Goal: Obtain resource: Download file/media

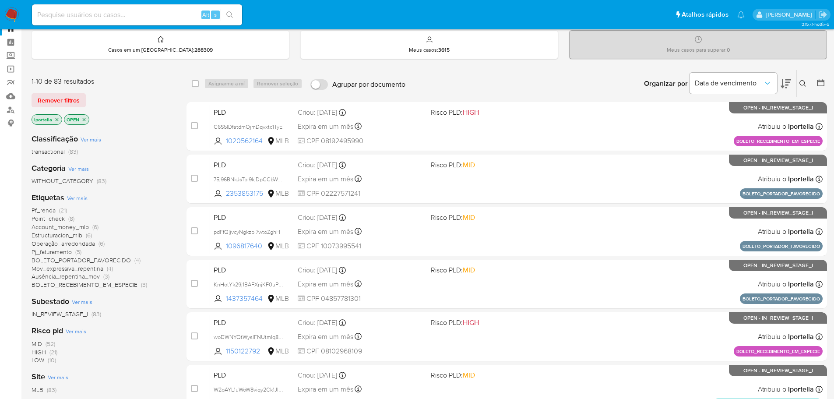
scroll to position [44, 0]
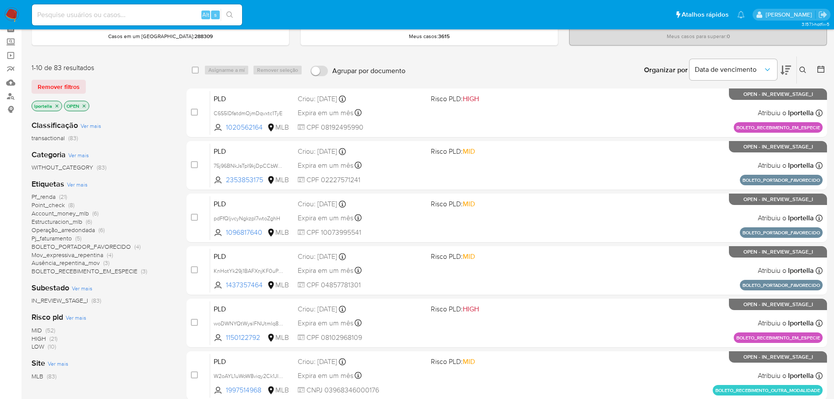
click at [36, 340] on span "HIGH" at bounding box center [39, 338] width 14 height 9
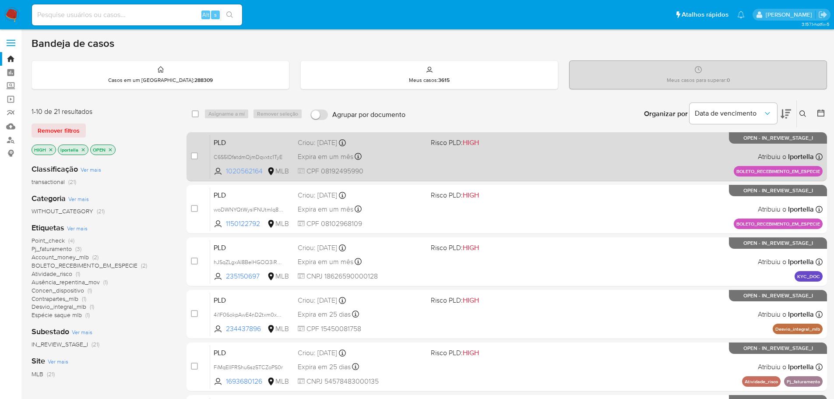
click at [248, 172] on span "1020562164" at bounding box center [245, 171] width 39 height 10
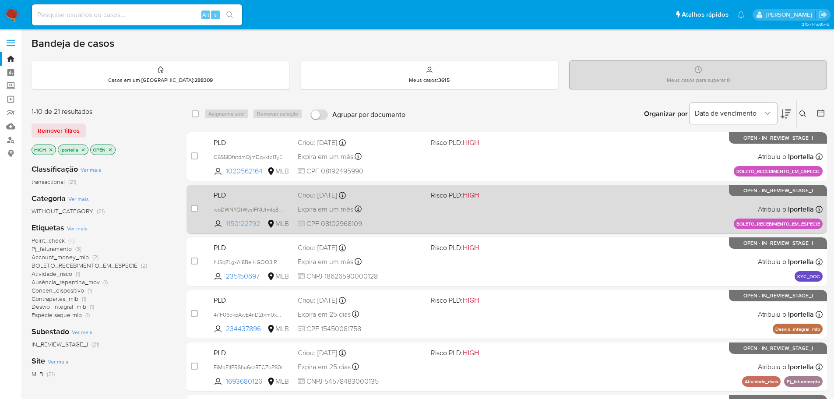
click at [252, 221] on span "1150122792" at bounding box center [245, 224] width 39 height 10
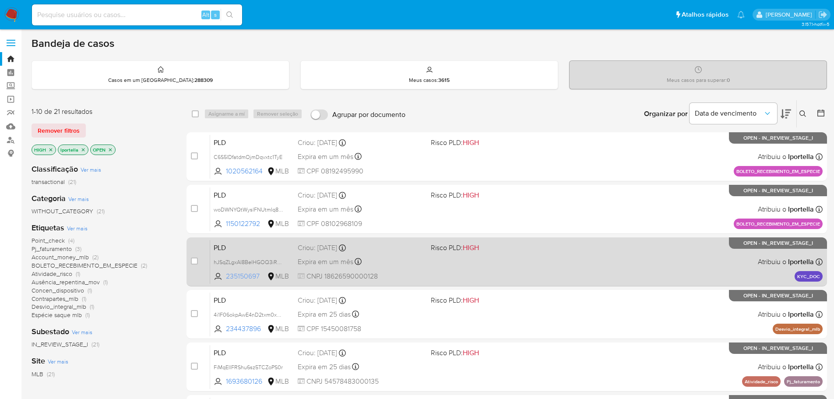
click at [246, 275] on span "235150697" at bounding box center [245, 276] width 39 height 10
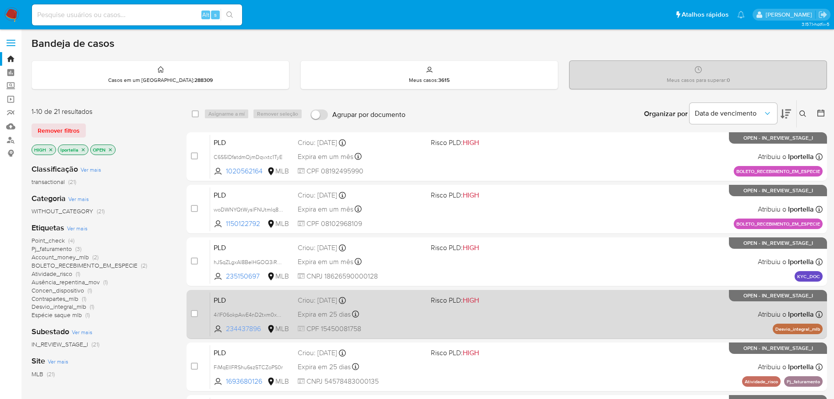
click at [251, 329] on span "234437896" at bounding box center [245, 329] width 39 height 10
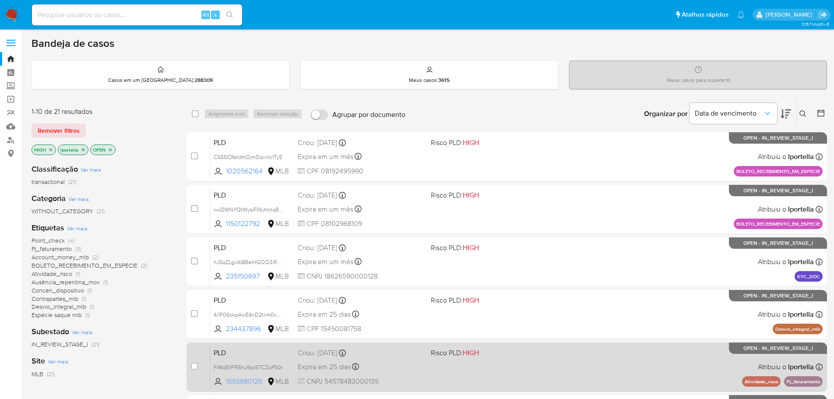
click at [249, 383] on span "1693680126" at bounding box center [245, 381] width 39 height 10
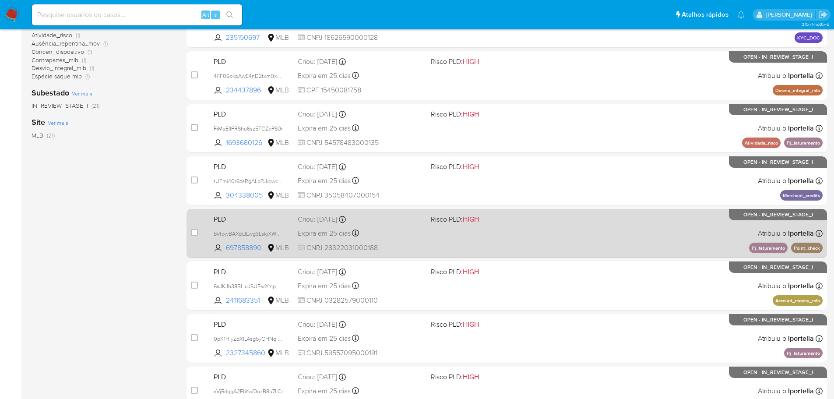
scroll to position [263, 0]
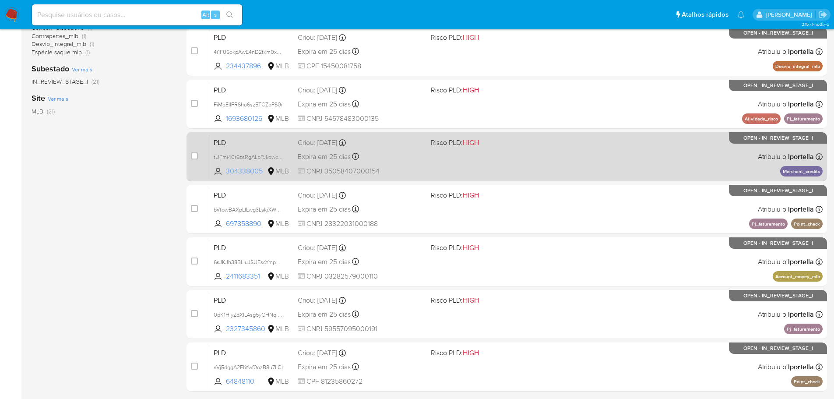
click at [259, 172] on span "304338005" at bounding box center [245, 171] width 39 height 10
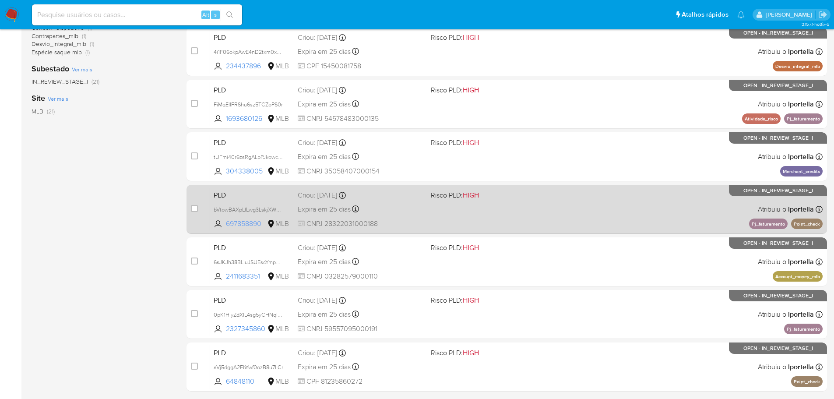
click at [256, 220] on span "697858890" at bounding box center [245, 224] width 39 height 10
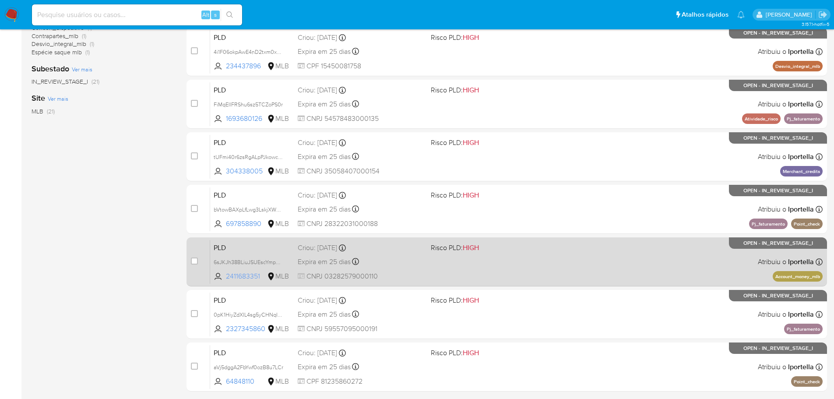
click at [243, 277] on span "2411683351" at bounding box center [245, 276] width 39 height 10
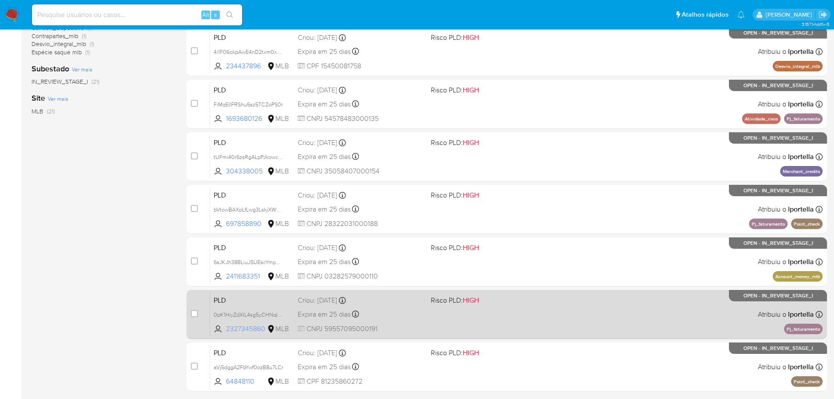
click at [250, 330] on span "2327345860" at bounding box center [245, 329] width 39 height 10
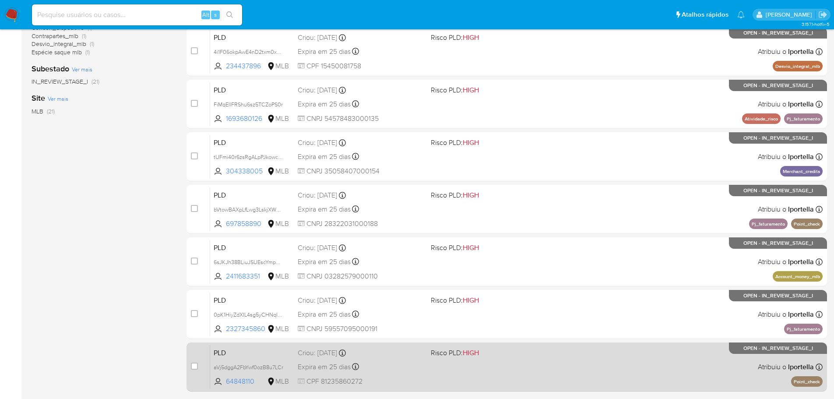
click at [241, 390] on div "case-item-checkbox Incapaz de atribuir o caso PLD aVj5dggA2FbYwf0ozB8u7LCr 6484…" at bounding box center [506, 366] width 640 height 49
click at [237, 385] on span "64848110" at bounding box center [245, 381] width 39 height 10
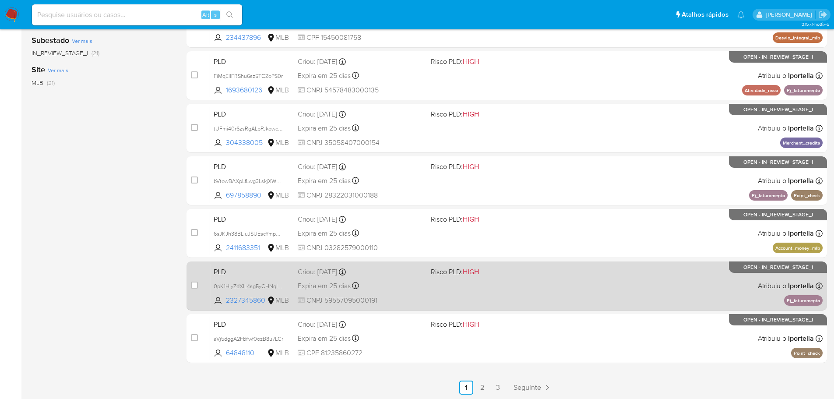
scroll to position [292, 0]
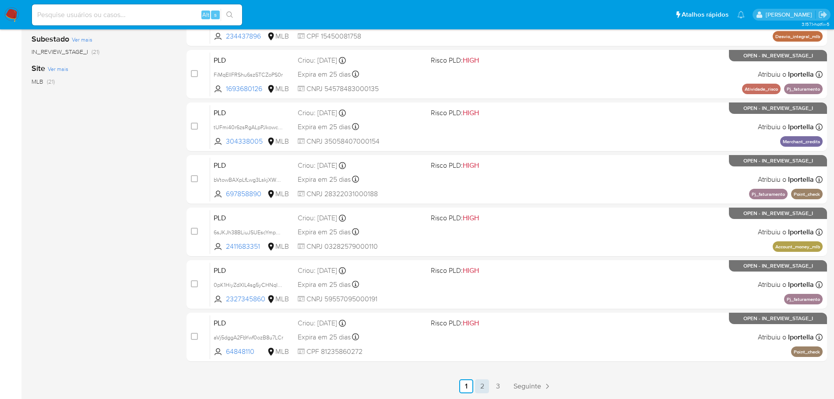
click at [483, 390] on link "2" at bounding box center [482, 386] width 14 height 14
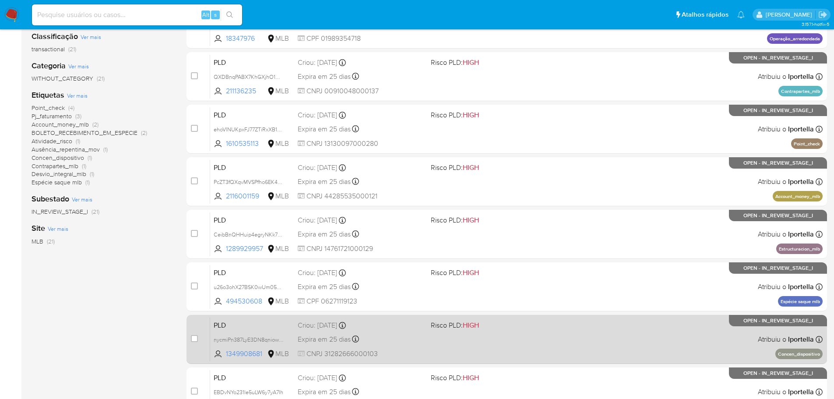
scroll to position [117, 0]
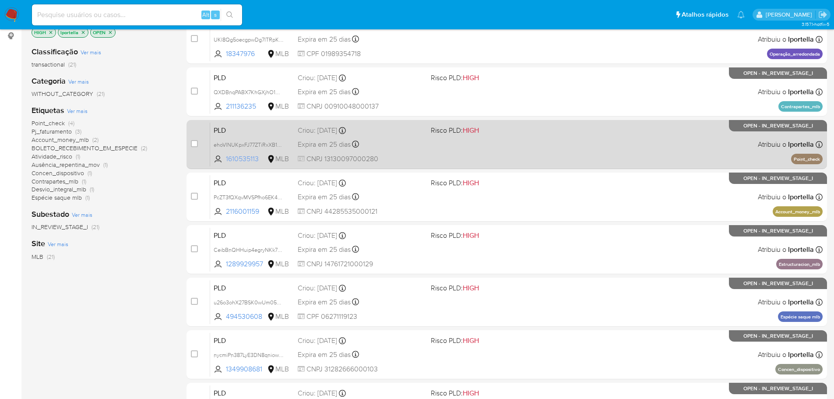
click at [245, 160] on span "1610535113" at bounding box center [245, 159] width 39 height 10
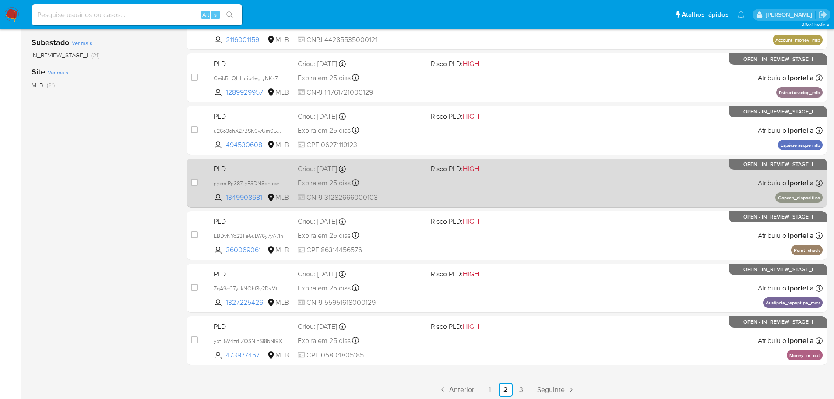
scroll to position [292, 0]
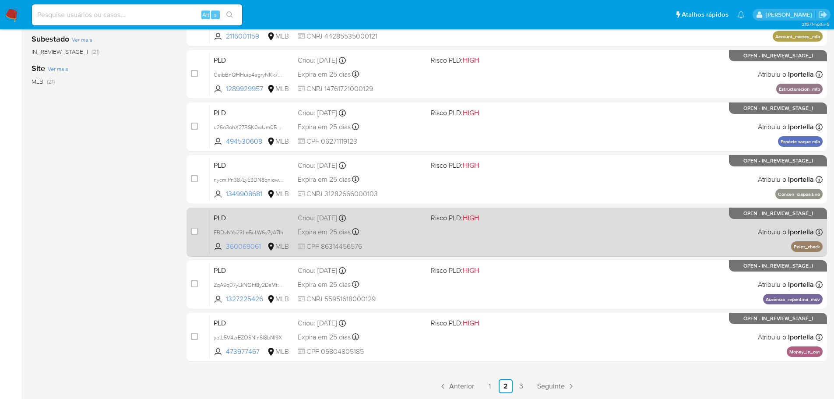
click at [246, 247] on span "360069061" at bounding box center [245, 247] width 39 height 10
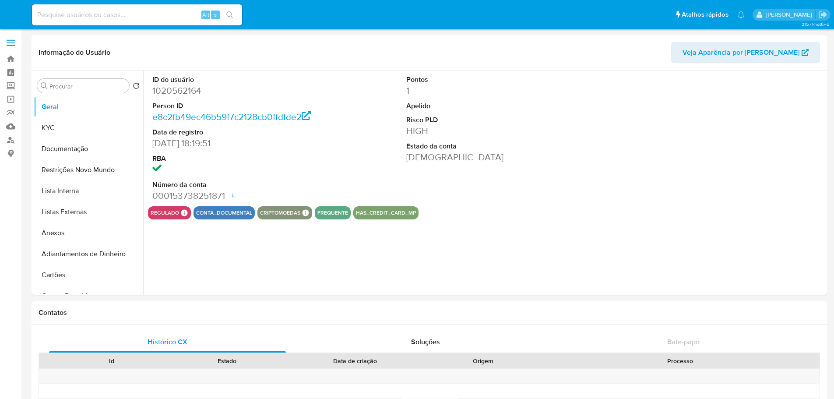
select select "10"
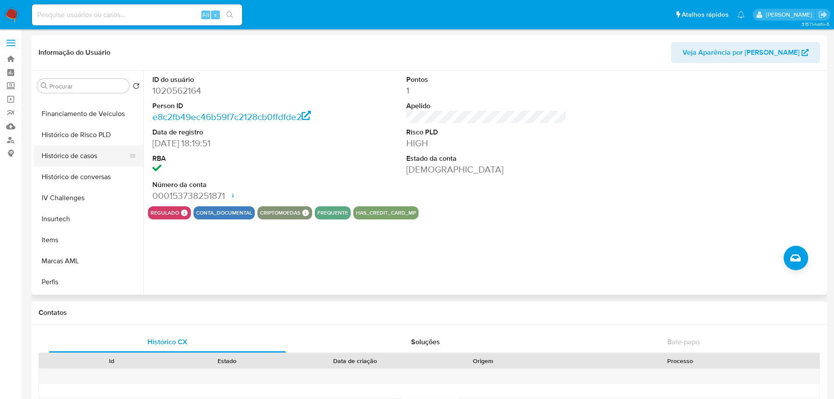
click at [84, 154] on button "Histórico de casos" at bounding box center [85, 155] width 102 height 21
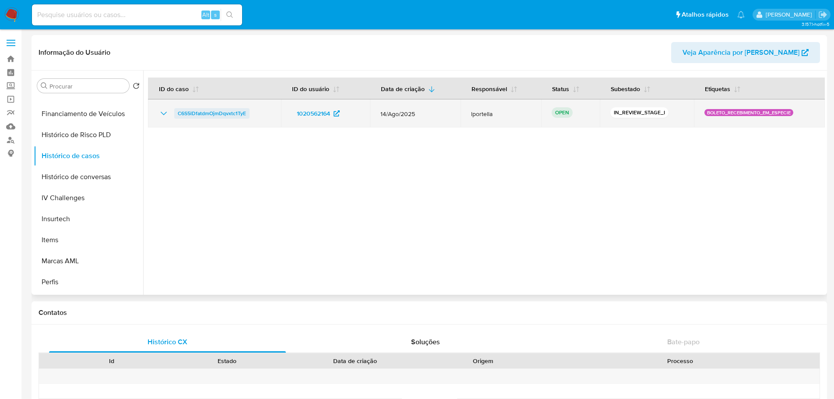
click at [203, 111] on span "C6S5lDfatdmOjmDqvxtc1TyE" at bounding box center [212, 113] width 68 height 11
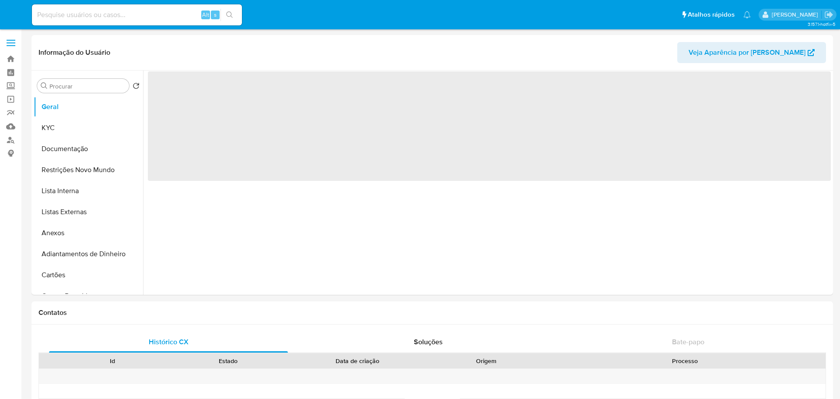
select select "10"
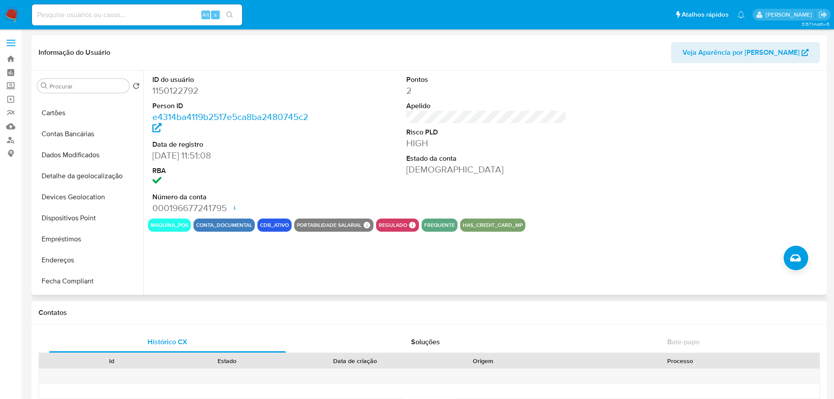
scroll to position [350, 0]
click at [84, 163] on button "Histórico de casos" at bounding box center [85, 155] width 102 height 21
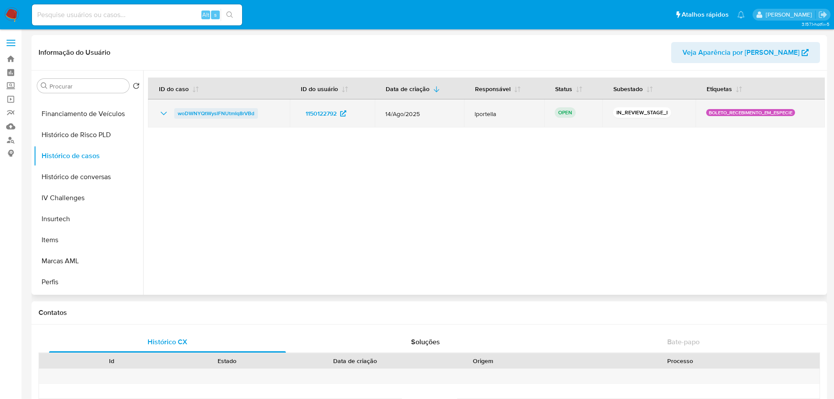
click at [208, 113] on span "woDWNYQtWyslFNUtmIq8rVBd" at bounding box center [216, 113] width 77 height 11
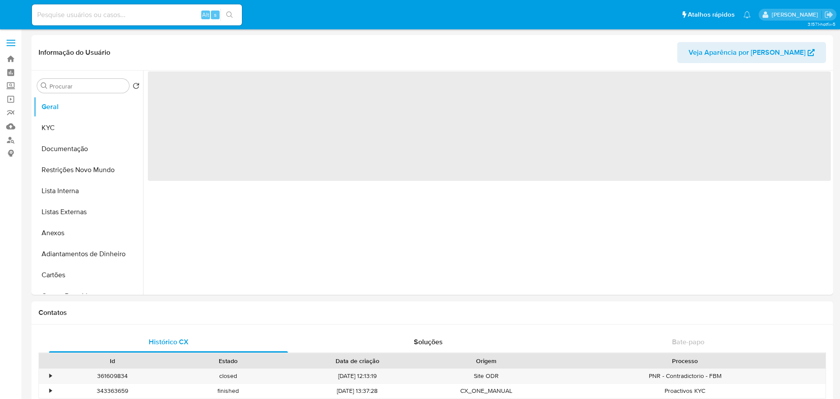
select select "10"
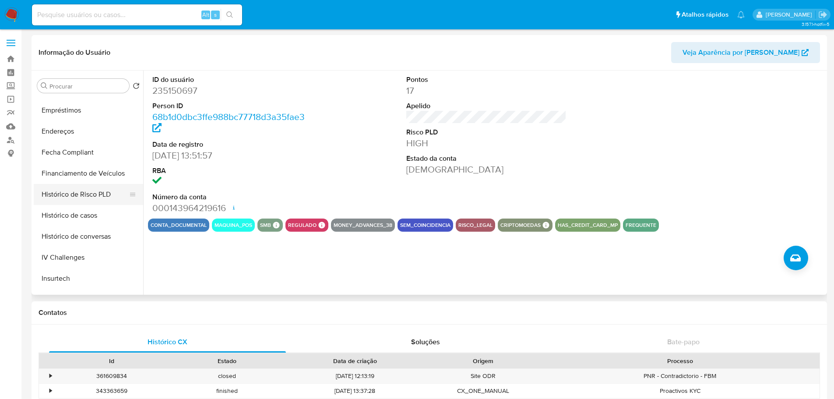
scroll to position [350, 0]
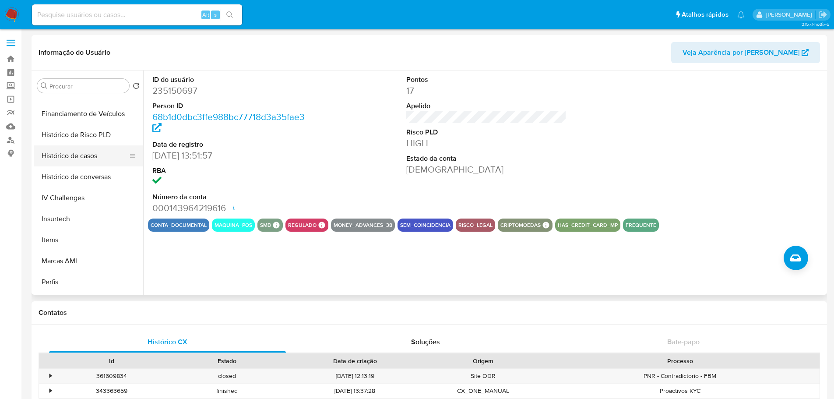
click at [91, 155] on button "Histórico de casos" at bounding box center [85, 155] width 102 height 21
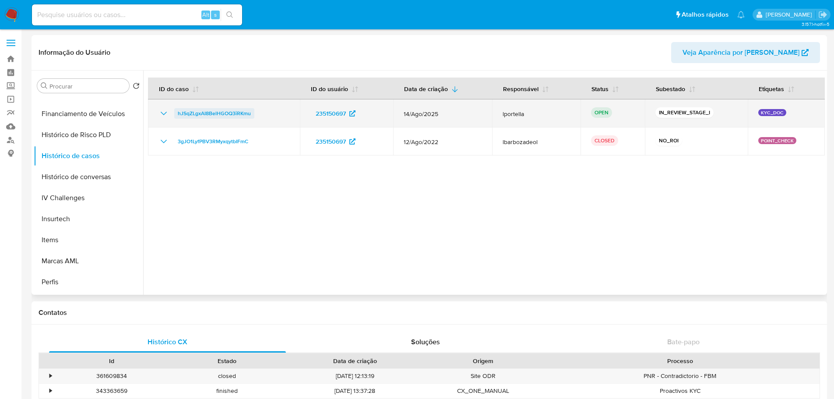
click at [218, 111] on span "hJSqZLgxAI8BelHGOQ3iRKmu" at bounding box center [214, 113] width 73 height 11
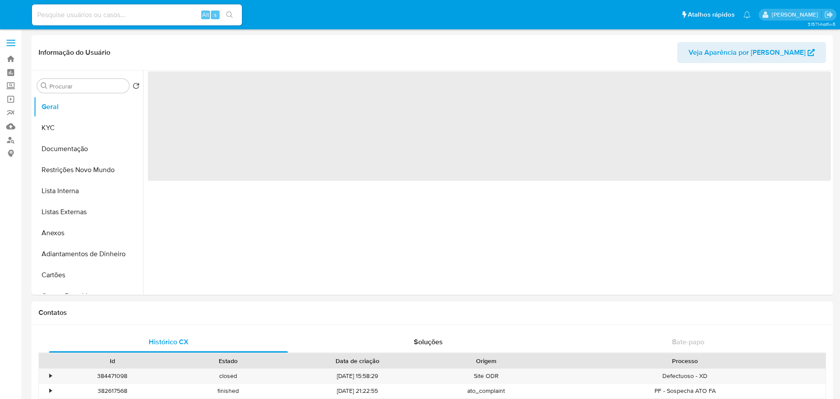
select select "10"
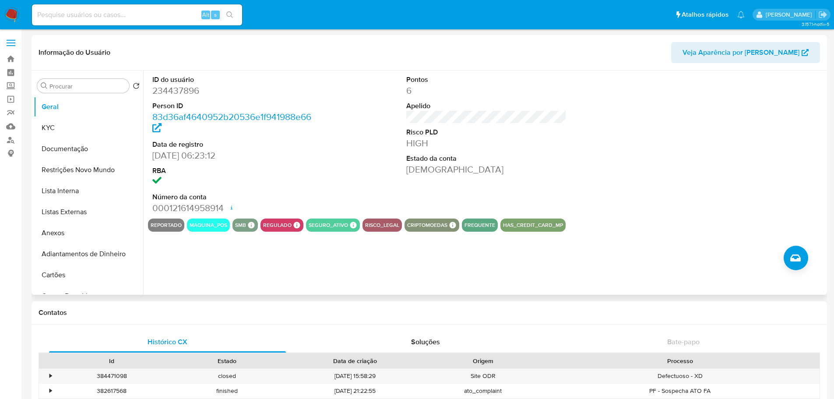
scroll to position [391, 0]
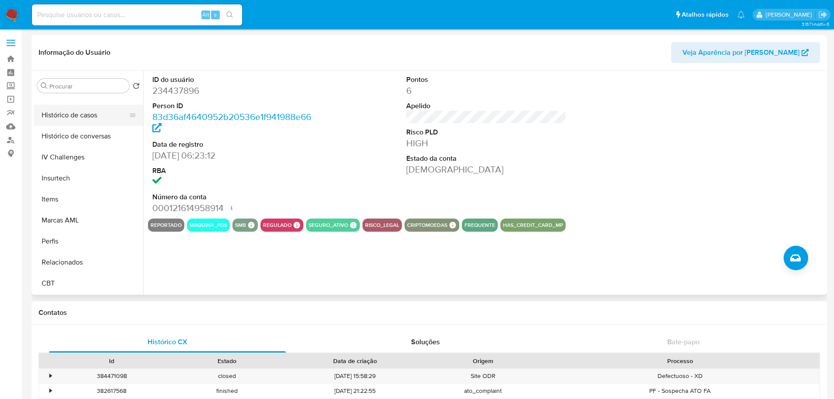
click at [68, 121] on button "Histórico de casos" at bounding box center [85, 115] width 102 height 21
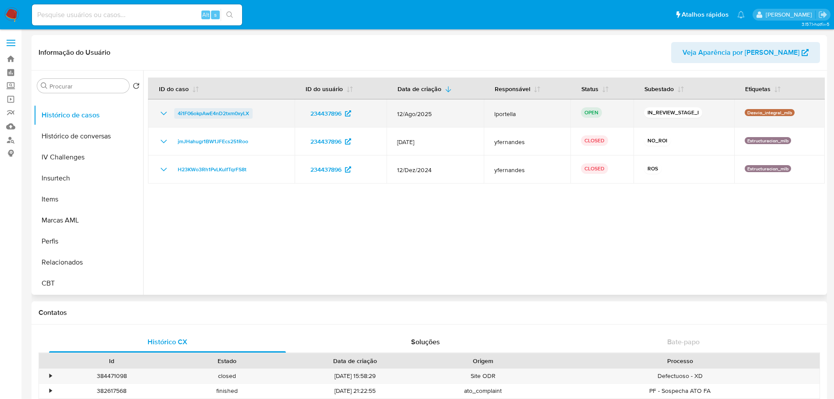
click at [227, 111] on span "4i1F06okpAwE4nD2txm0xyLX" at bounding box center [213, 113] width 71 height 11
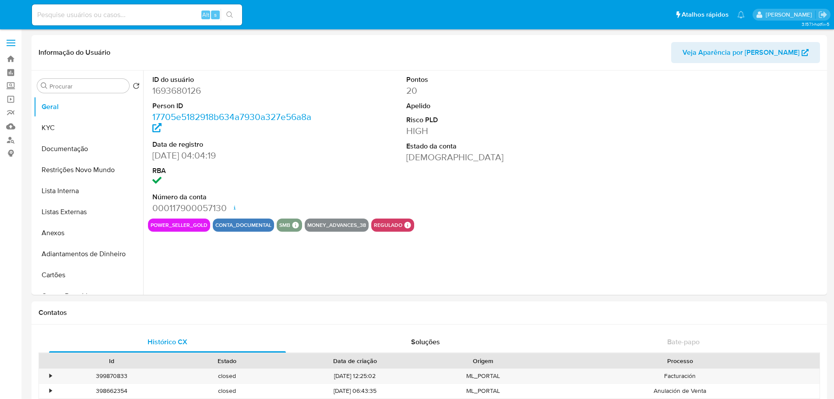
select select "10"
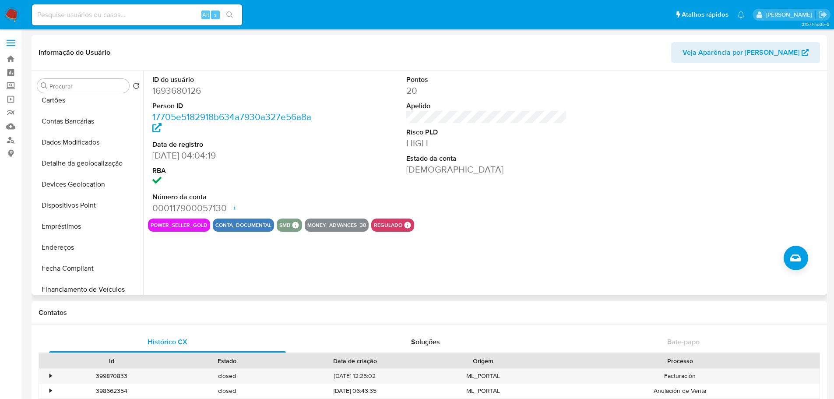
scroll to position [391, 0]
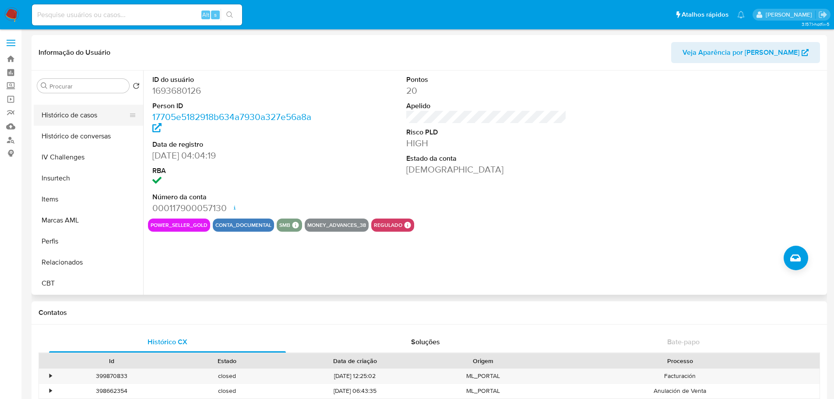
click at [77, 116] on button "Histórico de casos" at bounding box center [85, 115] width 102 height 21
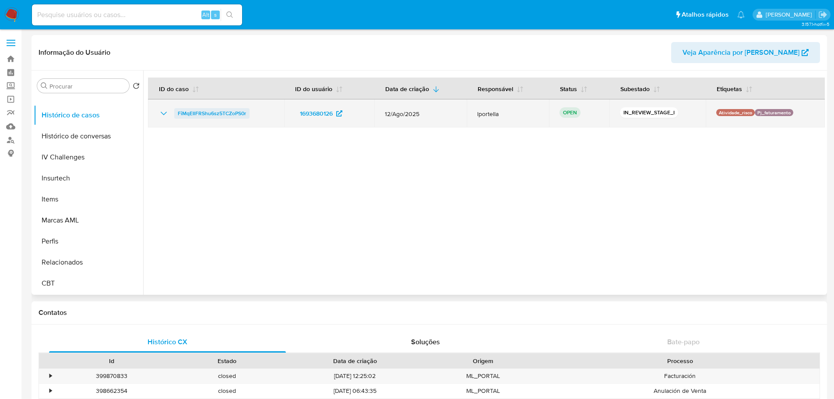
click at [218, 112] on span "FiMqEIlFRShu6sz5TCZoPS0r" at bounding box center [212, 113] width 68 height 11
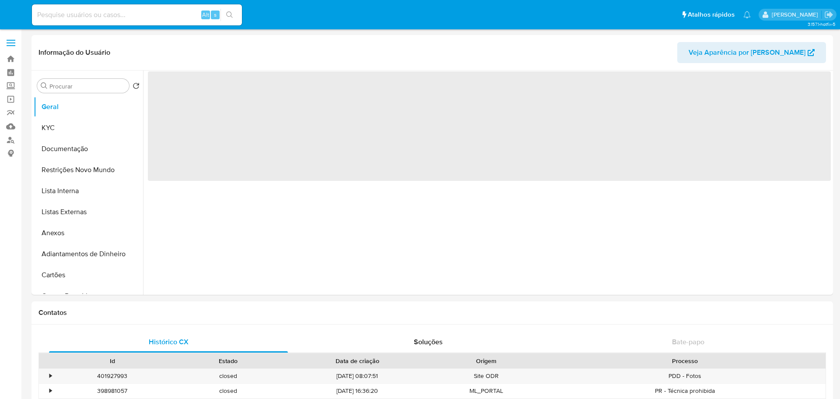
select select "10"
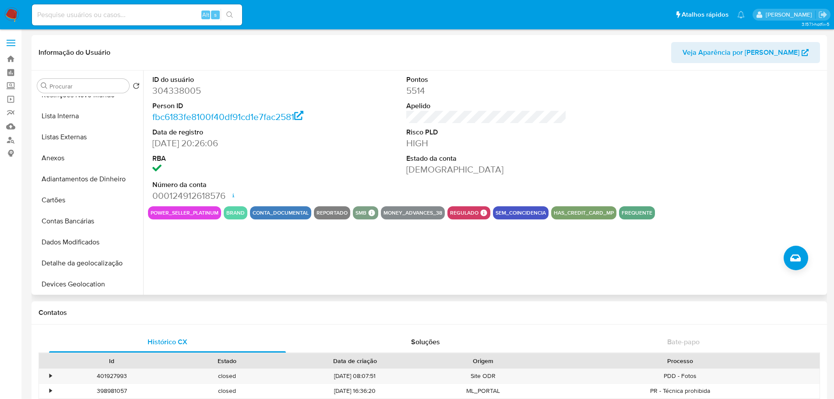
scroll to position [350, 0]
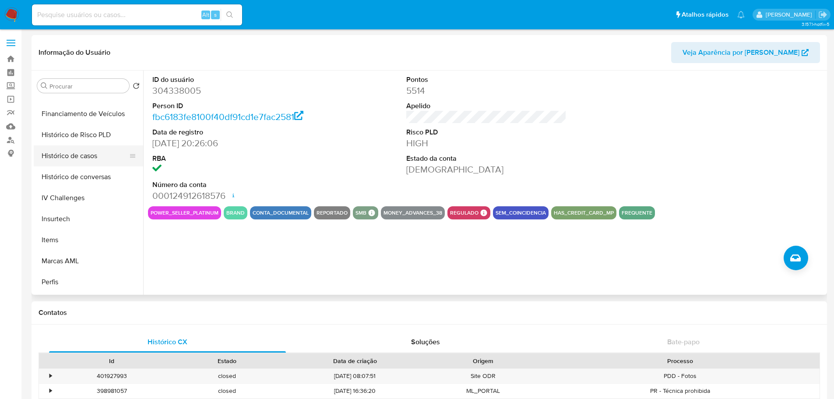
click at [70, 152] on button "Histórico de casos" at bounding box center [85, 155] width 102 height 21
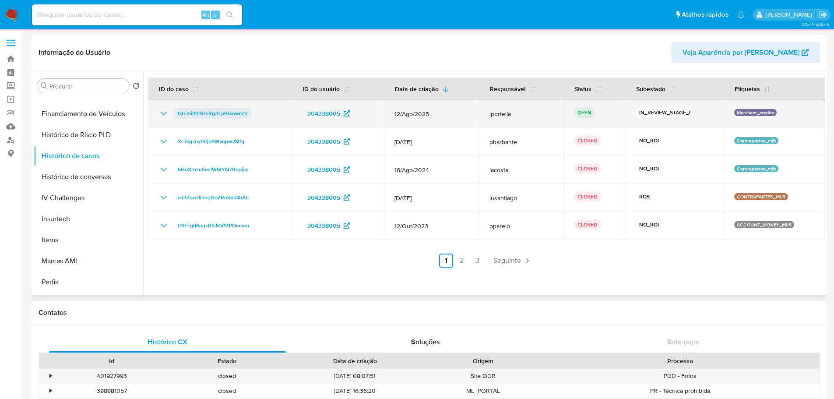
click at [236, 114] on span "tUFmi40r6zsRgALpPJkowcd3" at bounding box center [213, 113] width 70 height 11
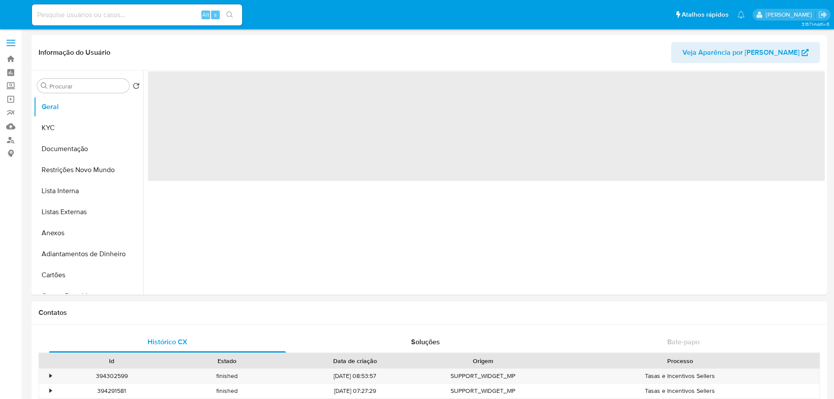
select select "10"
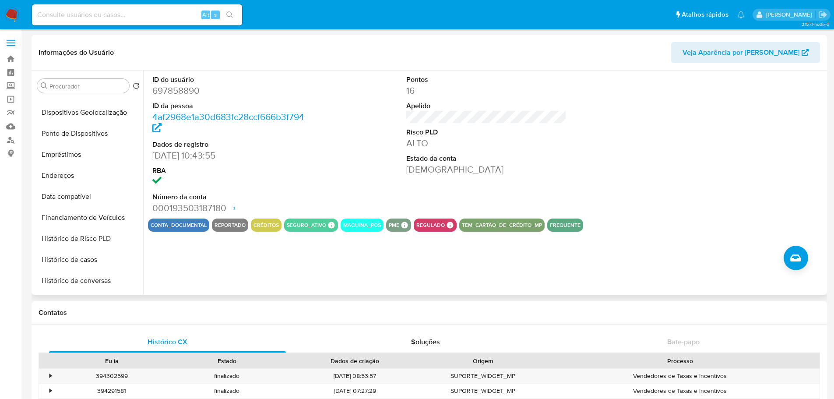
scroll to position [350, 0]
click at [77, 151] on button "Histórico de casos" at bounding box center [85, 155] width 102 height 21
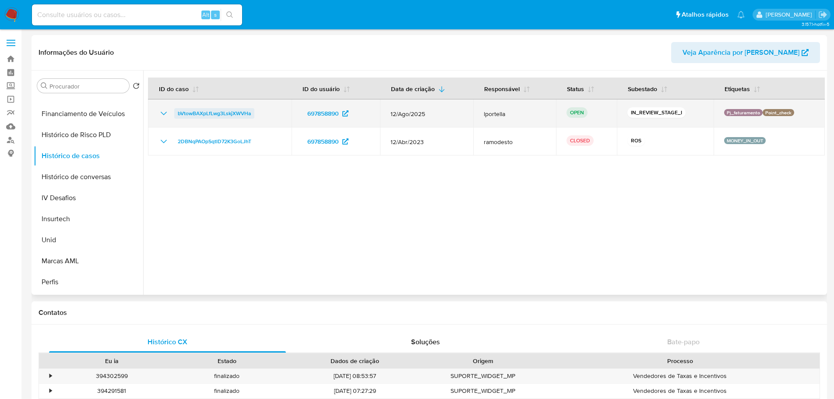
click at [228, 115] on span "bVtowBAXpLfLwg3LskjXWVHa" at bounding box center [214, 113] width 73 height 11
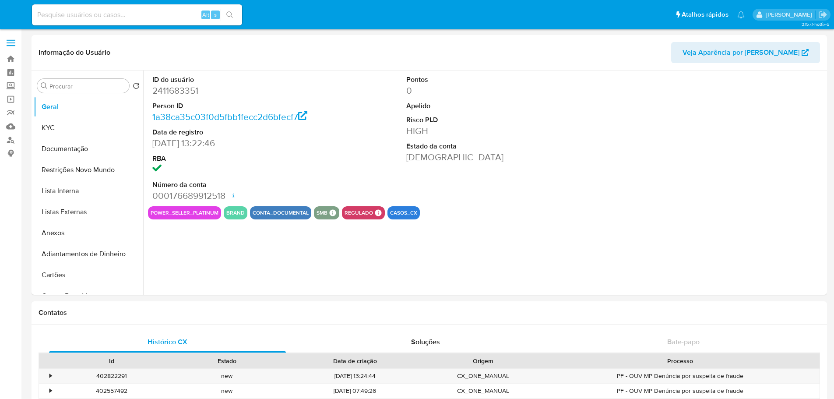
select select "10"
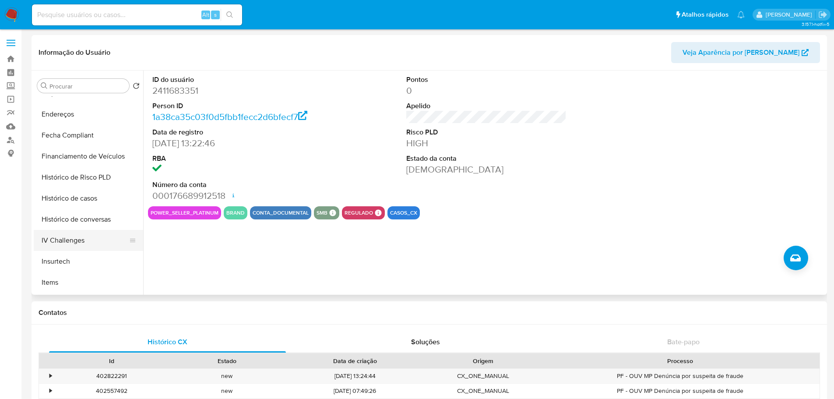
scroll to position [350, 0]
click at [83, 158] on button "Histórico de casos" at bounding box center [85, 155] width 102 height 21
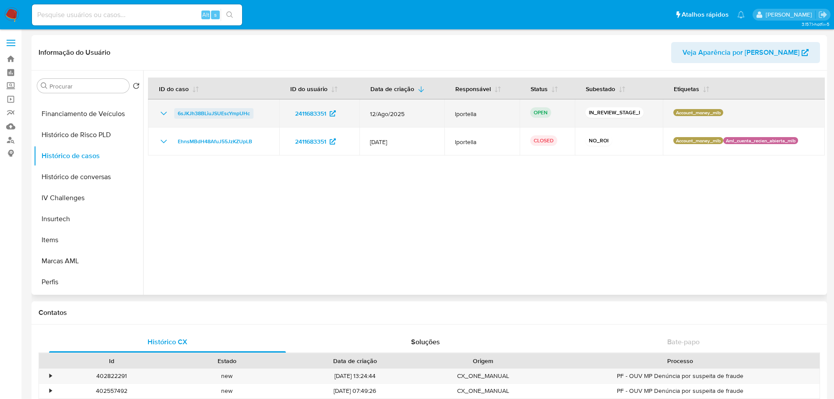
click at [208, 114] on span "6sJKJh38BLiuJSUEscYmpUHc" at bounding box center [214, 113] width 72 height 11
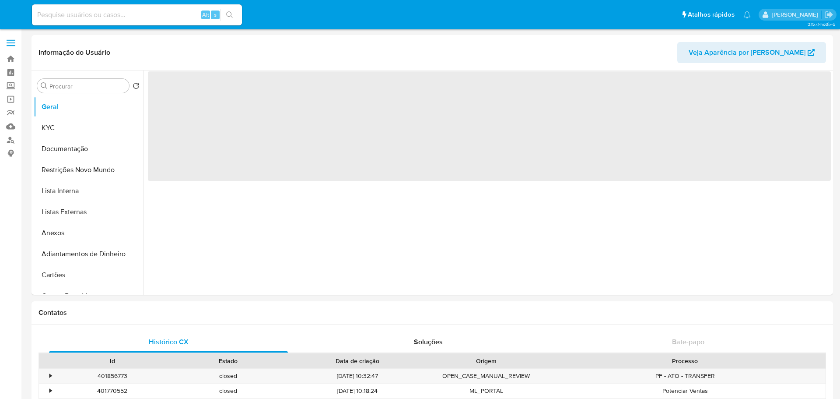
select select "10"
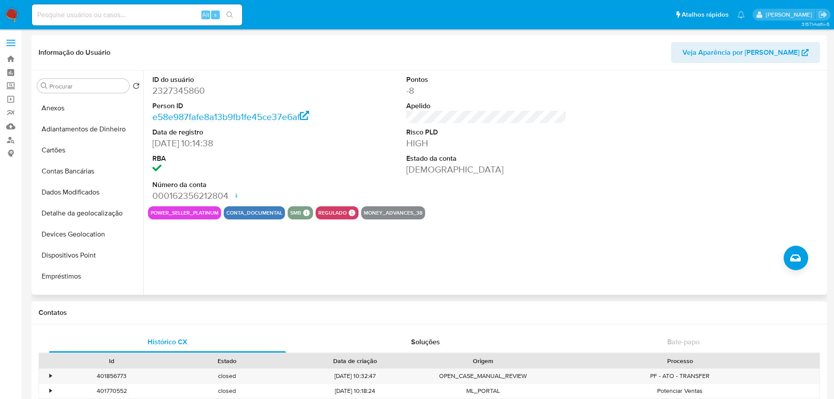
scroll to position [350, 0]
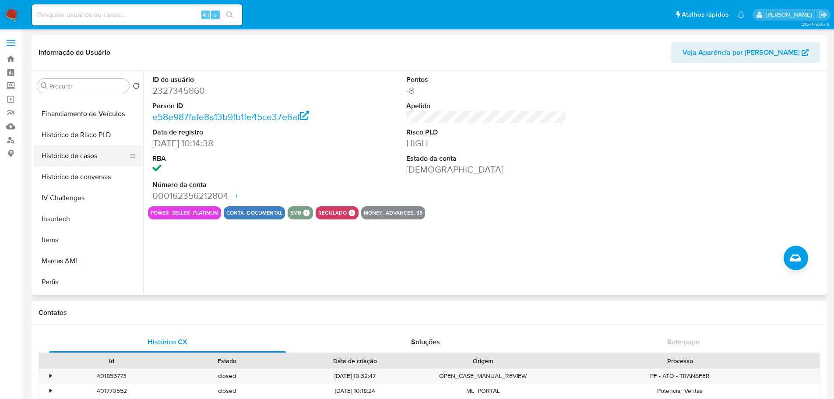
click at [87, 154] on button "Histórico de casos" at bounding box center [85, 155] width 102 height 21
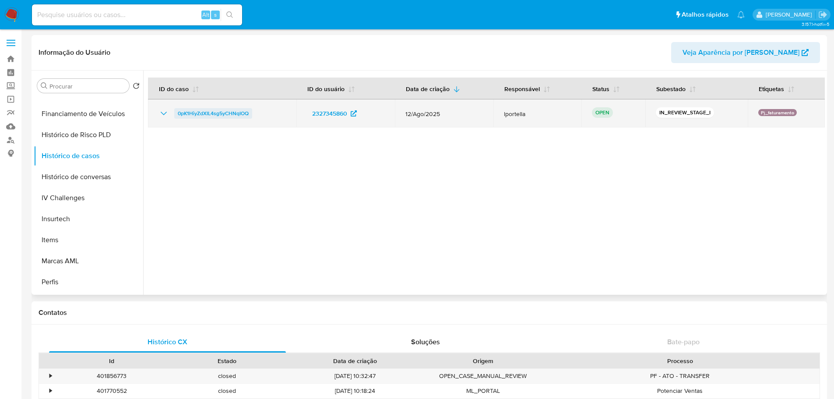
click at [213, 111] on span "0pK1HiyZdXIL4sg5yCHNqIOQ" at bounding box center [213, 113] width 71 height 11
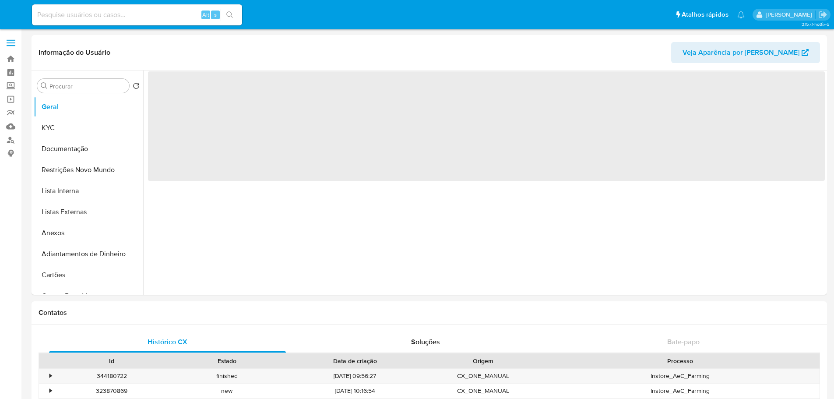
select select "10"
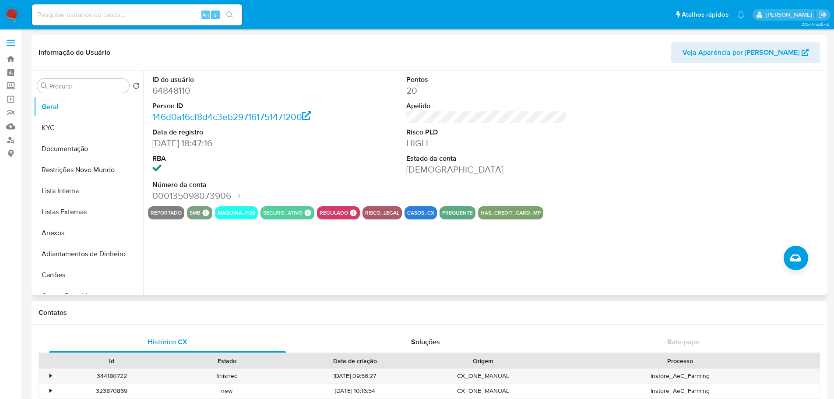
scroll to position [391, 0]
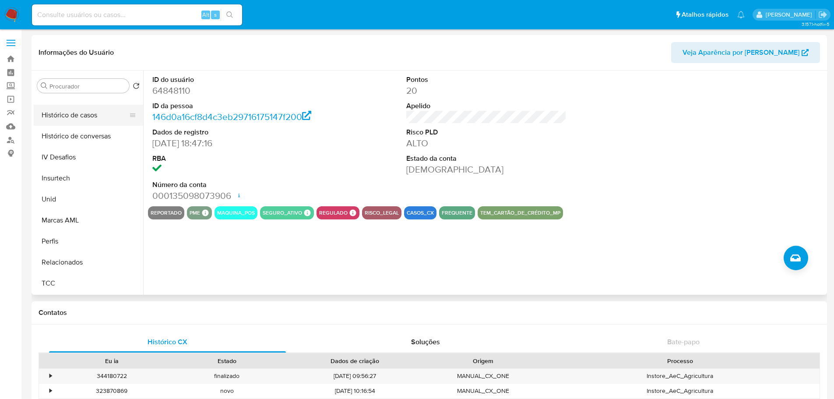
click at [79, 120] on button "Histórico de casos" at bounding box center [85, 115] width 102 height 21
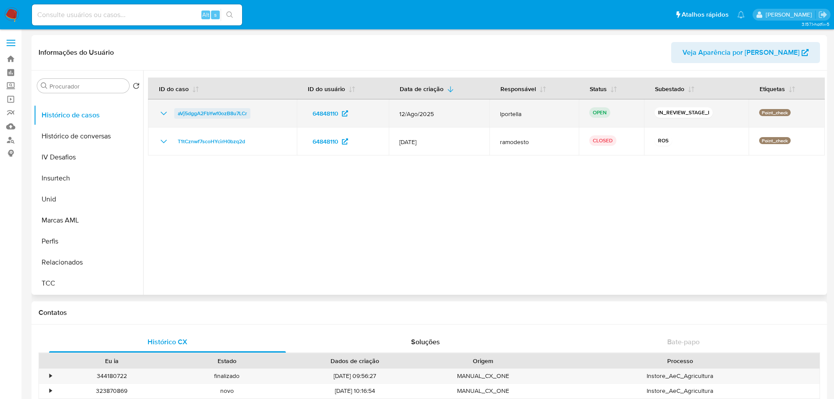
click at [203, 112] on span "aVj5dggA2FbYwf0ozB8u7LCr" at bounding box center [212, 113] width 69 height 11
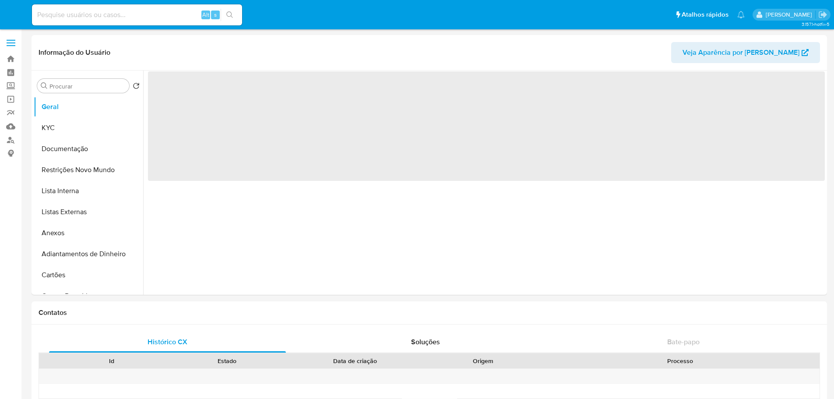
select select "10"
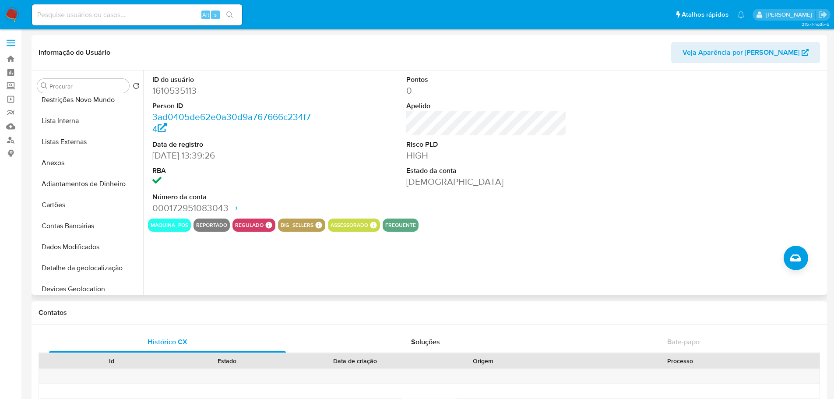
scroll to position [350, 0]
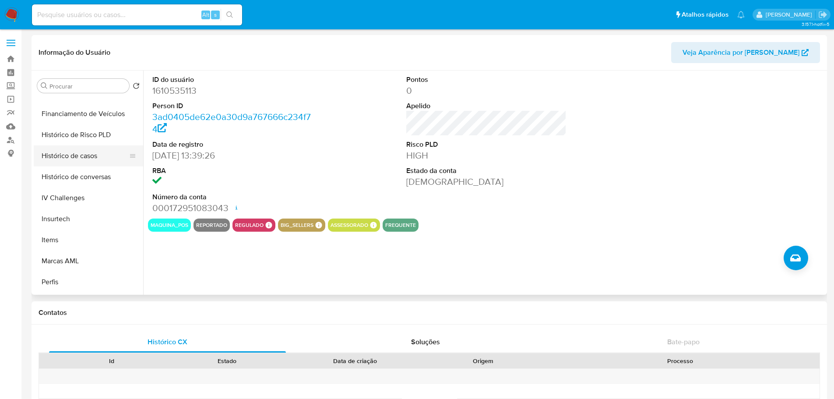
click at [82, 153] on button "Histórico de casos" at bounding box center [85, 155] width 102 height 21
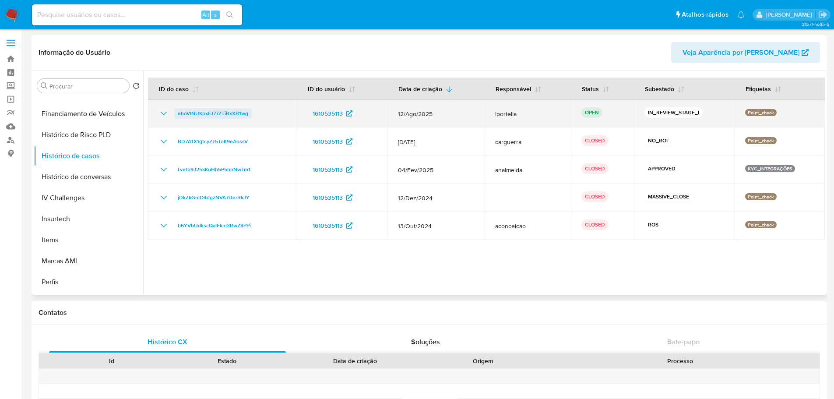
click at [210, 110] on span "ehoVlNUKpxFJ77ZTiRxXB1wg" at bounding box center [213, 113] width 70 height 11
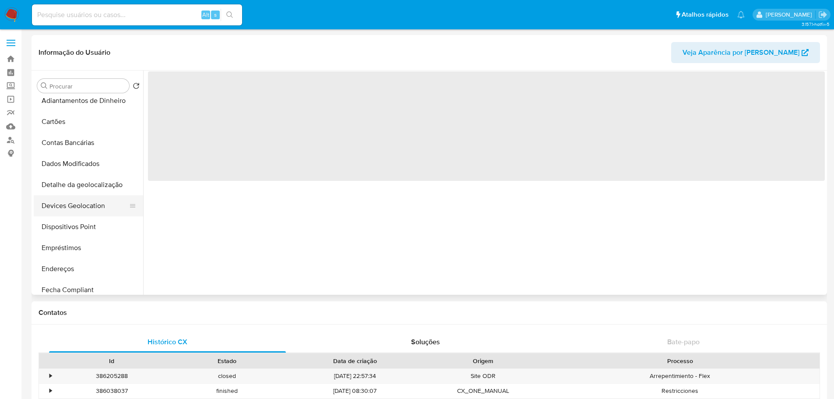
scroll to position [350, 0]
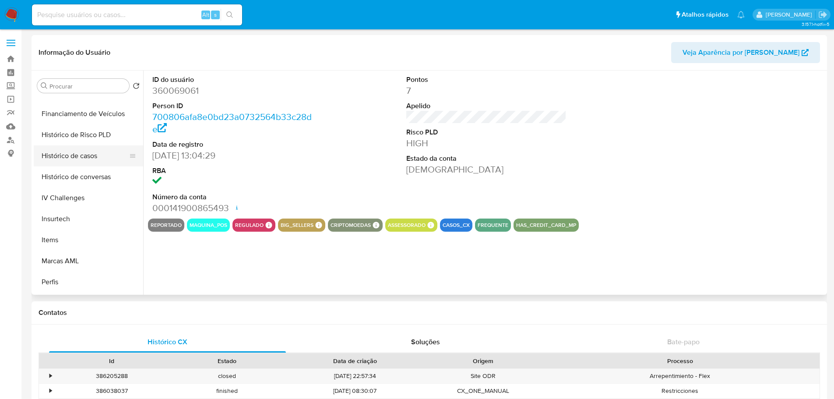
select select "10"
click at [70, 153] on button "Histórico de casos" at bounding box center [85, 155] width 102 height 21
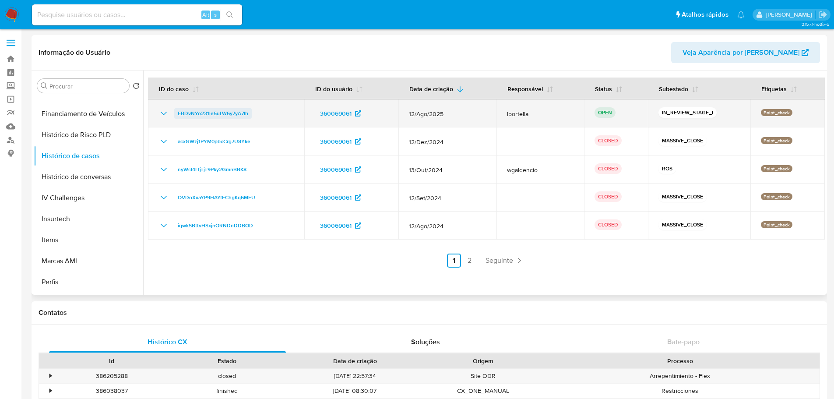
click at [237, 113] on span "EBDvNYo231le5uLW6y7yA7Ih" at bounding box center [213, 113] width 70 height 11
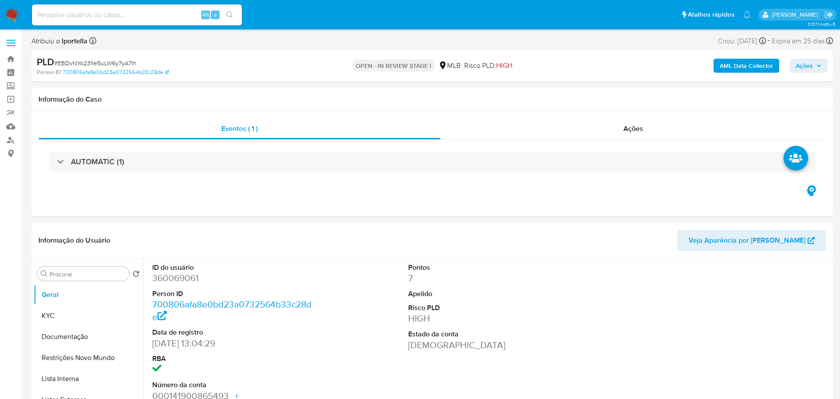
select select "10"
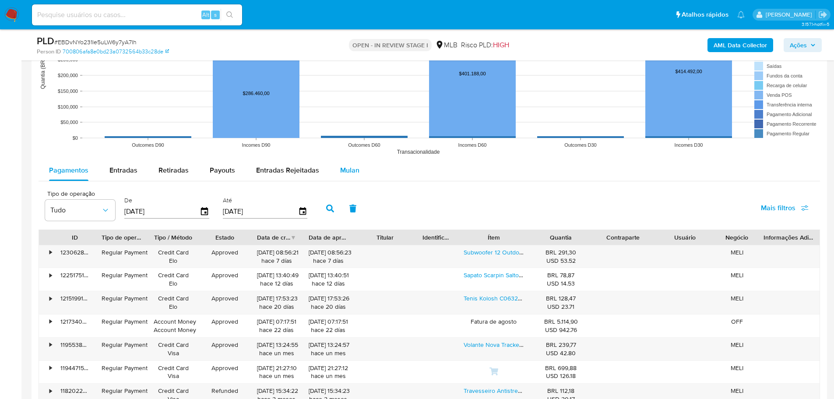
click at [347, 167] on span "Mulan" at bounding box center [349, 170] width 19 height 10
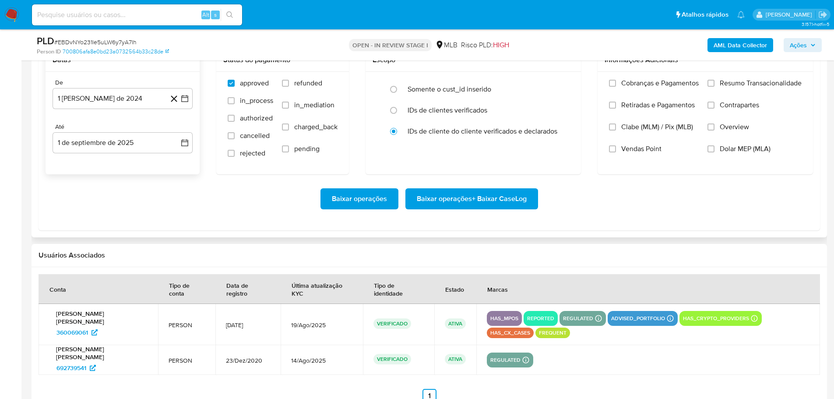
scroll to position [1050, 0]
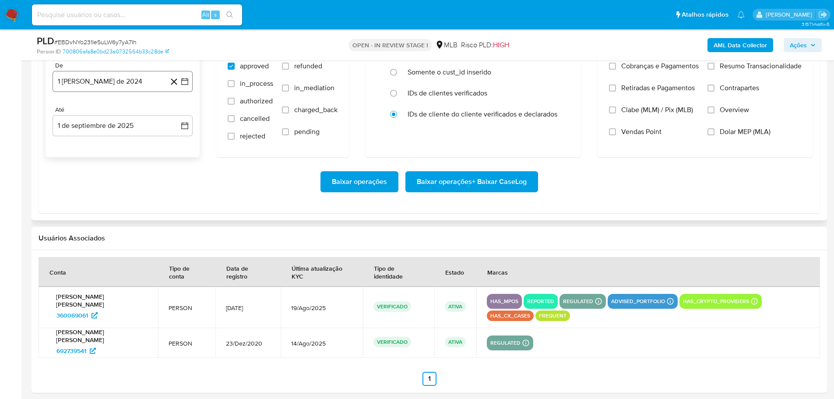
click at [108, 80] on button "1 [PERSON_NAME] de 2024" at bounding box center [123, 81] width 140 height 21
click at [173, 113] on div "agosto 2024" at bounding box center [122, 113] width 119 height 11
click at [176, 112] on icon "Mes siguiente" at bounding box center [177, 113] width 11 height 11
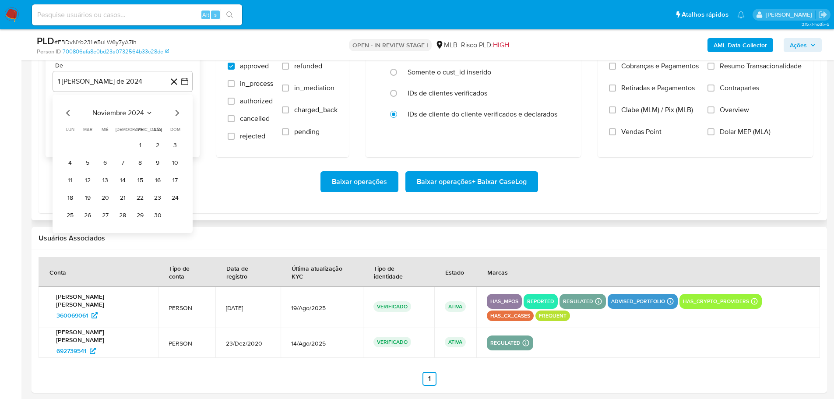
click at [176, 112] on icon "Mes siguiente" at bounding box center [177, 113] width 11 height 11
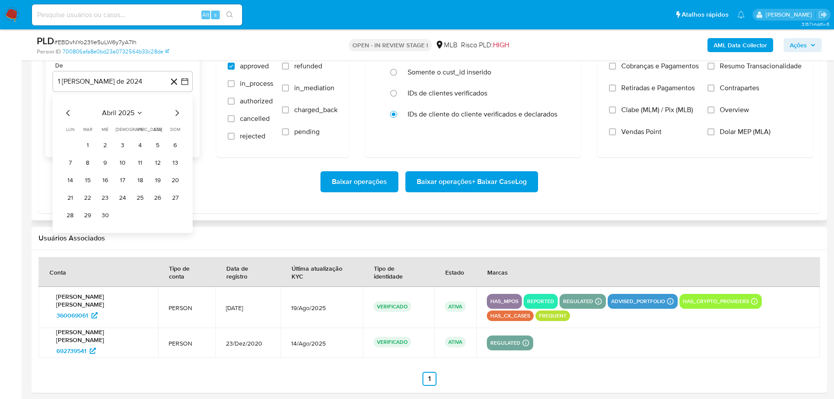
click at [176, 112] on icon "Mes siguiente" at bounding box center [177, 113] width 11 height 11
click at [63, 113] on icon "Mes anterior" at bounding box center [68, 113] width 11 height 11
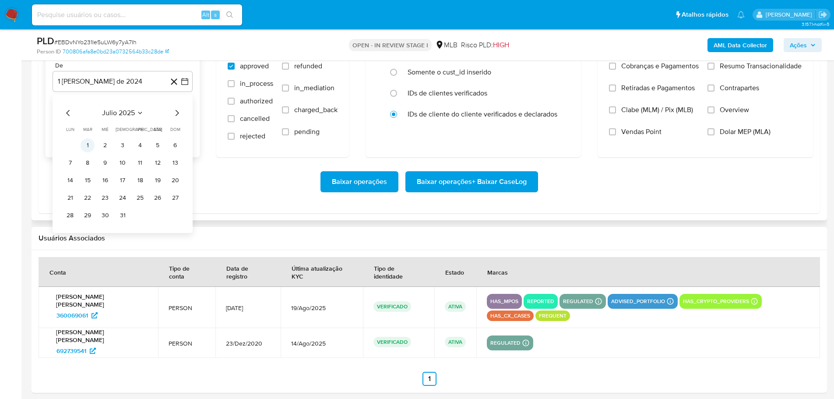
click at [84, 147] on button "1" at bounding box center [88, 145] width 14 height 14
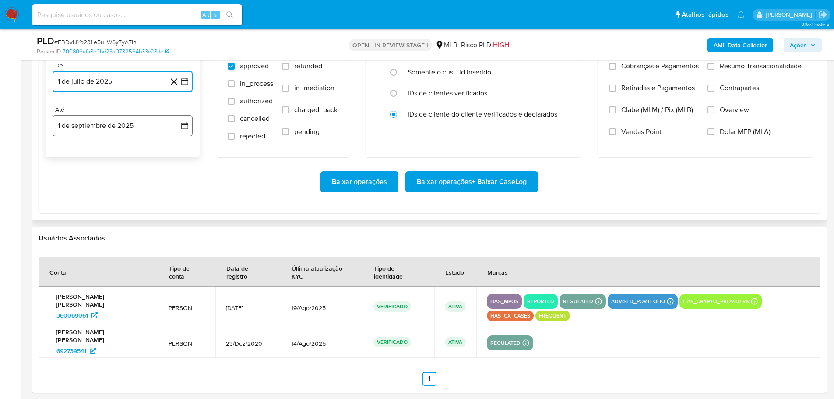
click at [69, 125] on button "1 de septiembre de 2025" at bounding box center [123, 125] width 140 height 21
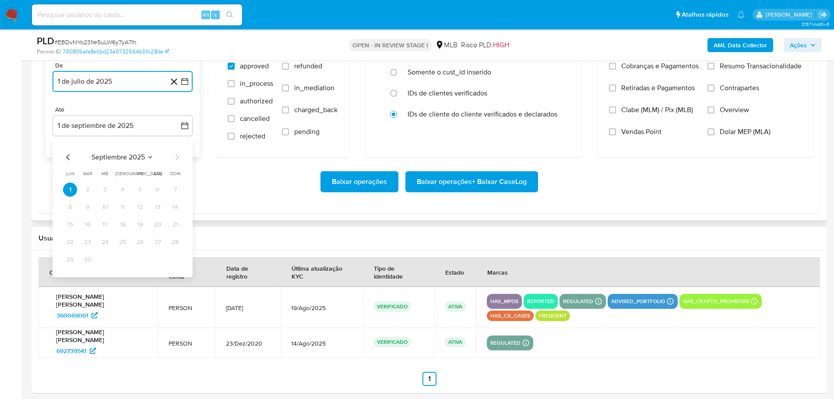
click at [68, 158] on icon "Mes anterior" at bounding box center [68, 157] width 11 height 11
click at [159, 264] on button "30" at bounding box center [158, 260] width 14 height 14
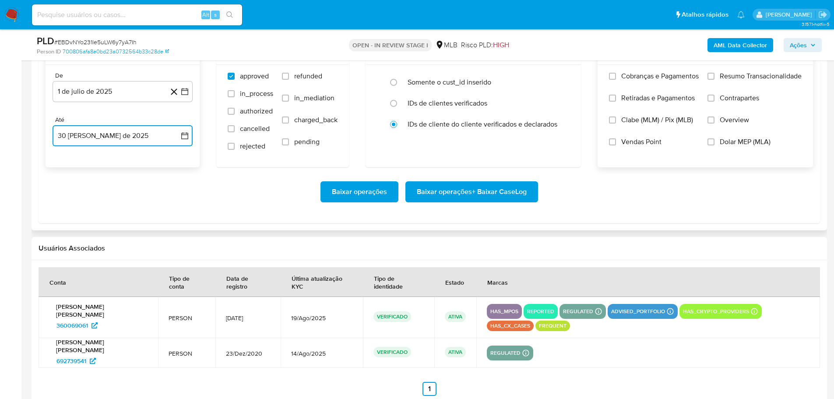
scroll to position [1007, 0]
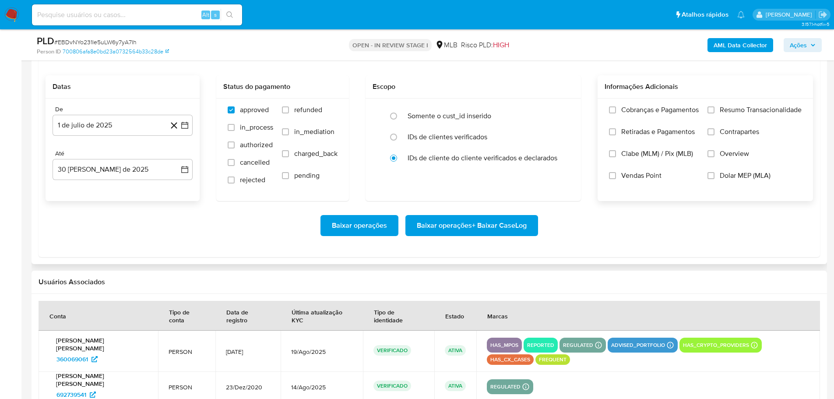
click at [714, 112] on label "Resumo Transacionalidade" at bounding box center [754, 116] width 94 height 22
click at [714, 112] on input "Resumo Transacionalidade" at bounding box center [710, 109] width 7 height 7
click at [649, 182] on label "Vendas Point" at bounding box center [654, 182] width 90 height 22
click at [616, 179] on input "Vendas Point" at bounding box center [612, 175] width 7 height 7
click at [506, 225] on span "Baixar operações + Baixar CaseLog" at bounding box center [472, 225] width 110 height 19
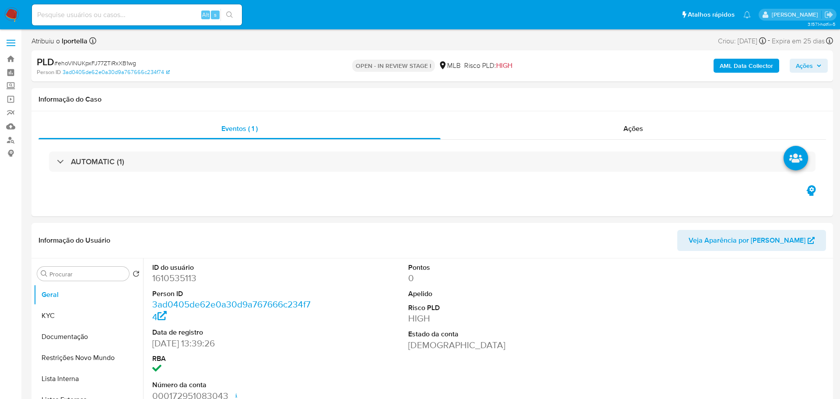
select select "10"
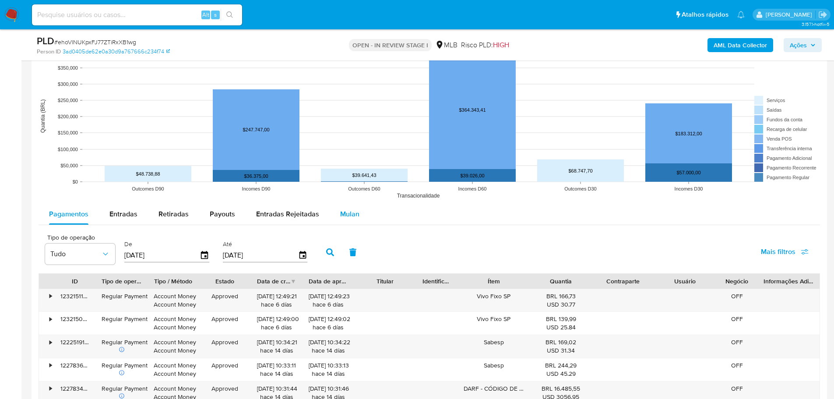
drag, startPoint x: 351, startPoint y: 210, endPoint x: 341, endPoint y: 203, distance: 11.3
click at [350, 211] on span "Mulan" at bounding box center [349, 214] width 19 height 10
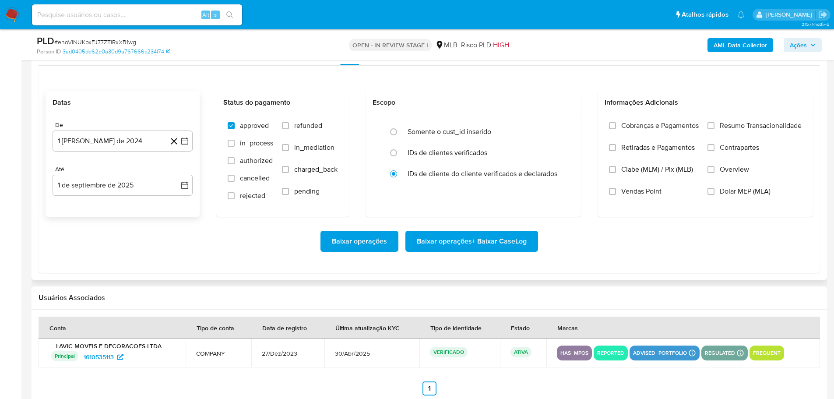
scroll to position [1007, 0]
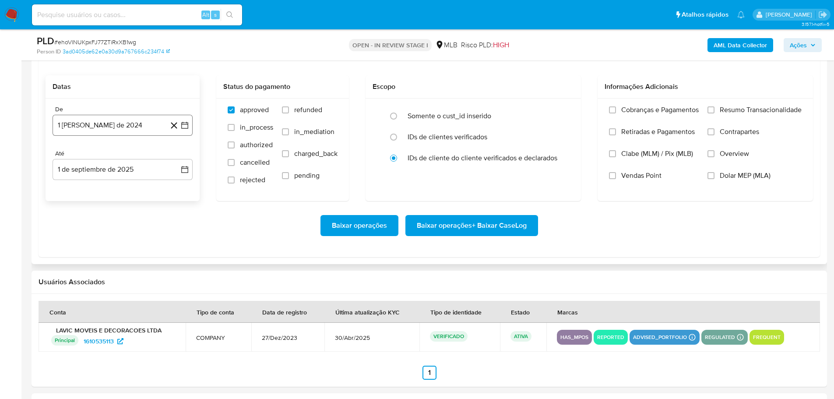
click at [105, 122] on button "1 [PERSON_NAME] de 2024" at bounding box center [123, 125] width 140 height 21
click at [179, 156] on icon "Mes siguiente" at bounding box center [177, 156] width 11 height 11
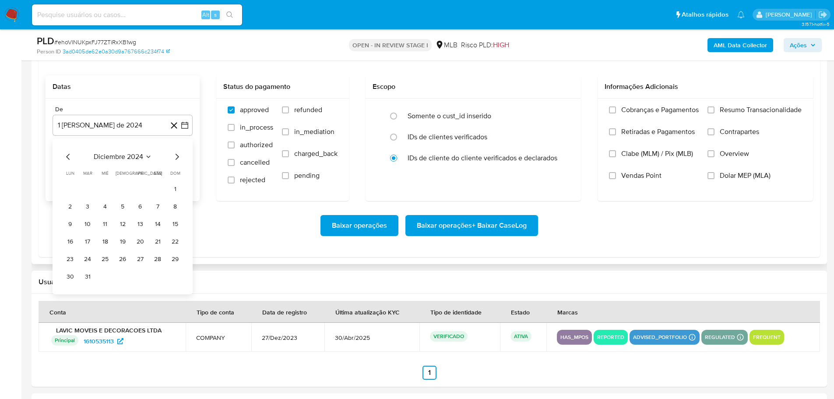
click at [179, 156] on icon "Mes siguiente" at bounding box center [177, 156] width 11 height 11
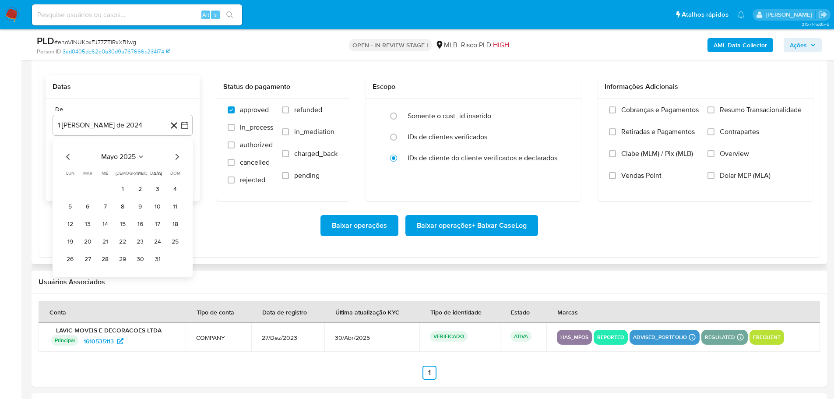
click at [179, 156] on icon "Mes siguiente" at bounding box center [177, 156] width 11 height 11
click at [88, 185] on button "1" at bounding box center [88, 189] width 14 height 14
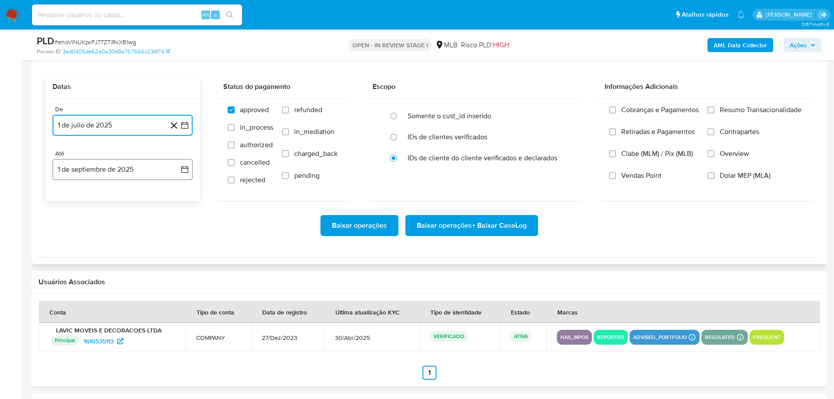
click at [93, 173] on button "1 de septiembre de 2025" at bounding box center [123, 169] width 140 height 21
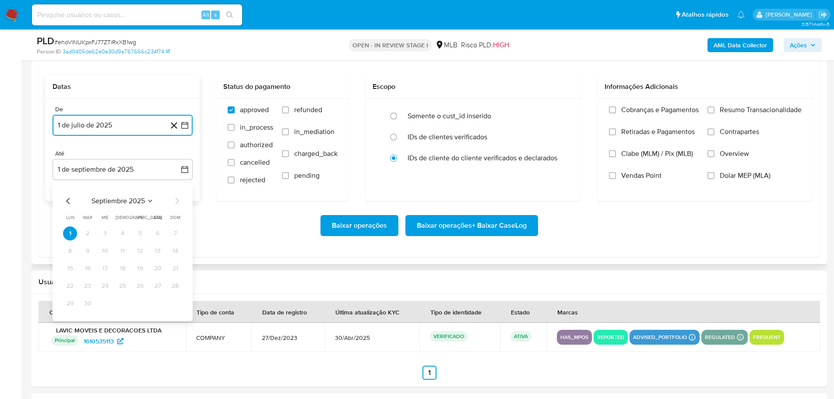
click at [67, 200] on icon "Mes anterior" at bounding box center [68, 201] width 11 height 11
click at [158, 305] on button "30" at bounding box center [158, 303] width 14 height 14
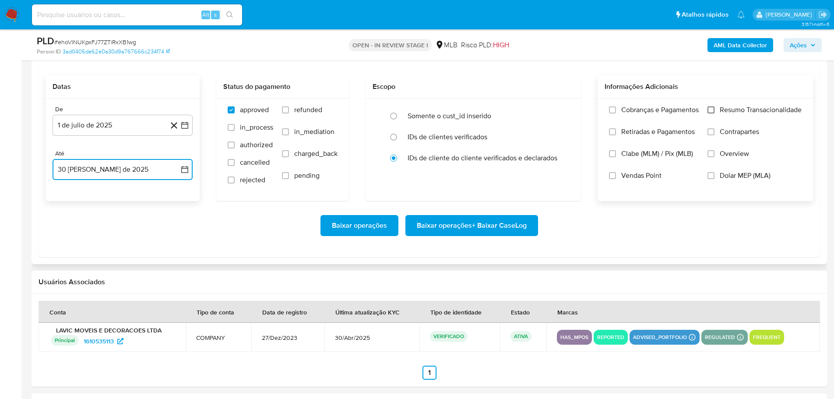
click at [713, 109] on input "Resumo Transacionalidade" at bounding box center [710, 109] width 7 height 7
click at [621, 178] on span "Vendas Point" at bounding box center [641, 175] width 40 height 9
click at [616, 178] on input "Vendas Point" at bounding box center [612, 175] width 7 height 7
click at [477, 231] on span "Baixar operações + Baixar CaseLog" at bounding box center [472, 225] width 110 height 19
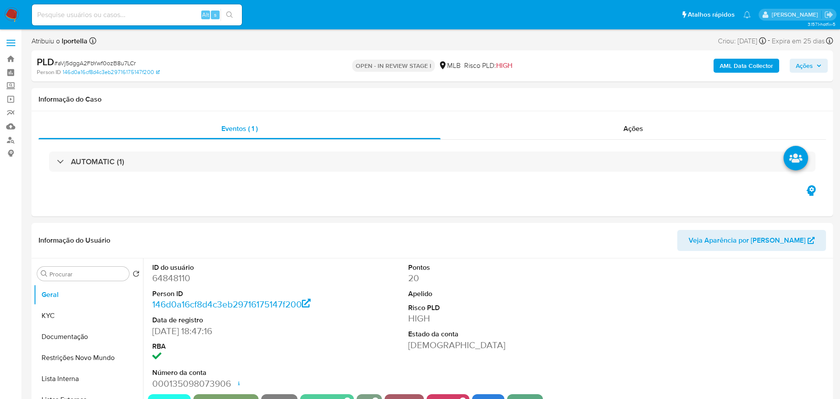
select select "10"
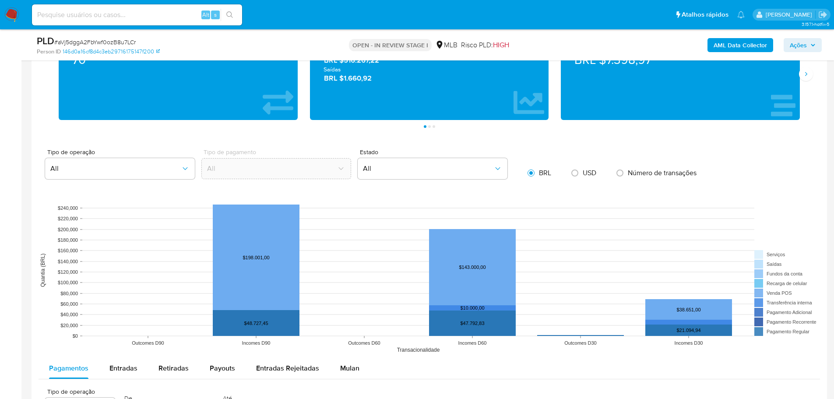
scroll to position [744, 0]
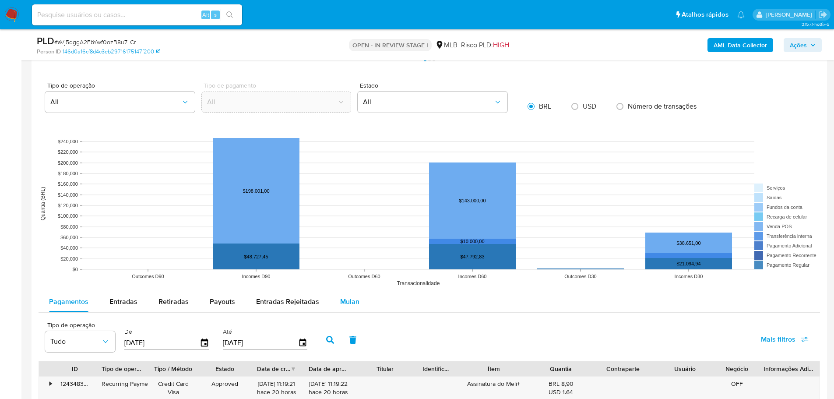
click at [340, 306] on span "Mulan" at bounding box center [349, 301] width 19 height 10
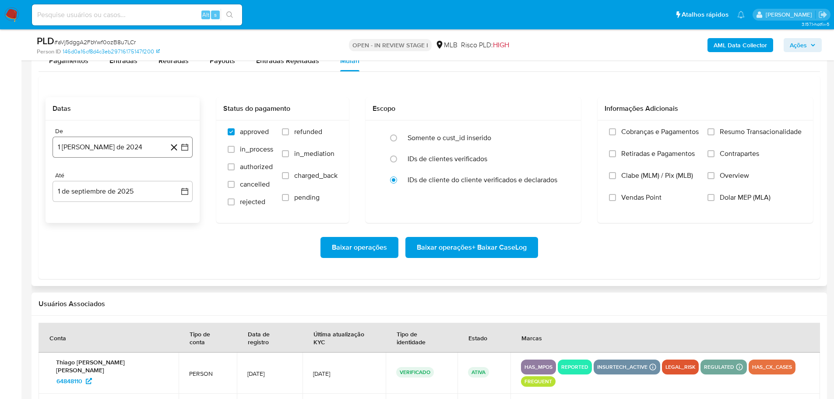
scroll to position [1007, 0]
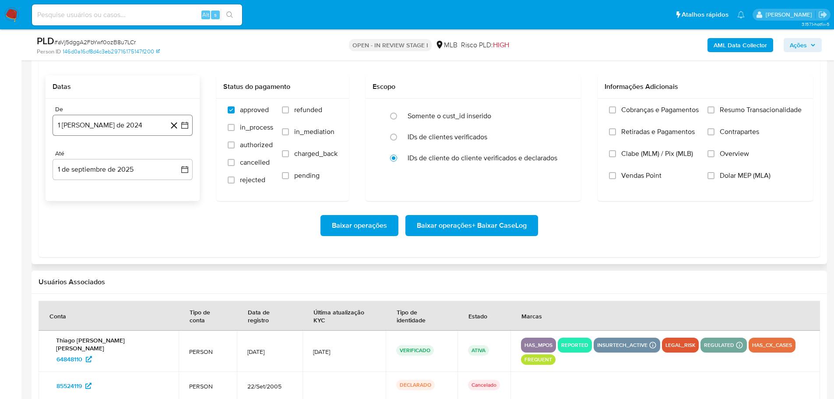
click at [110, 126] on button "1 [PERSON_NAME] de 2024" at bounding box center [123, 125] width 140 height 21
click at [176, 155] on icon "Mes siguiente" at bounding box center [177, 156] width 11 height 11
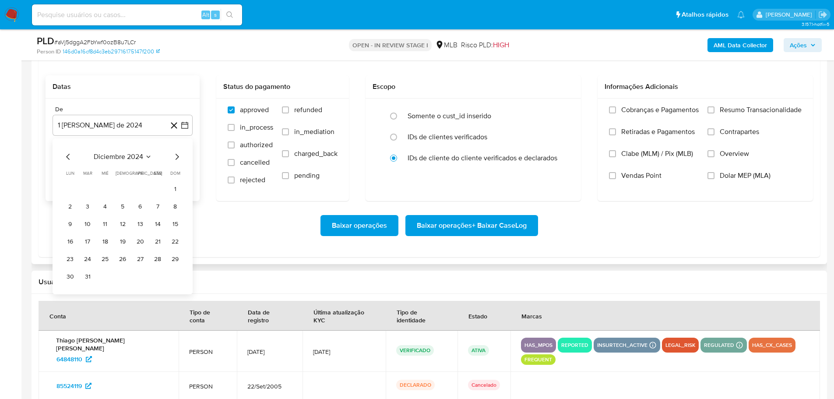
click at [176, 155] on icon "Mes siguiente" at bounding box center [177, 156] width 11 height 11
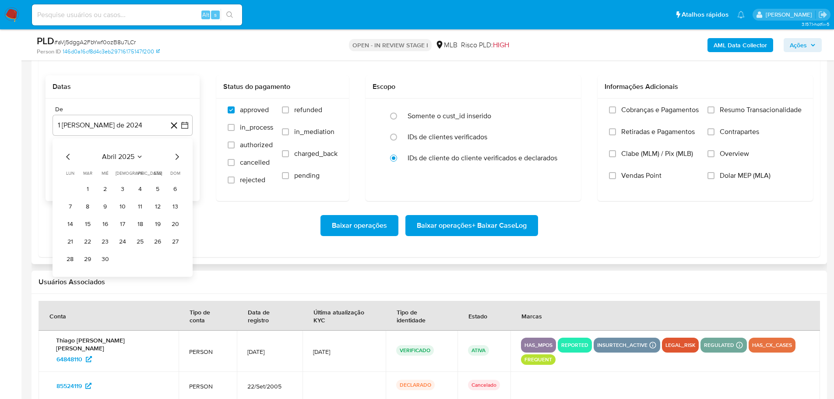
click at [176, 155] on icon "Mes siguiente" at bounding box center [177, 156] width 11 height 11
click at [178, 155] on icon "Mes siguiente" at bounding box center [177, 156] width 11 height 11
click at [89, 190] on button "1" at bounding box center [88, 189] width 14 height 14
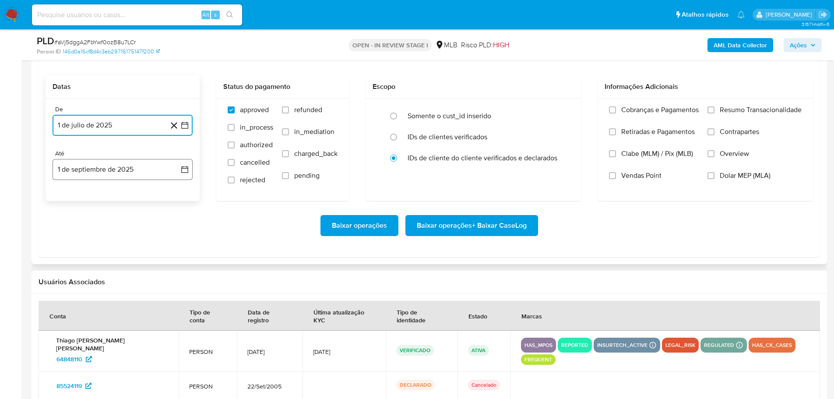
click at [90, 176] on button "1 de septiembre de 2025" at bounding box center [123, 169] width 140 height 21
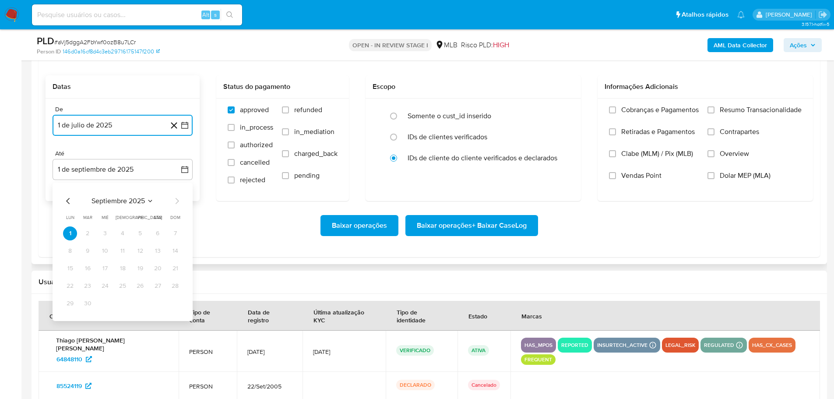
click at [67, 203] on icon "Mes anterior" at bounding box center [68, 201] width 11 height 11
click at [156, 305] on button "30" at bounding box center [158, 303] width 14 height 14
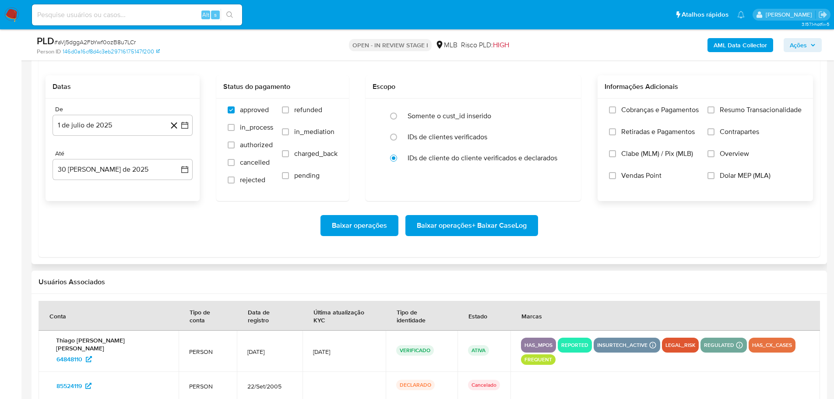
click at [710, 115] on label "Resumo Transacionalidade" at bounding box center [754, 116] width 94 height 22
click at [710, 113] on input "Resumo Transacionalidade" at bounding box center [710, 109] width 7 height 7
click at [515, 225] on span "Baixar operações + Baixar CaseLog" at bounding box center [472, 225] width 110 height 19
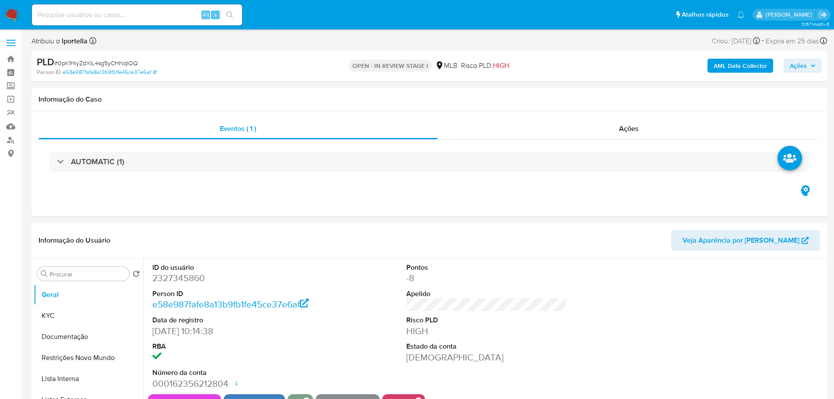
select select "10"
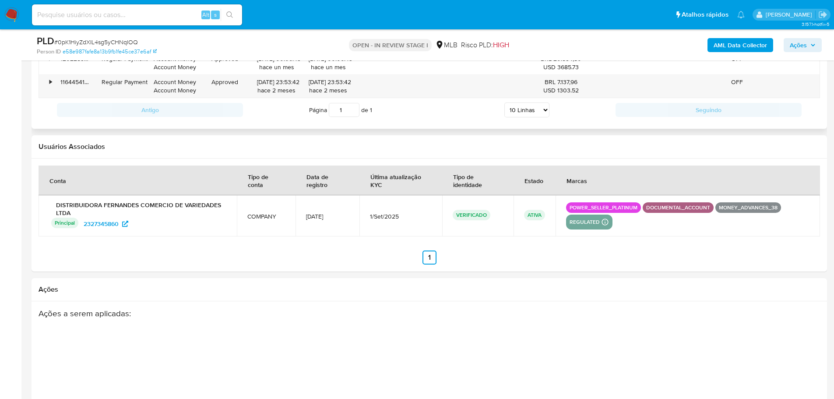
scroll to position [963, 0]
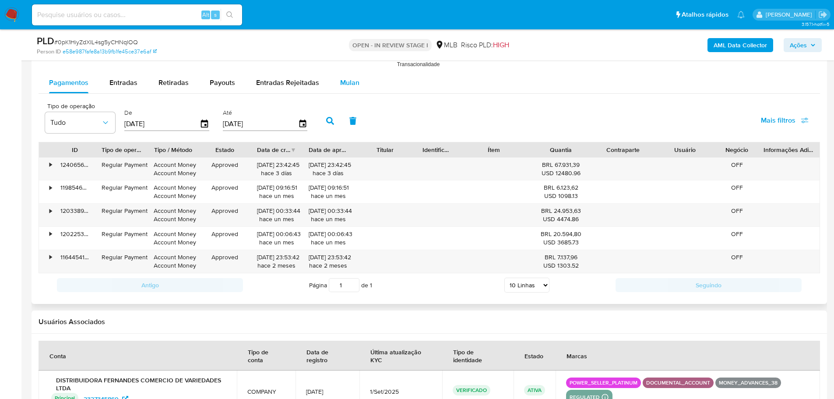
click at [340, 74] on div "Mulan" at bounding box center [349, 82] width 19 height 21
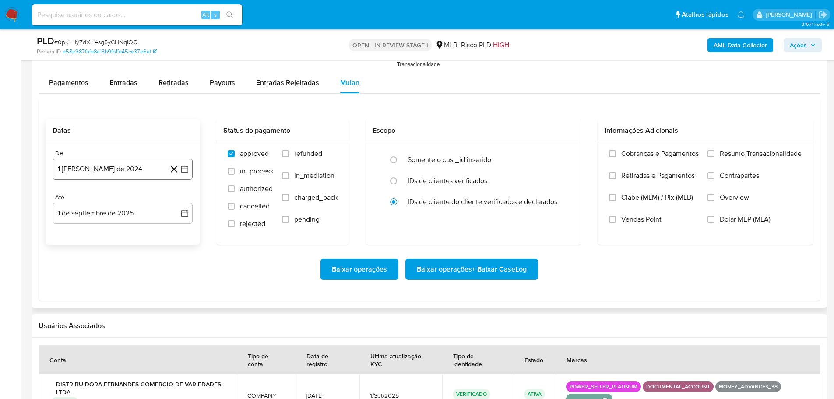
click at [138, 167] on button "1 [PERSON_NAME] de 2024" at bounding box center [123, 168] width 140 height 21
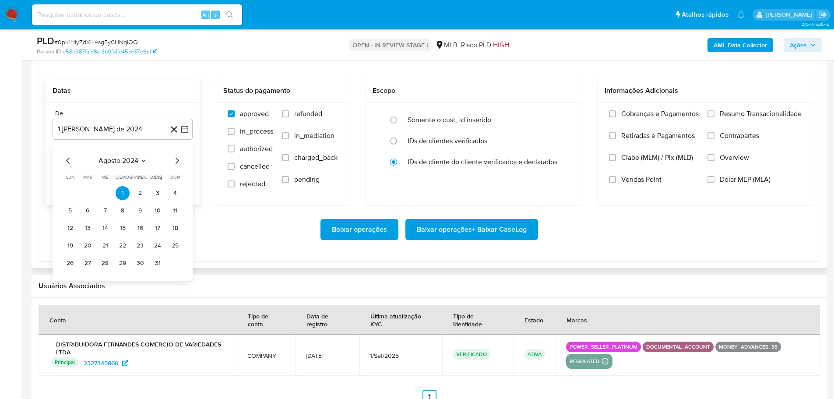
scroll to position [1050, 0]
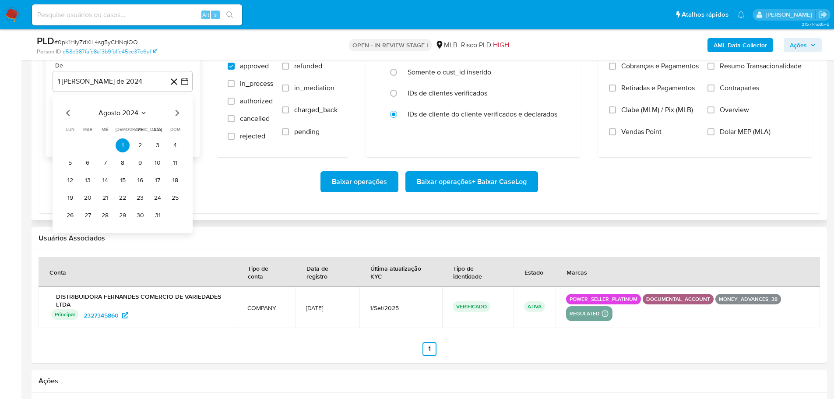
click at [176, 112] on icon "Mes siguiente" at bounding box center [177, 113] width 11 height 11
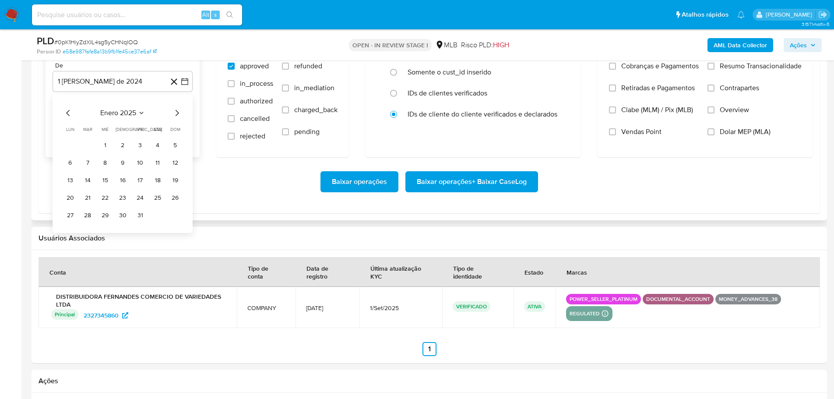
click at [176, 112] on icon "Mes siguiente" at bounding box center [177, 113] width 11 height 11
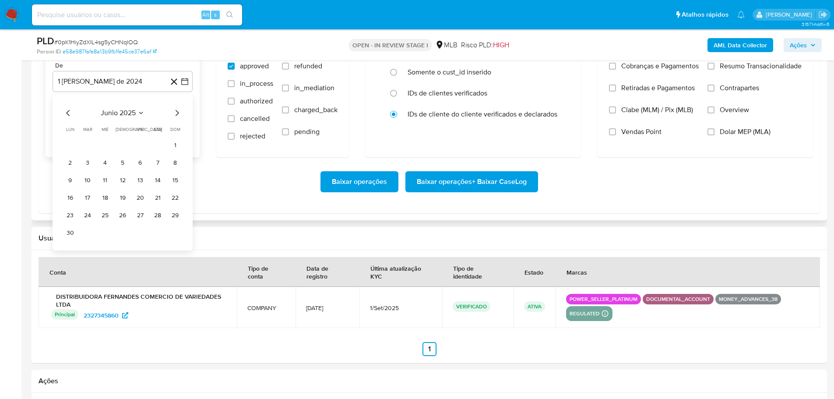
click at [176, 112] on icon "Mes siguiente" at bounding box center [177, 113] width 11 height 11
click at [91, 144] on button "1" at bounding box center [88, 145] width 14 height 14
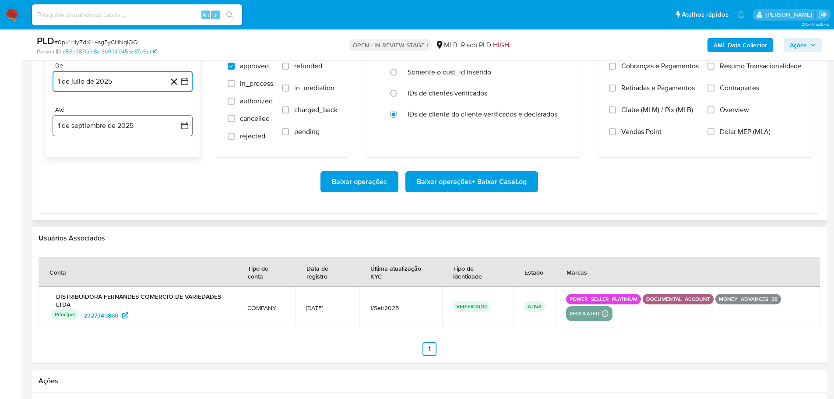
click at [110, 126] on button "1 de septiembre de 2025" at bounding box center [123, 125] width 140 height 21
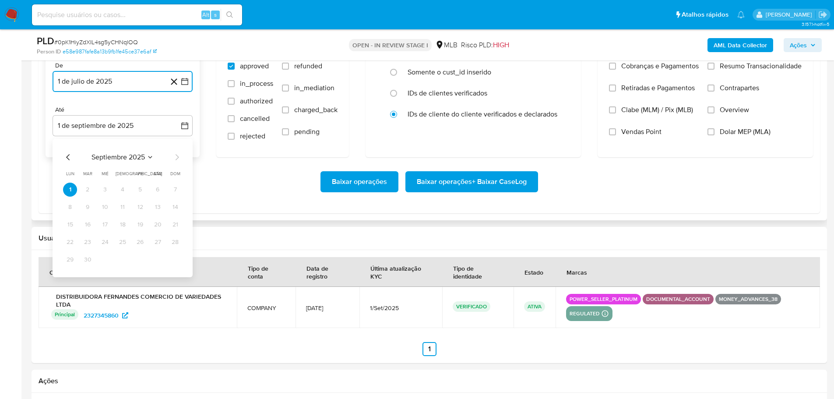
click at [66, 157] on icon "Mes anterior" at bounding box center [68, 157] width 11 height 11
click at [154, 260] on button "30" at bounding box center [158, 260] width 14 height 14
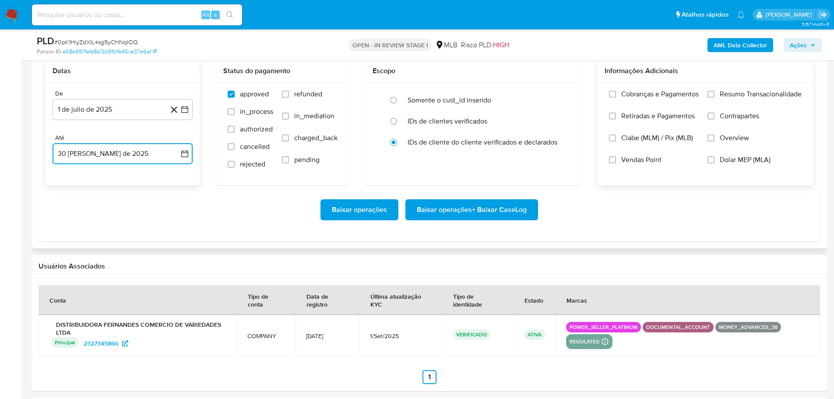
scroll to position [1007, 0]
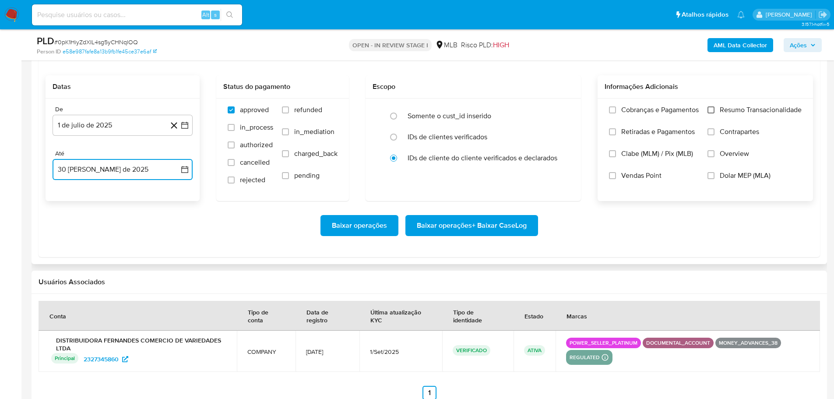
click at [714, 109] on input "Resumo Transacionalidade" at bounding box center [710, 109] width 7 height 7
click at [486, 226] on span "Baixar operações + Baixar CaseLog" at bounding box center [472, 225] width 110 height 19
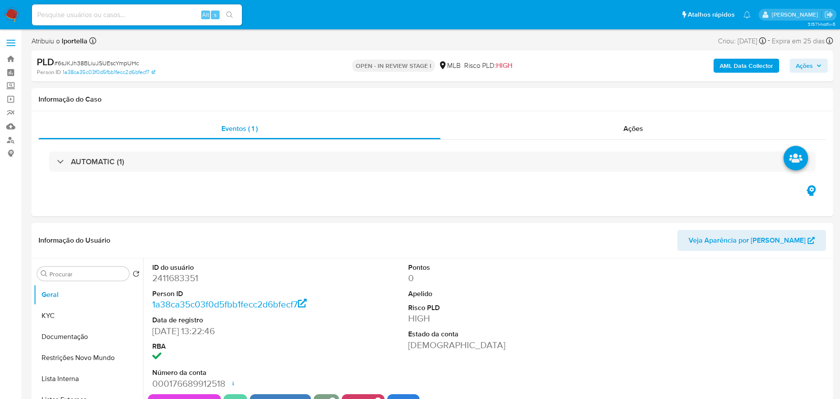
select select "10"
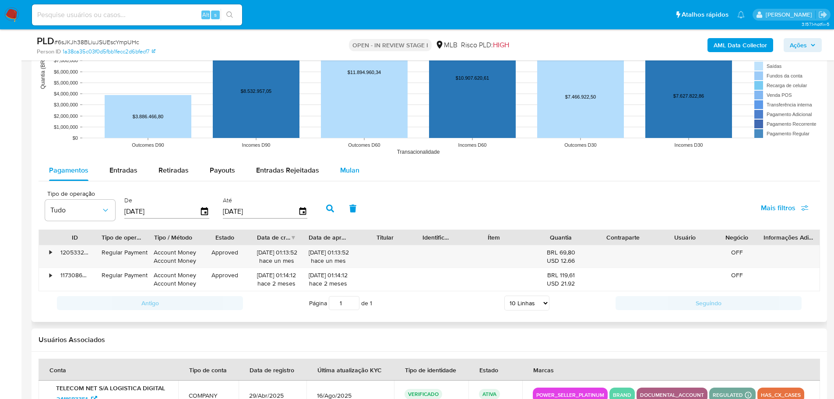
click at [354, 168] on span "Mulan" at bounding box center [349, 170] width 19 height 10
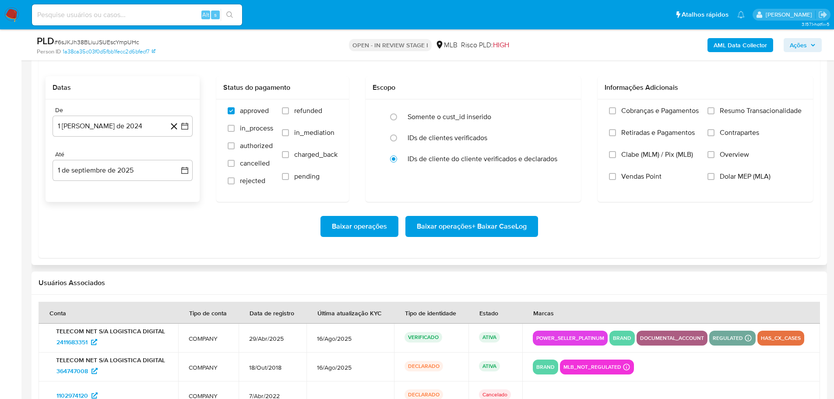
scroll to position [1007, 0]
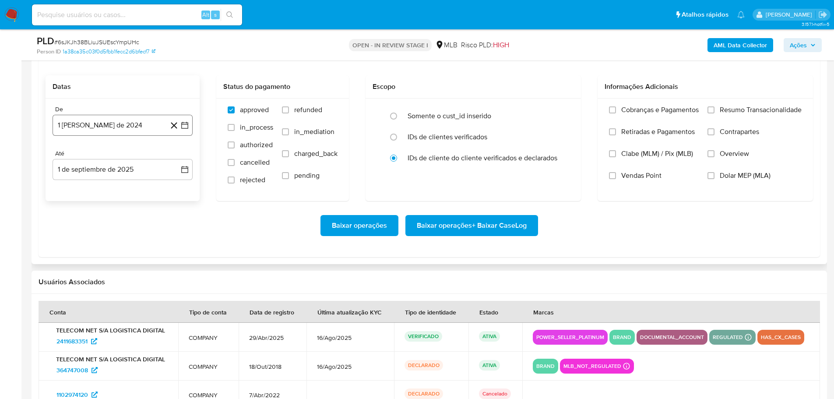
click at [78, 123] on button "1 [PERSON_NAME] de 2024" at bounding box center [123, 125] width 140 height 21
click at [179, 156] on icon "Mes siguiente" at bounding box center [177, 156] width 11 height 11
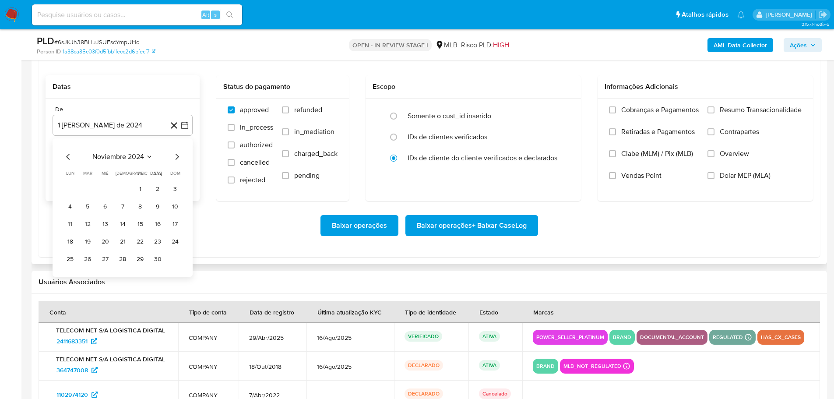
click at [179, 156] on icon "Mes siguiente" at bounding box center [177, 156] width 11 height 11
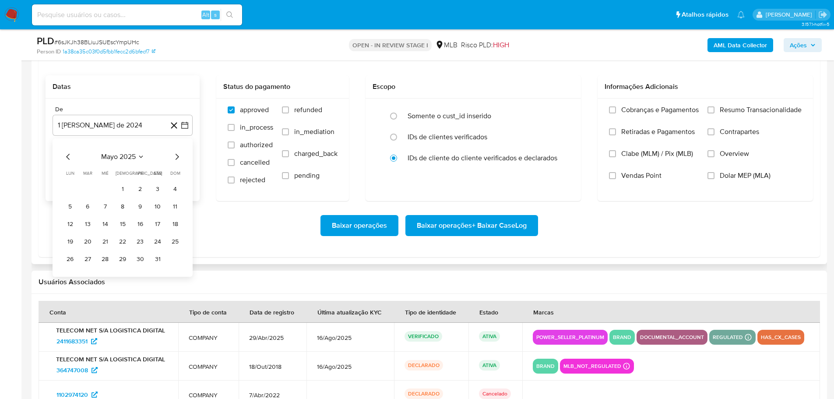
click at [176, 158] on icon "Mes siguiente" at bounding box center [177, 156] width 11 height 11
click at [87, 186] on button "1" at bounding box center [88, 189] width 14 height 14
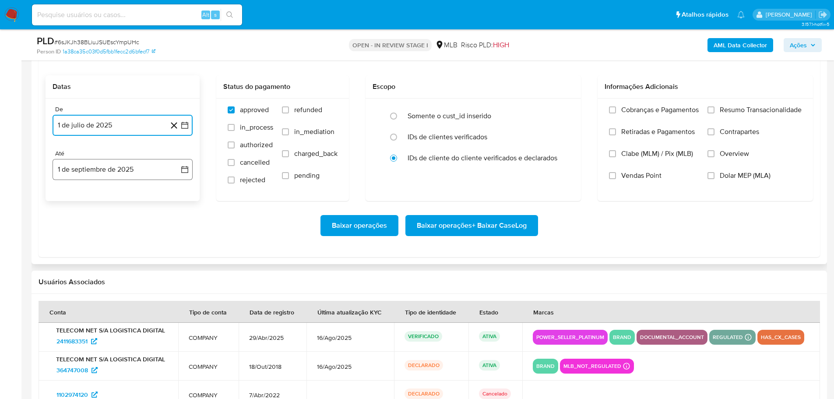
click at [91, 175] on button "1 de septiembre de 2025" at bounding box center [123, 169] width 140 height 21
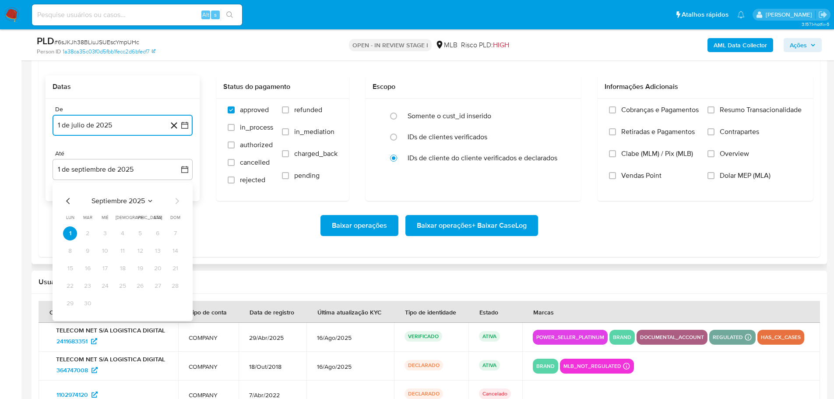
click at [67, 199] on icon "Mes anterior" at bounding box center [68, 201] width 11 height 11
click at [158, 305] on button "30" at bounding box center [158, 303] width 14 height 14
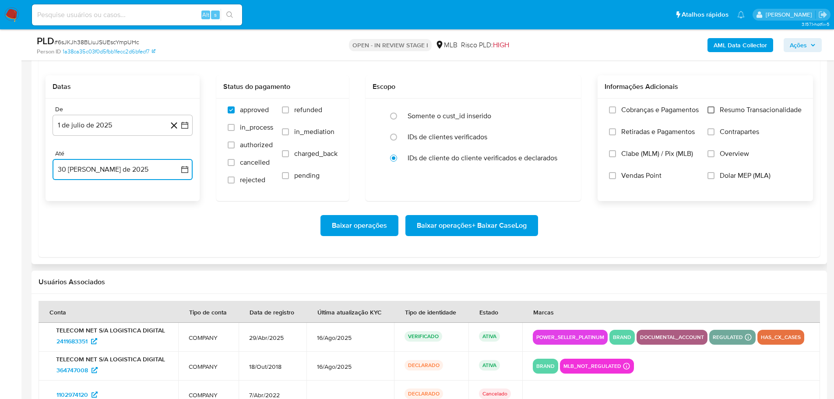
click at [713, 112] on input "Resumo Transacionalidade" at bounding box center [710, 109] width 7 height 7
click at [518, 227] on span "Baixar operações + Baixar CaseLog" at bounding box center [472, 225] width 110 height 19
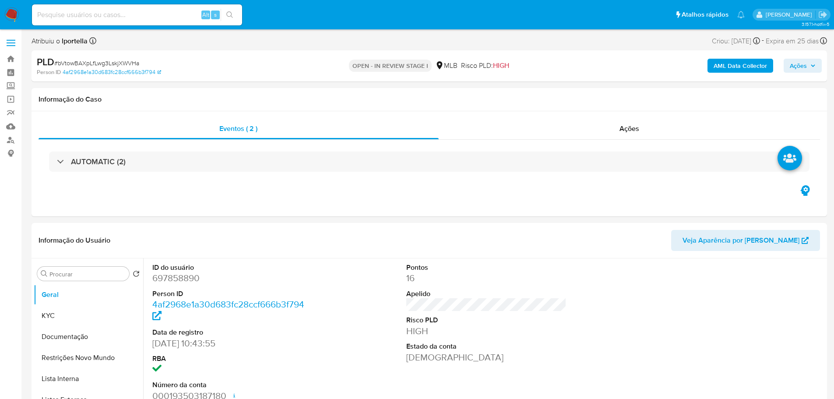
select select "10"
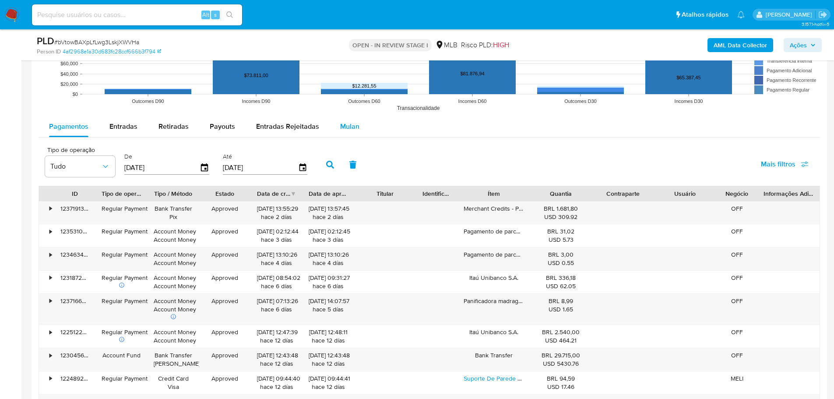
drag, startPoint x: 345, startPoint y: 131, endPoint x: 339, endPoint y: 129, distance: 6.5
click at [345, 131] on span "Mulan" at bounding box center [349, 126] width 19 height 10
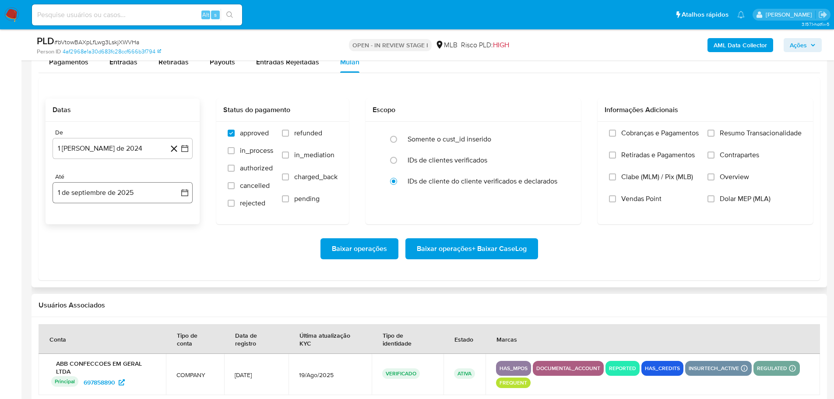
scroll to position [1050, 0]
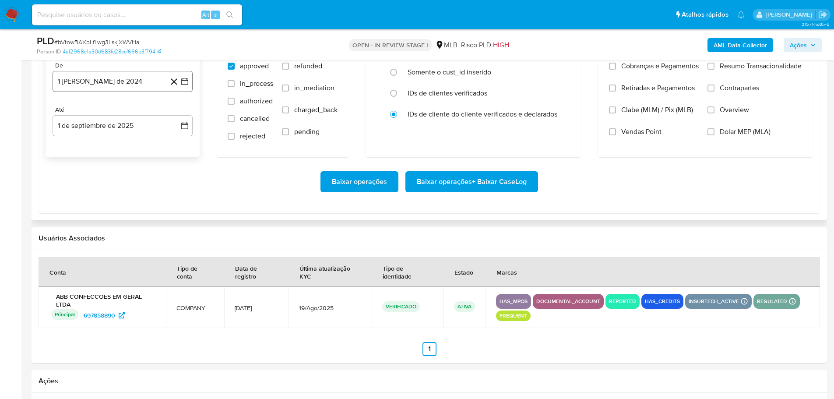
click at [104, 84] on button "1 [PERSON_NAME] de 2024" at bounding box center [123, 81] width 140 height 21
click at [180, 114] on icon "Mes siguiente" at bounding box center [177, 113] width 11 height 11
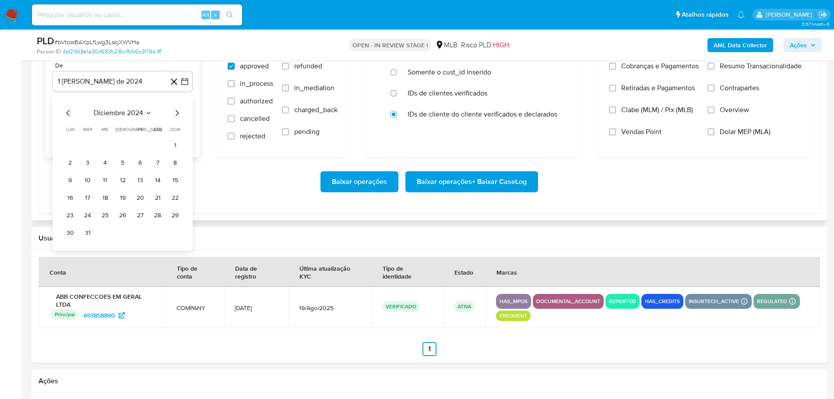
click at [180, 114] on icon "Mes siguiente" at bounding box center [177, 113] width 11 height 11
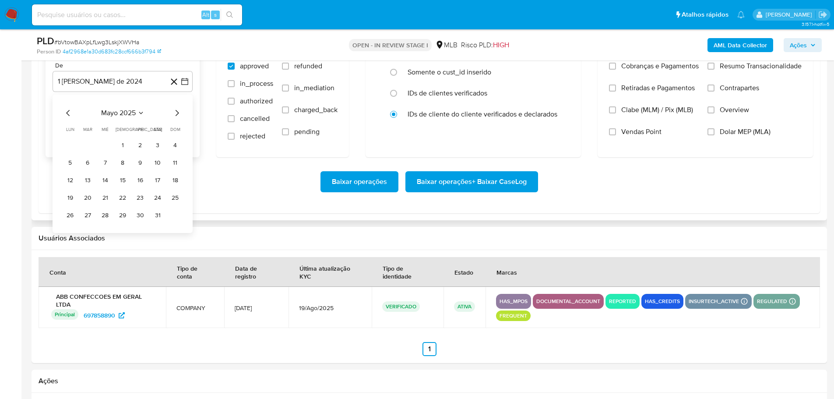
click at [180, 114] on icon "Mes siguiente" at bounding box center [177, 113] width 11 height 11
click at [84, 145] on button "1" at bounding box center [88, 145] width 14 height 14
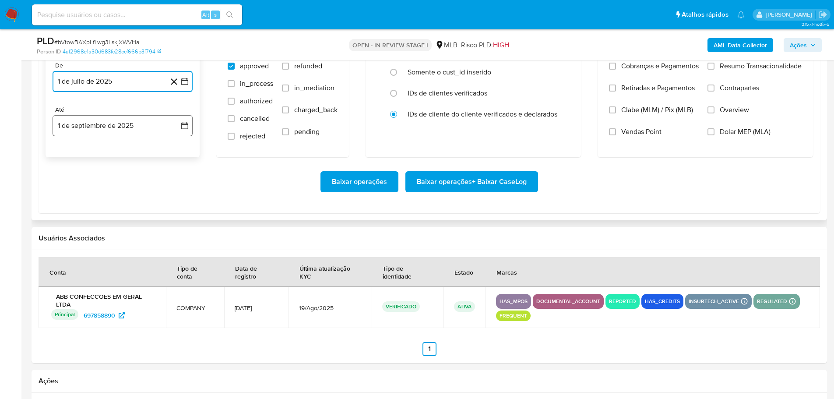
click at [112, 130] on button "1 de septiembre de 2025" at bounding box center [123, 125] width 140 height 21
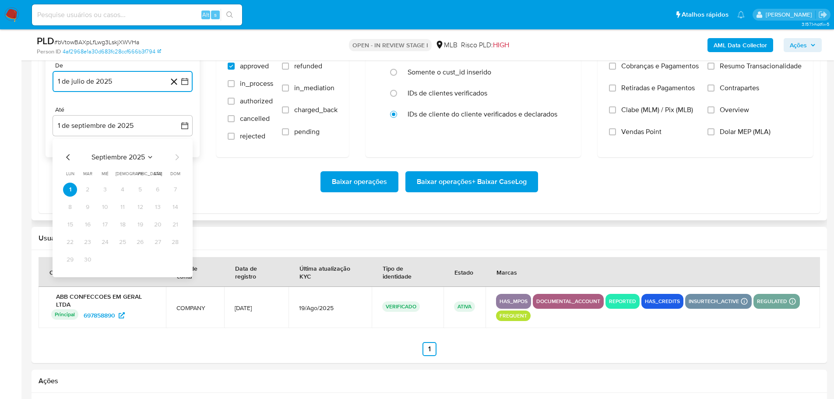
click at [66, 153] on icon "Mes anterior" at bounding box center [68, 157] width 11 height 11
click at [157, 260] on button "30" at bounding box center [158, 260] width 14 height 14
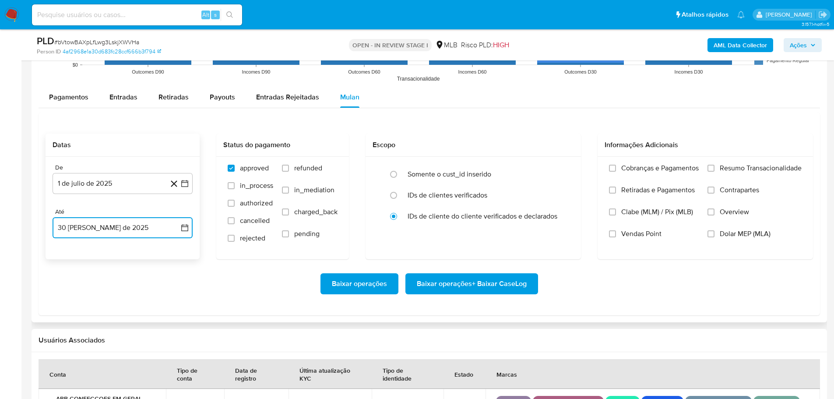
scroll to position [919, 0]
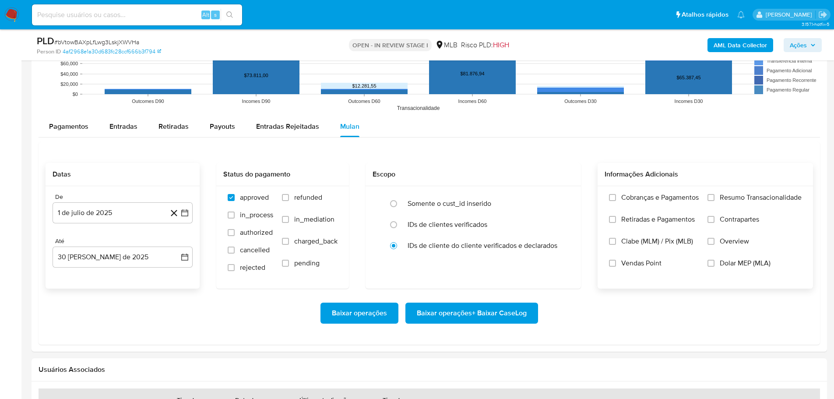
click at [718, 194] on label "Resumo Transacionalidade" at bounding box center [754, 204] width 94 height 22
click at [714, 194] on input "Resumo Transacionalidade" at bounding box center [710, 197] width 7 height 7
click at [612, 264] on input "Vendas Point" at bounding box center [612, 263] width 7 height 7
click at [488, 312] on span "Baixar operações + Baixar CaseLog" at bounding box center [472, 312] width 110 height 19
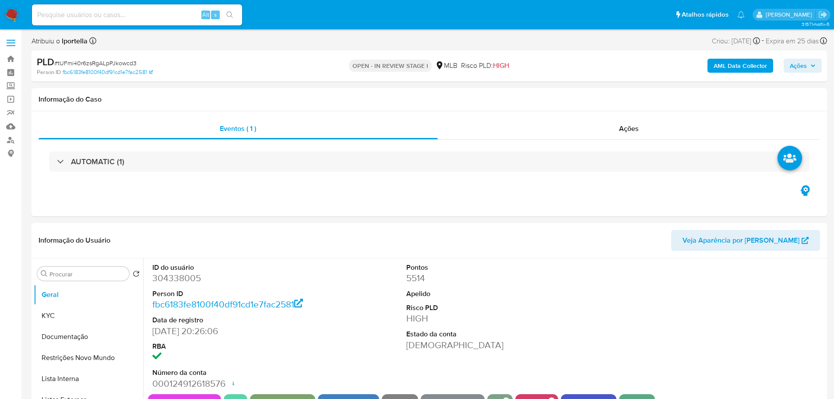
select select "10"
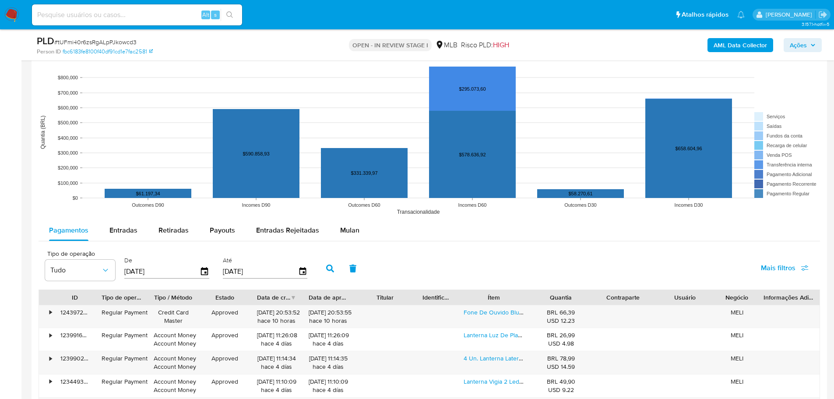
scroll to position [919, 0]
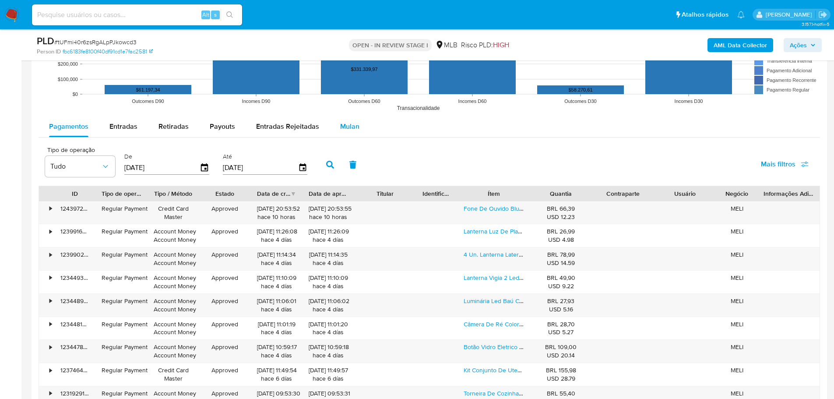
click at [350, 129] on span "Mulan" at bounding box center [349, 126] width 19 height 10
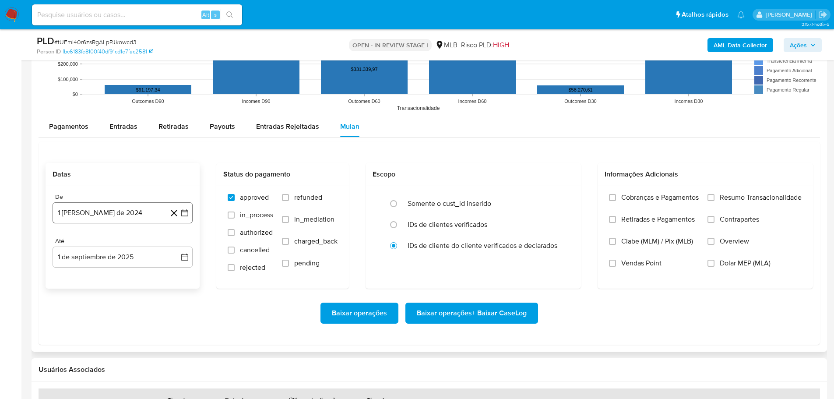
click at [101, 215] on button "1 [PERSON_NAME] de 2024" at bounding box center [123, 212] width 140 height 21
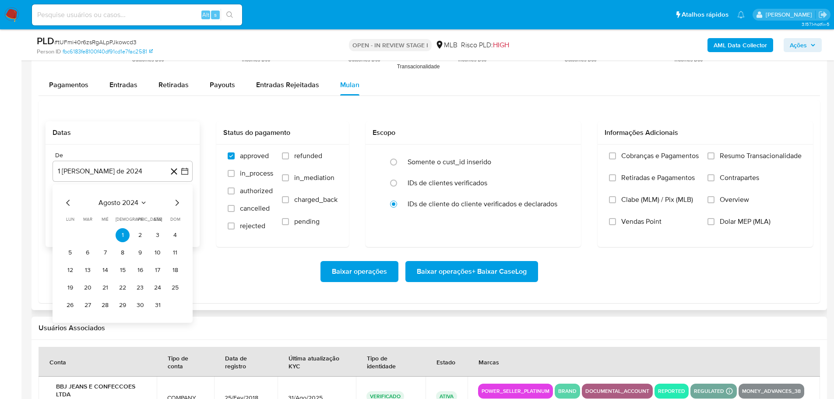
scroll to position [1007, 0]
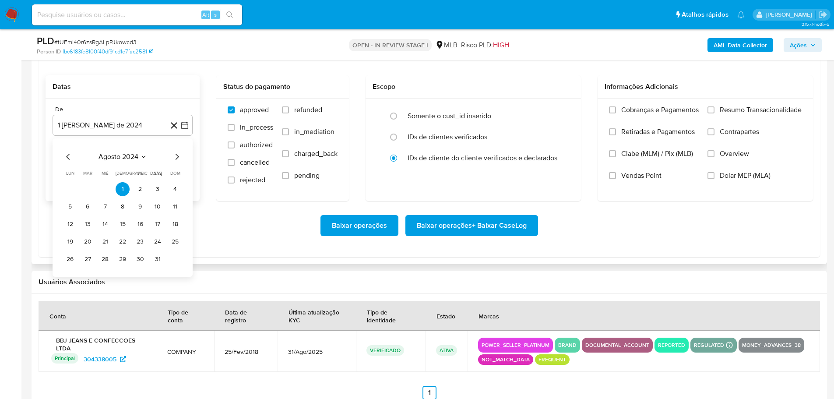
click at [178, 156] on icon "Mes siguiente" at bounding box center [177, 157] width 4 height 6
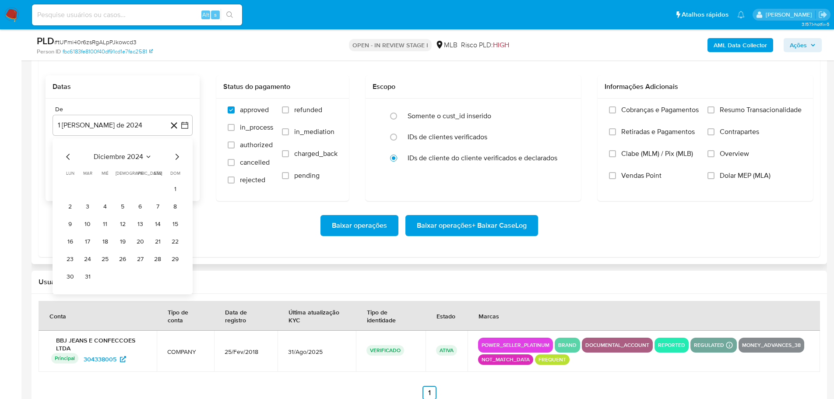
click at [178, 156] on icon "Mes siguiente" at bounding box center [177, 157] width 4 height 6
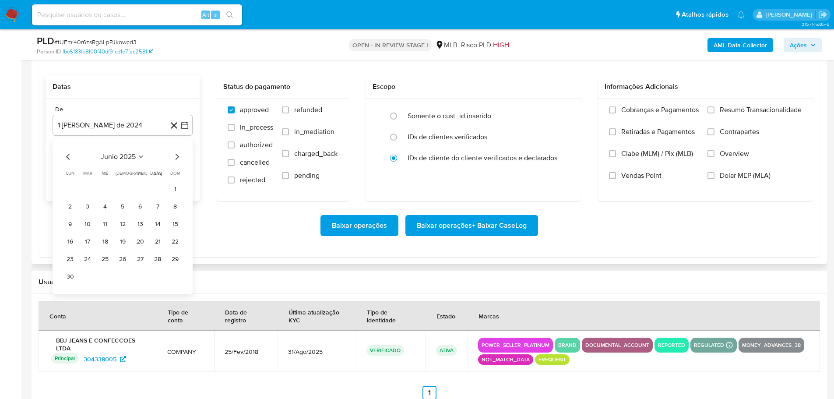
click at [178, 156] on icon "Mes siguiente" at bounding box center [177, 157] width 4 height 6
click at [88, 190] on button "1" at bounding box center [88, 189] width 14 height 14
drag, startPoint x: 104, startPoint y: 181, endPoint x: 129, endPoint y: 165, distance: 30.1
click at [114, 175] on div "De 1 de julio de 2025 1-07-2025 Até 1 de septiembre de 2025 1-09-2025" at bounding box center [123, 149] width 154 height 102
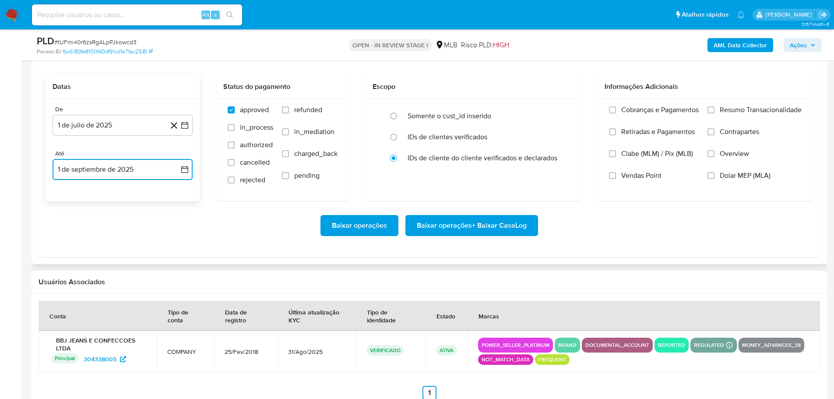
click at [129, 165] on button "1 de septiembre de 2025" at bounding box center [123, 169] width 140 height 21
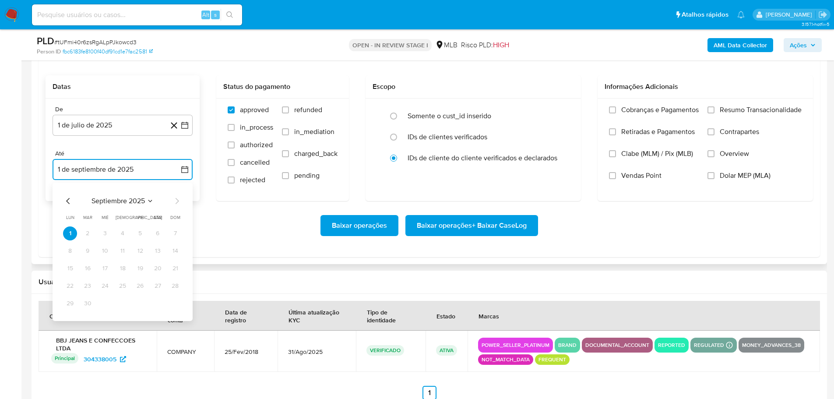
click at [65, 198] on icon "Mes anterior" at bounding box center [68, 201] width 11 height 11
click at [158, 298] on button "30" at bounding box center [158, 303] width 14 height 14
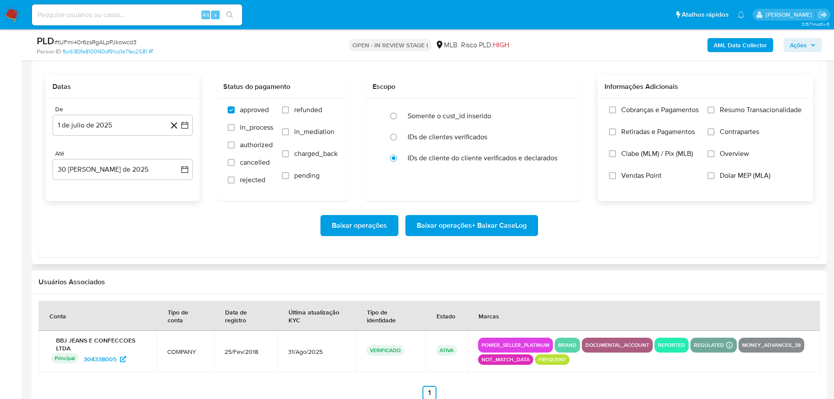
click at [702, 109] on div "Cobranças e Pagamentos Retiradas e Pagamentos Clabe (MLM) / Pix (MLB) Vendas Po…" at bounding box center [704, 149] width 201 height 88
click at [709, 109] on input "Resumo Transacionalidade" at bounding box center [710, 109] width 7 height 7
click at [490, 234] on span "Baixar operações + Baixar CaseLog" at bounding box center [472, 225] width 110 height 19
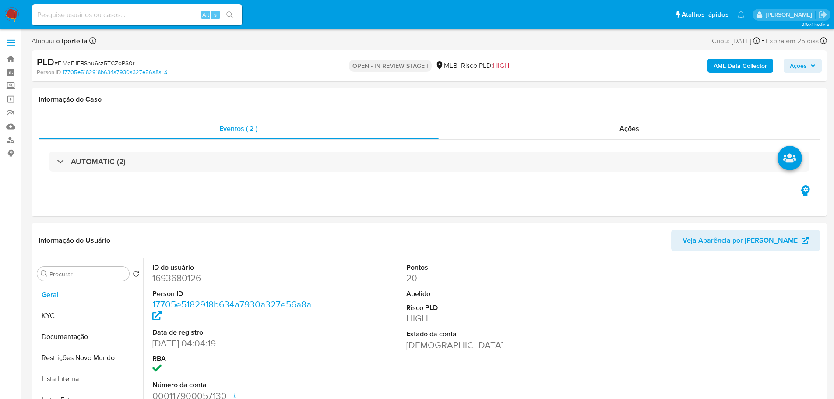
select select "10"
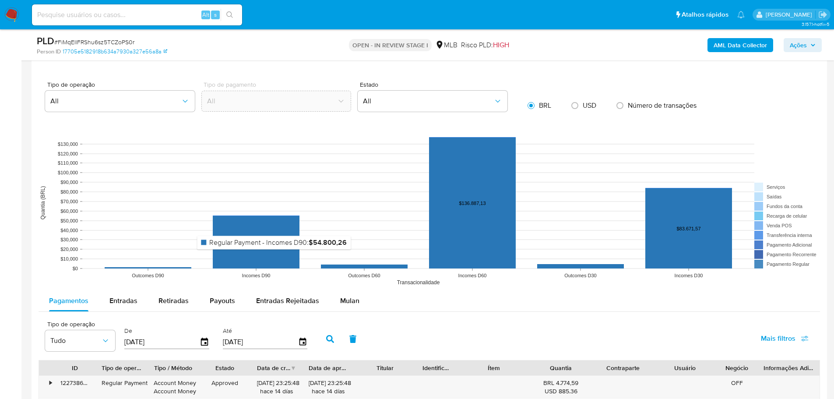
scroll to position [919, 0]
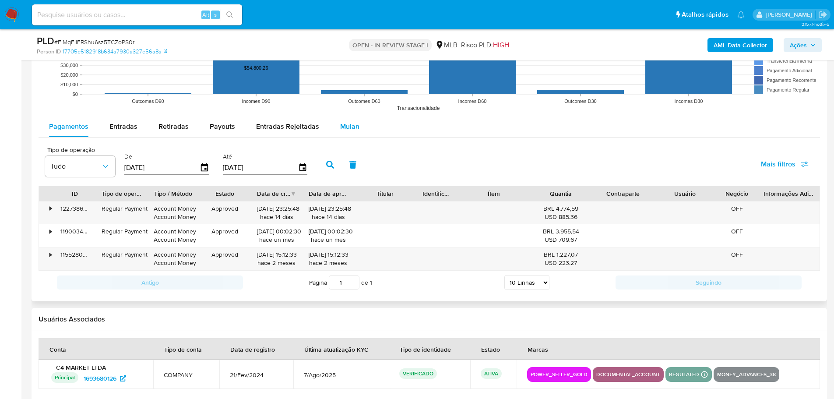
click at [349, 123] on span "Mulan" at bounding box center [349, 126] width 19 height 10
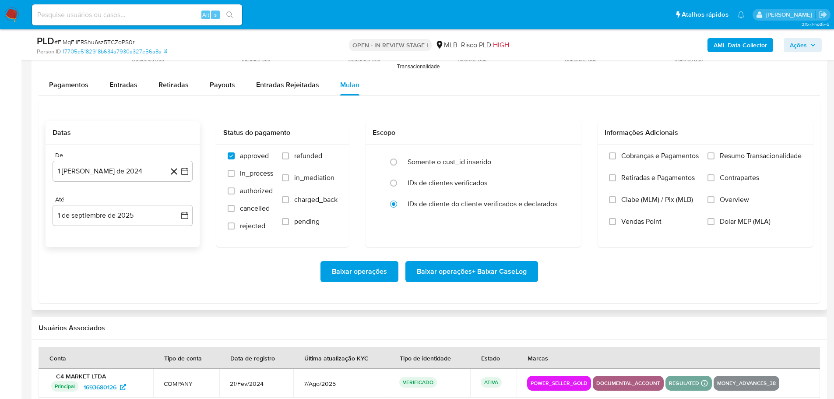
scroll to position [1007, 0]
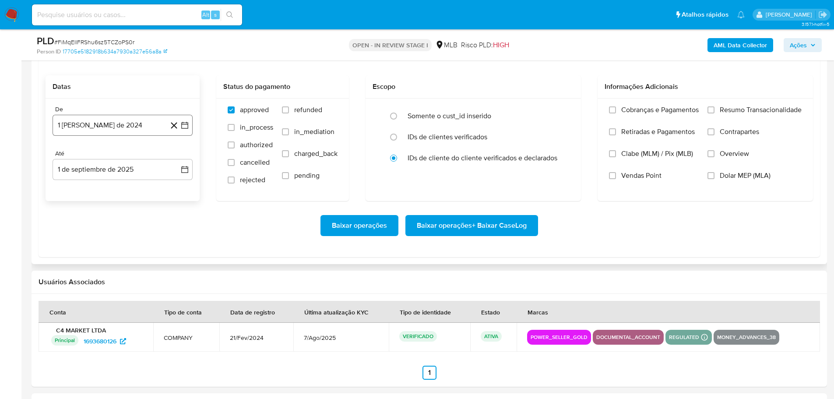
click at [109, 130] on button "1 [PERSON_NAME] de 2024" at bounding box center [123, 125] width 140 height 21
click at [177, 156] on icon "Mes siguiente" at bounding box center [177, 156] width 11 height 11
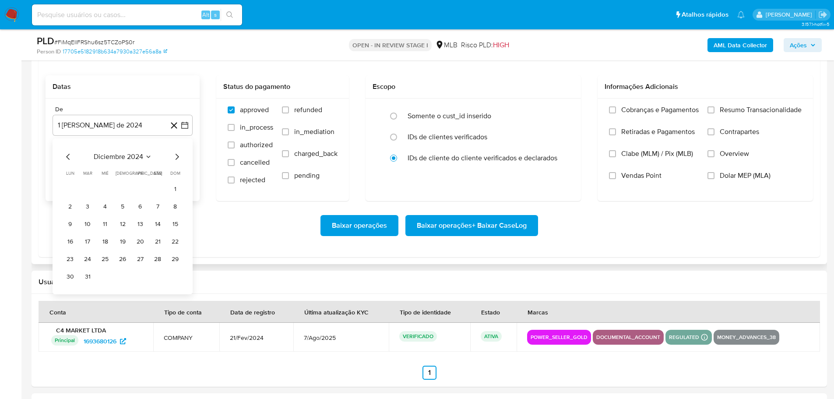
click at [177, 156] on icon "Mes siguiente" at bounding box center [177, 156] width 11 height 11
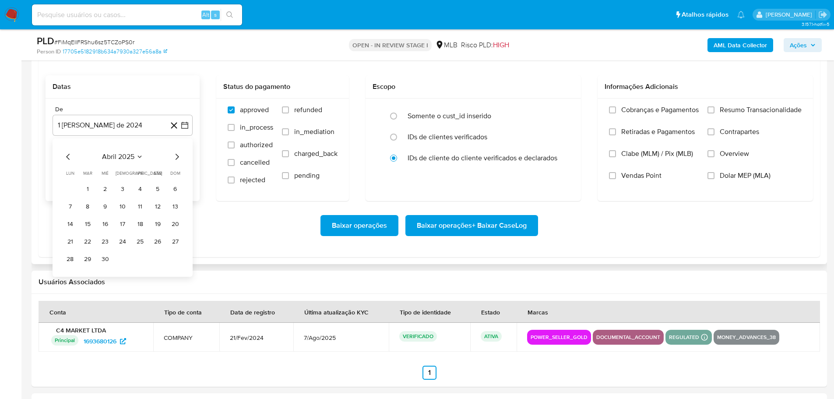
click at [177, 156] on icon "Mes siguiente" at bounding box center [177, 156] width 11 height 11
click at [92, 193] on button "1" at bounding box center [88, 189] width 14 height 14
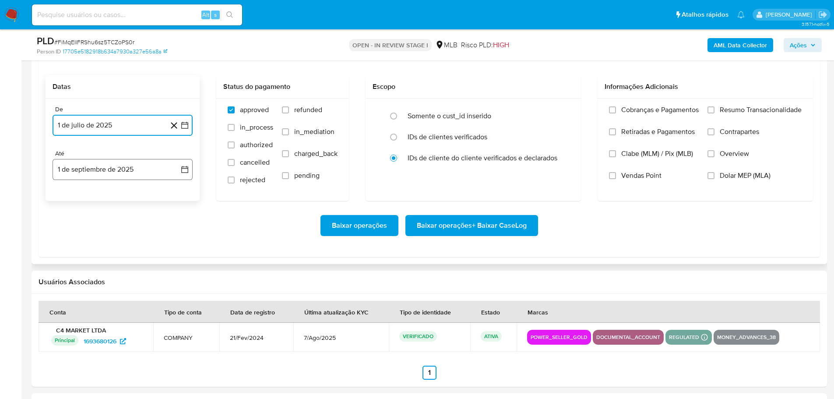
click at [113, 162] on button "1 de septiembre de 2025" at bounding box center [123, 169] width 140 height 21
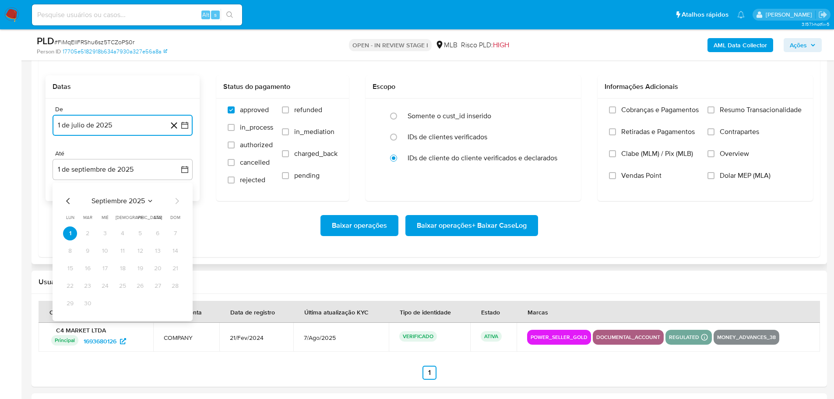
click at [70, 199] on icon "Mes anterior" at bounding box center [68, 201] width 11 height 11
click at [158, 306] on button "30" at bounding box center [158, 303] width 14 height 14
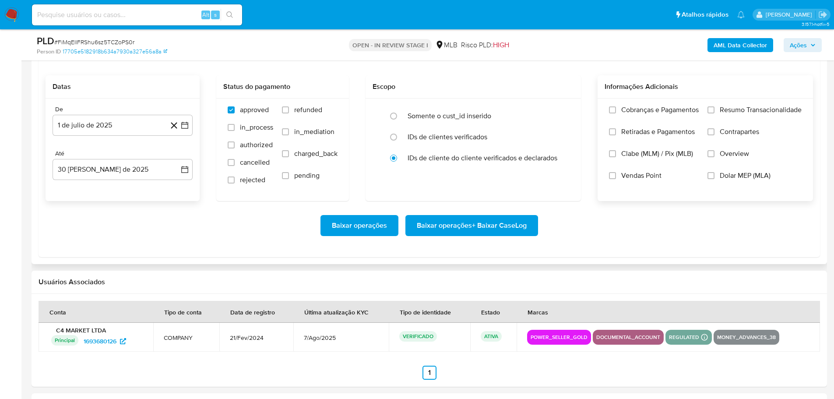
click at [709, 114] on label "Resumo Transacionalidade" at bounding box center [754, 116] width 94 height 22
click at [709, 113] on input "Resumo Transacionalidade" at bounding box center [710, 109] width 7 height 7
click at [524, 226] on span "Baixar operações + Baixar CaseLog" at bounding box center [472, 225] width 110 height 19
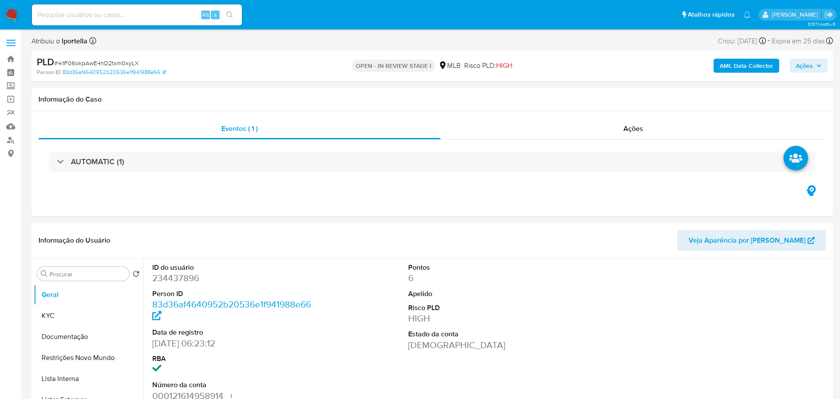
select select "10"
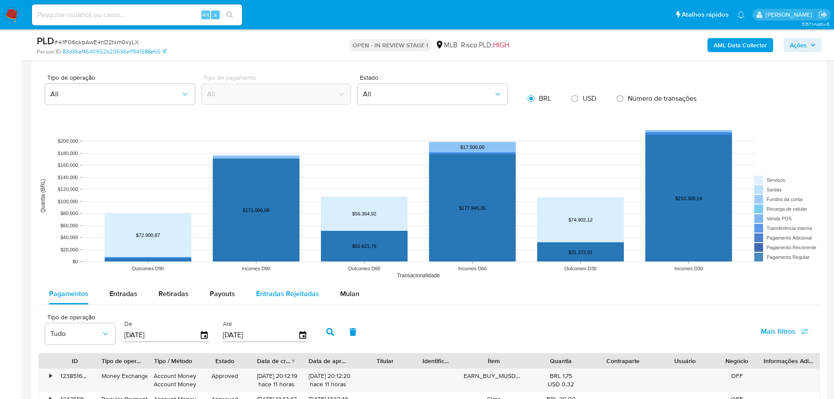
scroll to position [875, 0]
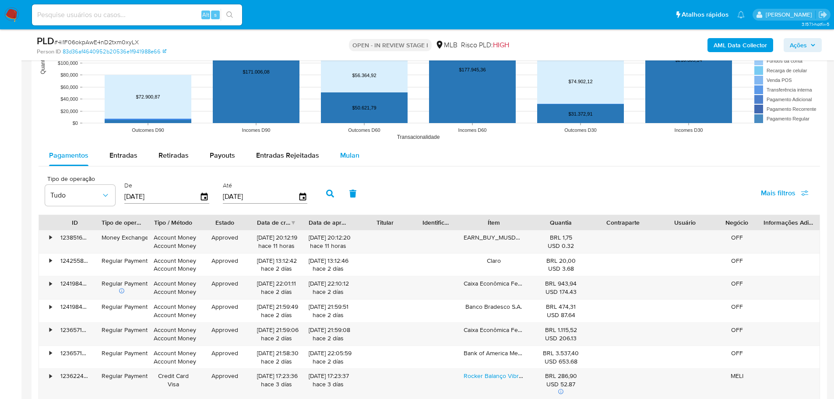
click at [336, 161] on button "Mulan" at bounding box center [350, 155] width 40 height 21
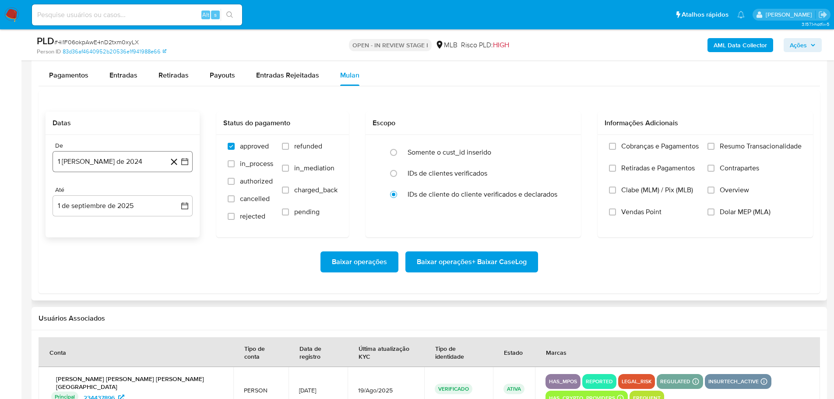
scroll to position [963, 0]
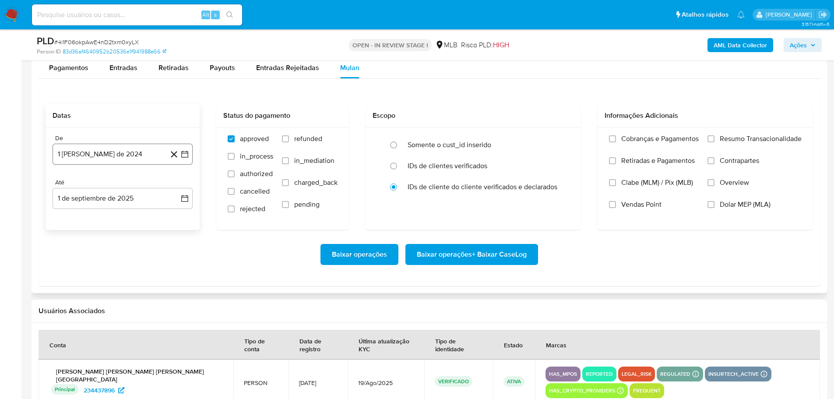
click at [103, 154] on button "1 [PERSON_NAME] de 2024" at bounding box center [123, 154] width 140 height 21
click at [179, 180] on icon "Mes siguiente" at bounding box center [177, 185] width 11 height 11
click at [179, 184] on icon "Mes siguiente" at bounding box center [177, 185] width 11 height 11
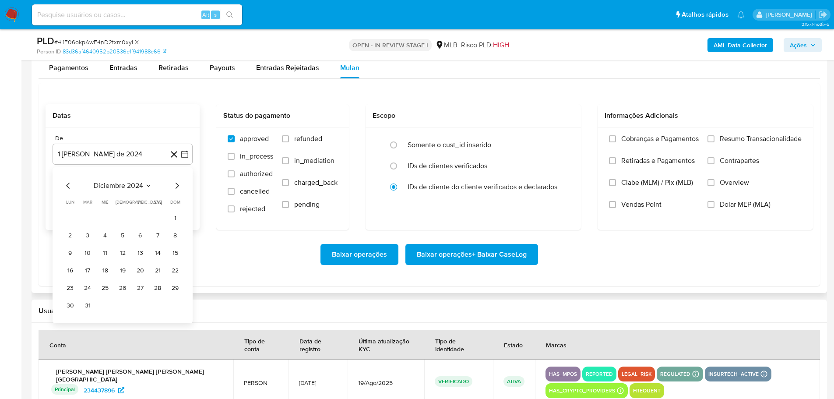
click at [179, 184] on icon "Mes siguiente" at bounding box center [177, 185] width 11 height 11
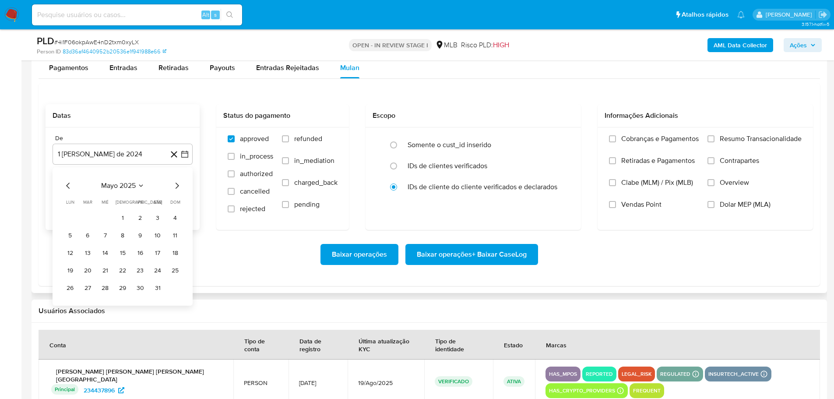
click at [179, 184] on icon "Mes siguiente" at bounding box center [177, 185] width 11 height 11
click at [85, 214] on button "1" at bounding box center [88, 218] width 14 height 14
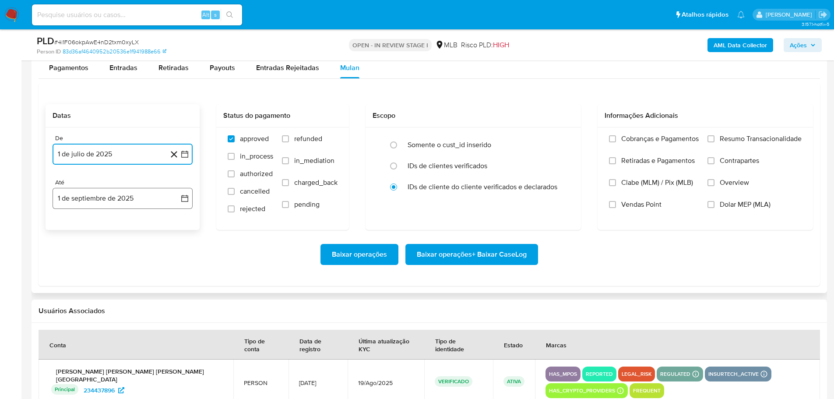
click at [109, 190] on button "1 de septiembre de 2025" at bounding box center [123, 198] width 140 height 21
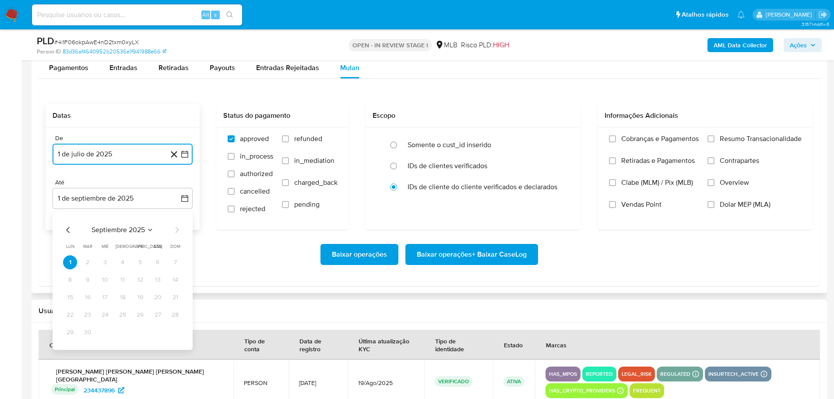
click at [68, 229] on icon "Mes anterior" at bounding box center [68, 230] width 11 height 11
click at [158, 326] on button "30" at bounding box center [158, 332] width 14 height 14
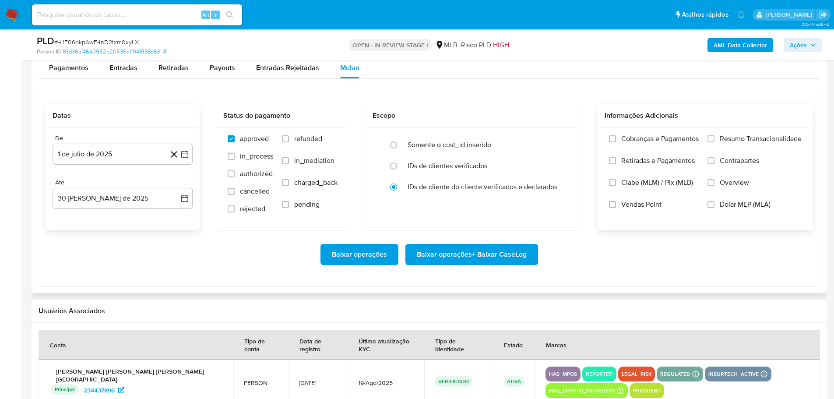
click at [705, 142] on div "Cobranças e Pagamentos Retiradas e Pagamentos Clabe (MLM) / Pix (MLB) Vendas Po…" at bounding box center [704, 178] width 201 height 88
click at [712, 137] on input "Resumo Transacionalidade" at bounding box center [710, 138] width 7 height 7
click at [456, 253] on span "Baixar operações + Baixar CaseLog" at bounding box center [472, 254] width 110 height 19
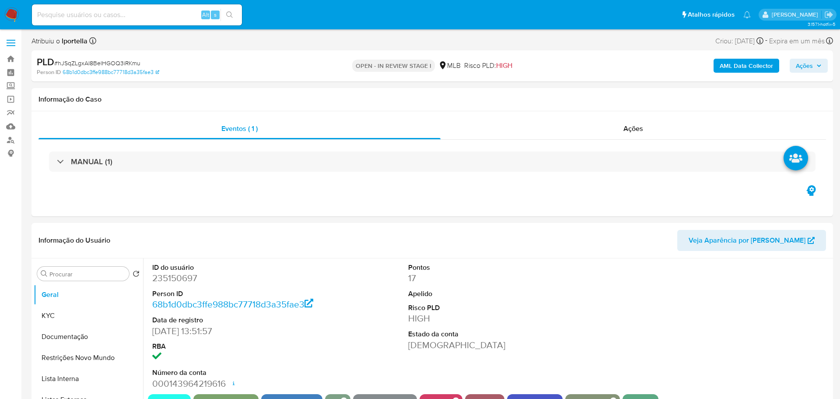
select select "10"
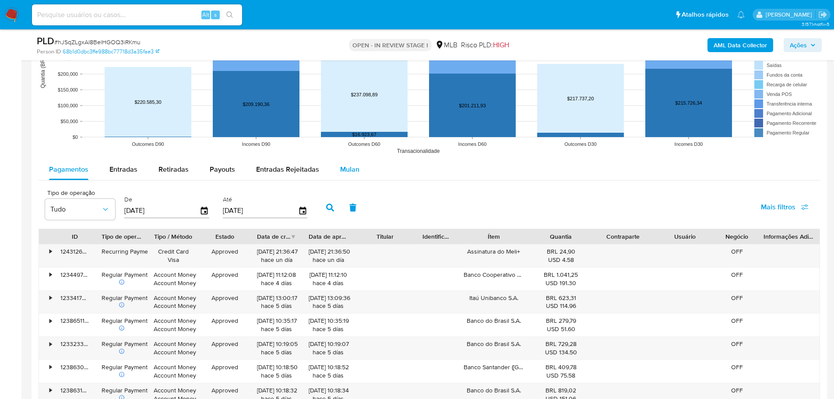
click at [351, 172] on span "Mulan" at bounding box center [349, 169] width 19 height 10
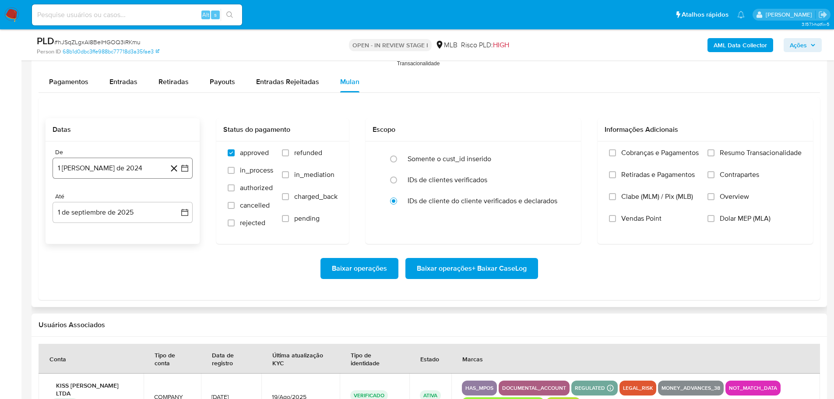
click at [125, 167] on button "1 [PERSON_NAME] de 2024" at bounding box center [123, 168] width 140 height 21
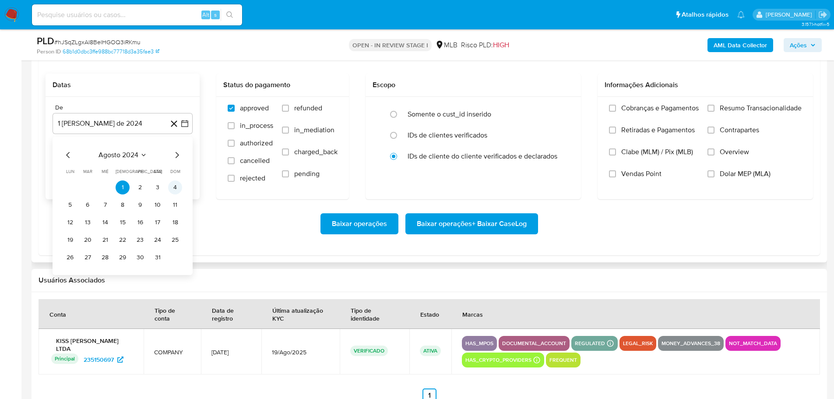
scroll to position [1007, 0]
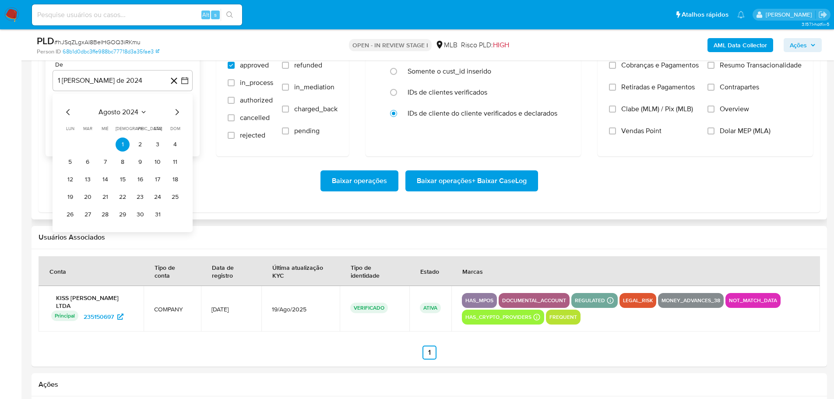
click at [177, 109] on icon "Mes siguiente" at bounding box center [177, 112] width 11 height 11
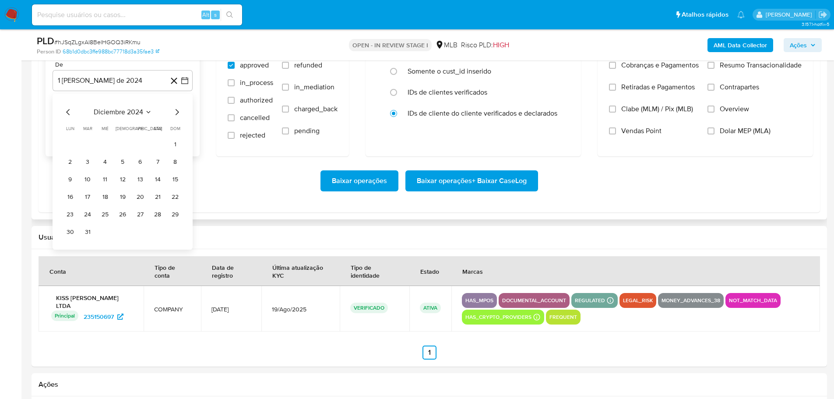
click at [177, 109] on icon "Mes siguiente" at bounding box center [177, 112] width 11 height 11
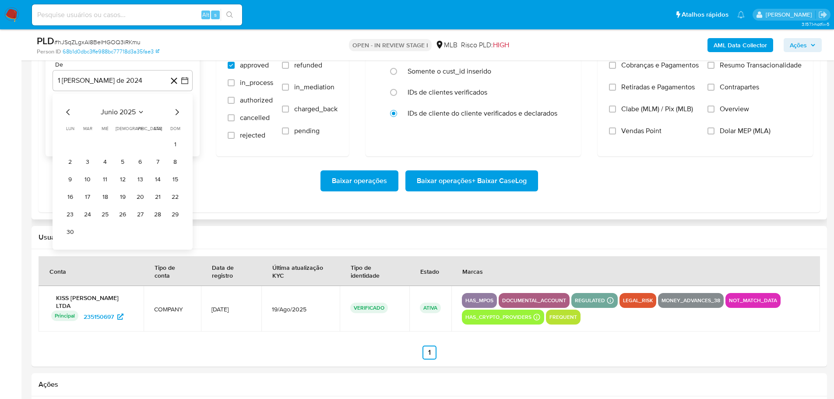
click at [177, 109] on icon "Mes siguiente" at bounding box center [177, 112] width 11 height 11
click at [88, 147] on button "1" at bounding box center [88, 144] width 14 height 14
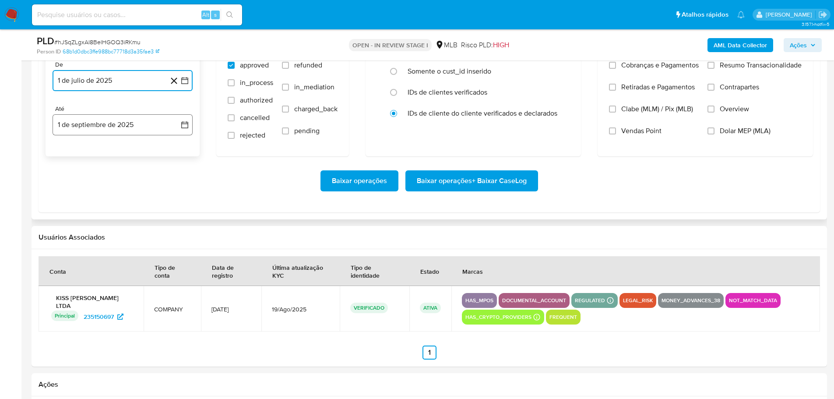
click at [140, 124] on button "1 de septiembre de 2025" at bounding box center [123, 124] width 140 height 21
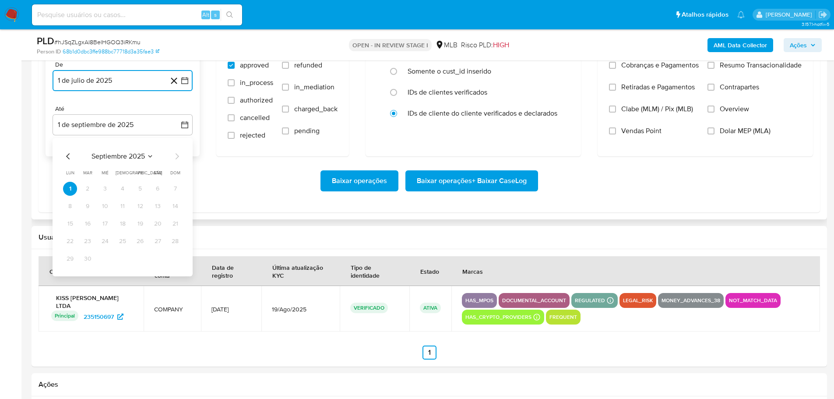
click at [64, 154] on icon "Mes anterior" at bounding box center [68, 156] width 11 height 11
click at [154, 262] on button "30" at bounding box center [158, 259] width 14 height 14
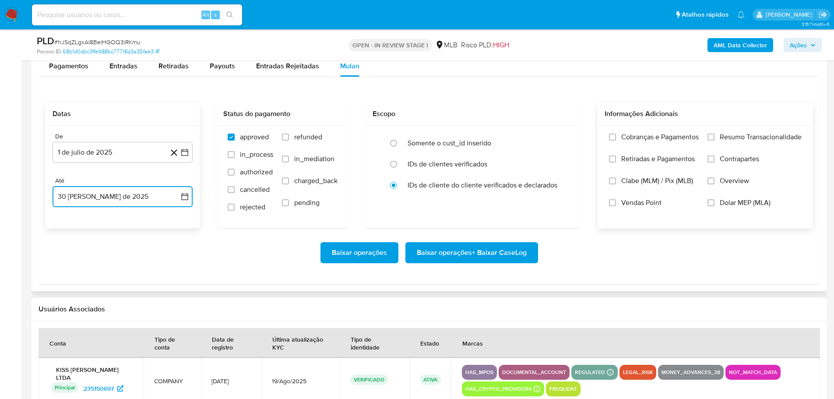
scroll to position [875, 0]
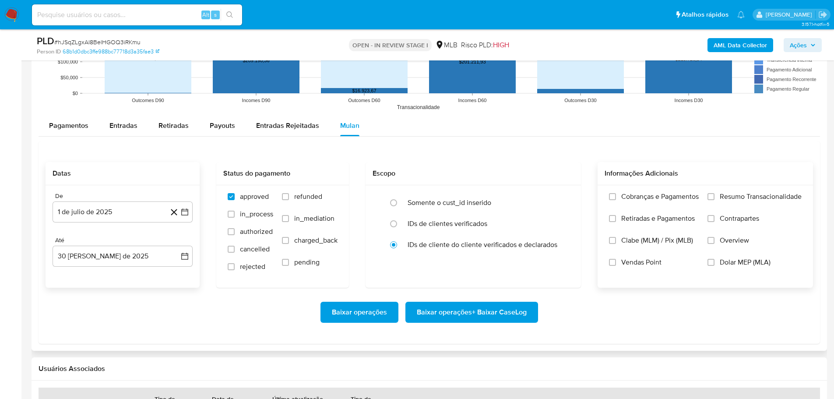
click at [706, 196] on div "Cobranças e Pagamentos Retiradas e Pagamentos Clabe (MLM) / Pix (MLB) Vendas Po…" at bounding box center [704, 236] width 201 height 88
click at [711, 196] on input "Resumo Transacionalidade" at bounding box center [710, 196] width 7 height 7
click at [511, 309] on span "Baixar operações + Baixar CaseLog" at bounding box center [472, 311] width 110 height 19
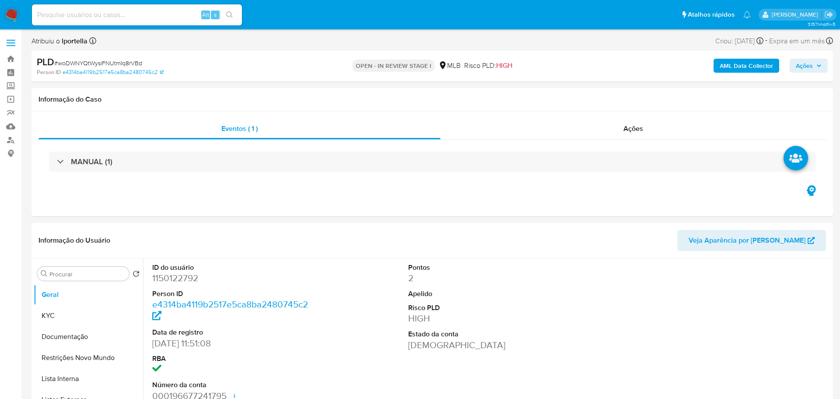
select select "10"
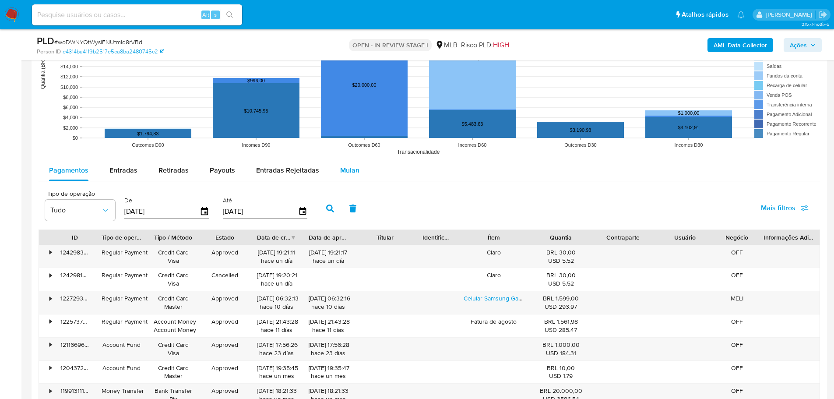
click at [350, 172] on span "Mulan" at bounding box center [349, 170] width 19 height 10
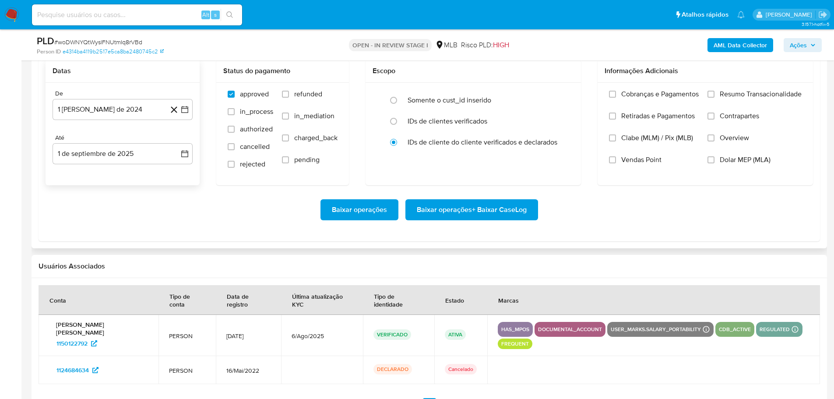
scroll to position [1007, 0]
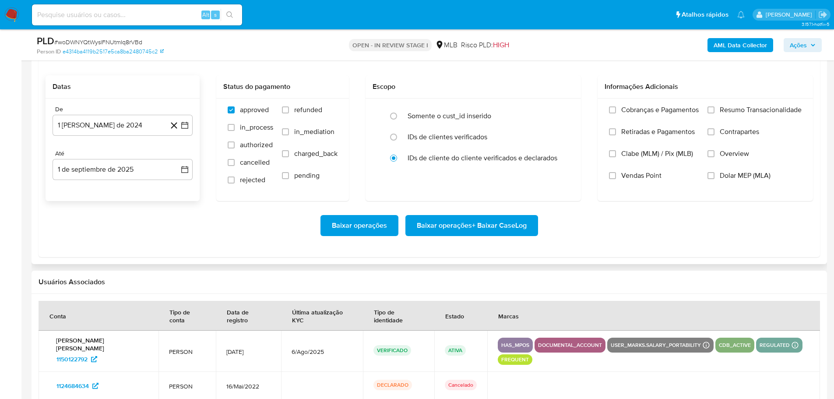
click at [107, 138] on div "De 1 [PERSON_NAME] de 2024 [DATE] Até 1 de septiembre de 2025 [DATE]" at bounding box center [123, 149] width 154 height 102
click at [102, 132] on button "1 [PERSON_NAME] de 2024" at bounding box center [123, 125] width 140 height 21
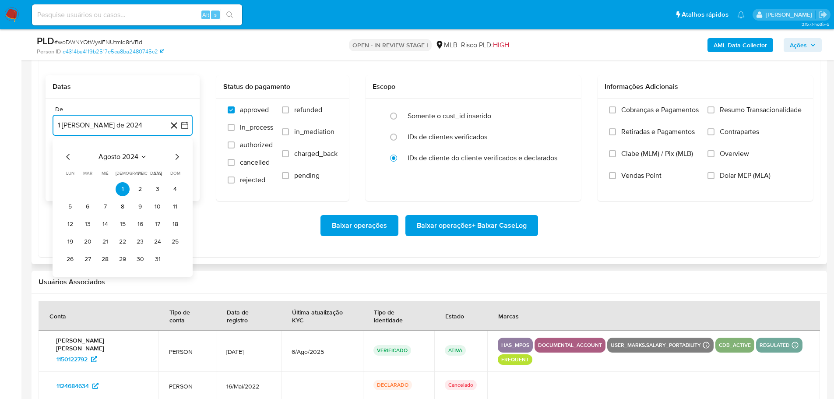
click at [179, 161] on icon "Mes siguiente" at bounding box center [177, 156] width 11 height 11
click at [175, 158] on icon "Mes siguiente" at bounding box center [177, 156] width 11 height 11
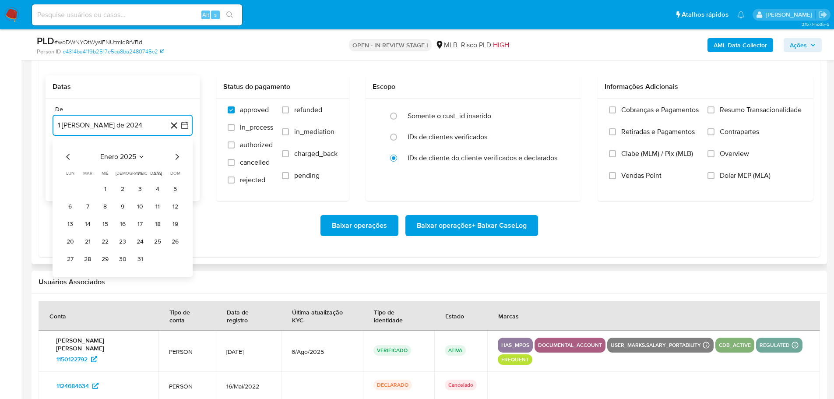
click at [175, 158] on icon "Mes siguiente" at bounding box center [177, 156] width 11 height 11
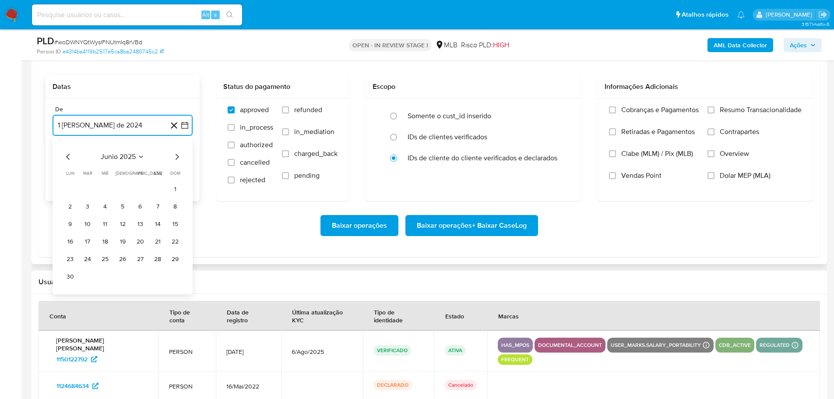
click at [175, 158] on icon "Mes siguiente" at bounding box center [177, 156] width 11 height 11
click at [87, 192] on button "1" at bounding box center [88, 189] width 14 height 14
click at [112, 175] on button "1 de septiembre de 2025" at bounding box center [123, 169] width 140 height 21
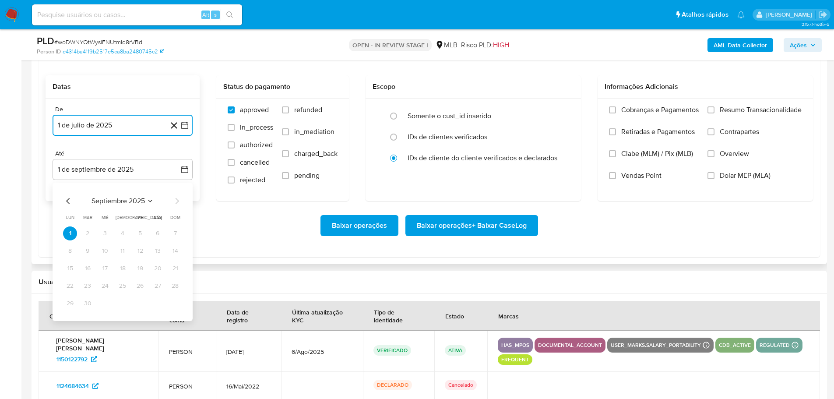
click at [68, 204] on icon "Mes anterior" at bounding box center [68, 201] width 11 height 11
click at [156, 305] on button "30" at bounding box center [158, 303] width 14 height 14
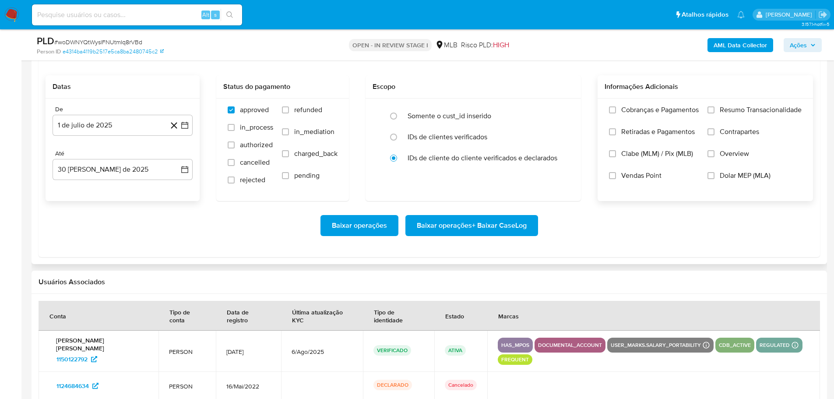
click at [715, 109] on label "Resumo Transacionalidade" at bounding box center [754, 116] width 94 height 22
click at [714, 109] on input "Resumo Transacionalidade" at bounding box center [710, 109] width 7 height 7
click at [487, 221] on span "Baixar operações + Baixar CaseLog" at bounding box center [472, 225] width 110 height 19
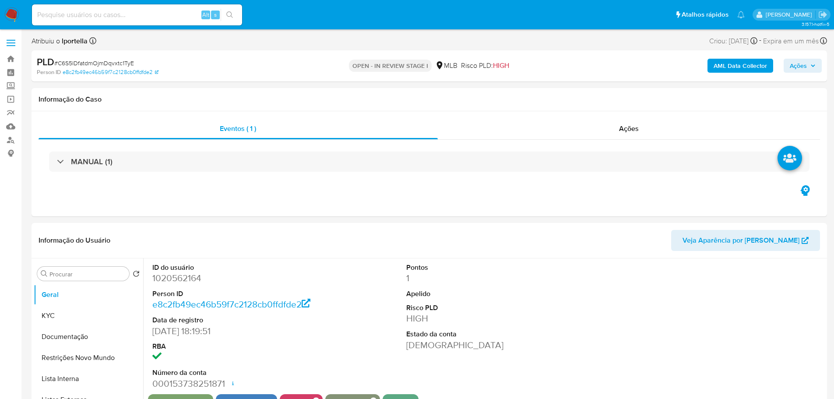
select select "10"
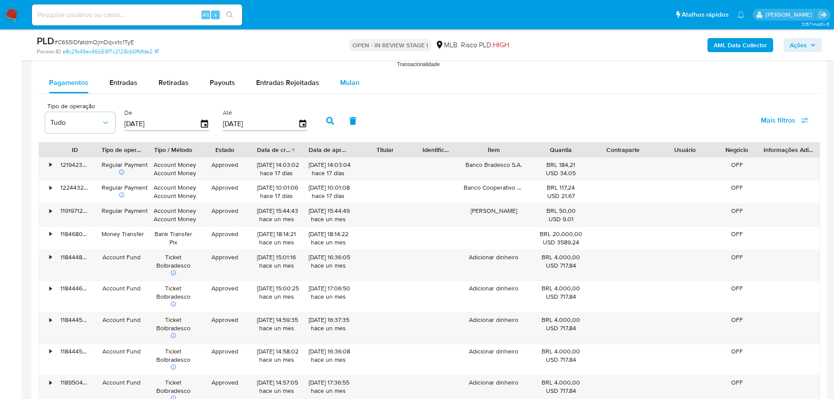
click at [344, 80] on span "Mulan" at bounding box center [349, 82] width 19 height 10
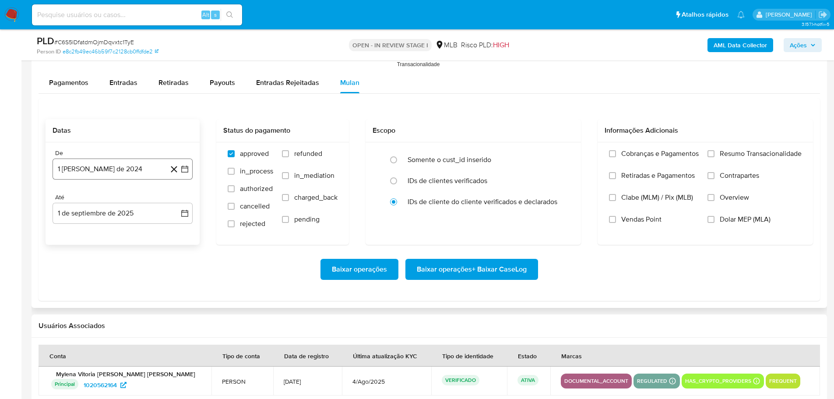
click at [127, 165] on button "1 [PERSON_NAME] de 2024" at bounding box center [123, 168] width 140 height 21
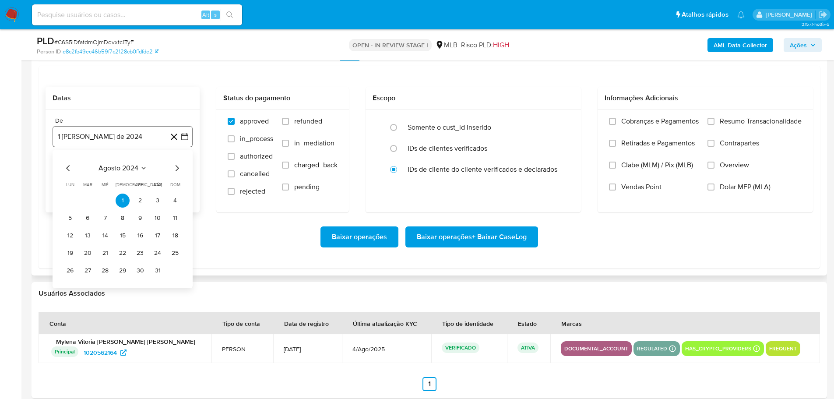
scroll to position [1050, 0]
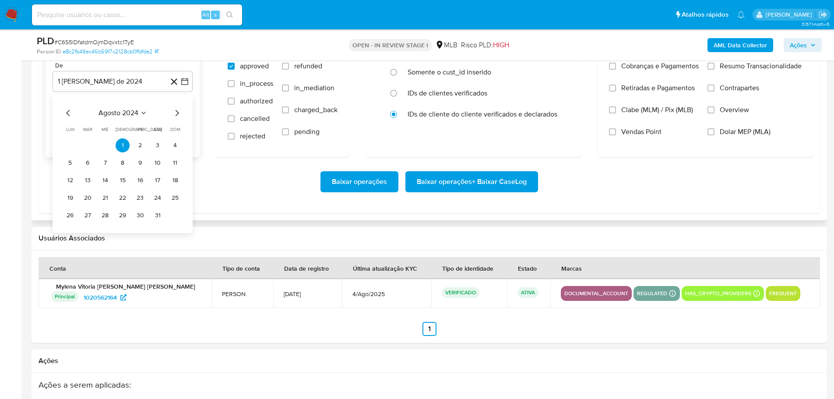
drag, startPoint x: 172, startPoint y: 114, endPoint x: 177, endPoint y: 115, distance: 4.5
click at [173, 115] on icon "Mes siguiente" at bounding box center [177, 113] width 11 height 11
click at [178, 115] on icon "Mes siguiente" at bounding box center [177, 113] width 11 height 11
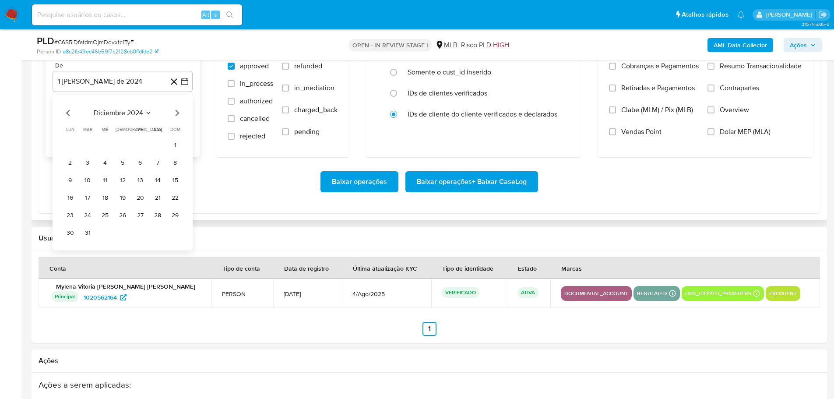
click at [178, 115] on icon "Mes siguiente" at bounding box center [177, 113] width 11 height 11
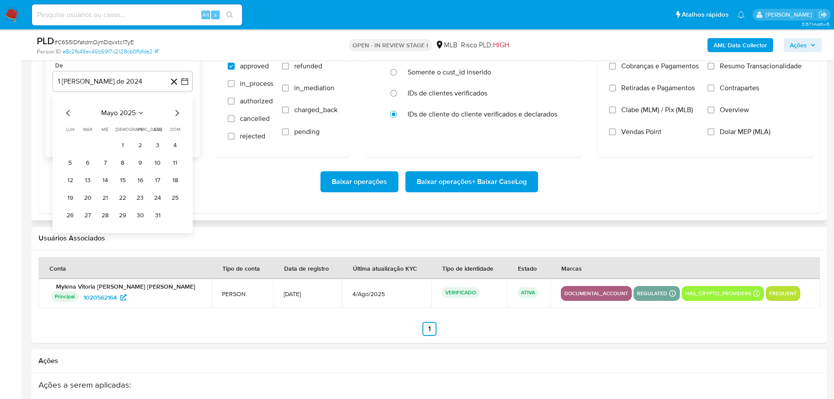
click at [178, 115] on icon "Mes siguiente" at bounding box center [177, 113] width 11 height 11
click at [84, 142] on button "1" at bounding box center [88, 145] width 14 height 14
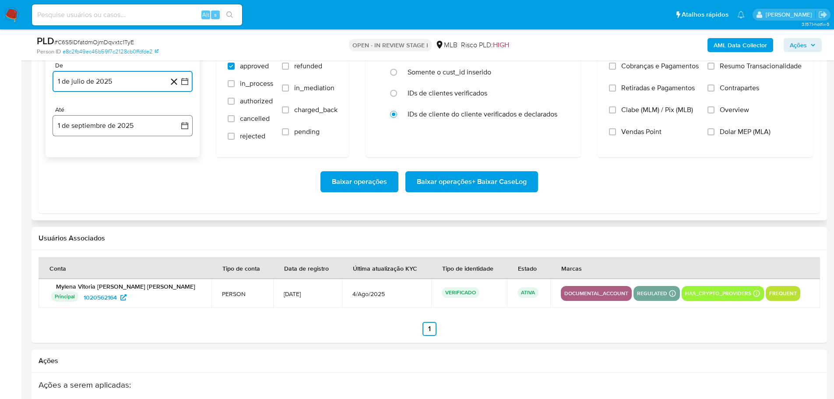
click at [103, 126] on button "1 de septiembre de 2025" at bounding box center [123, 125] width 140 height 21
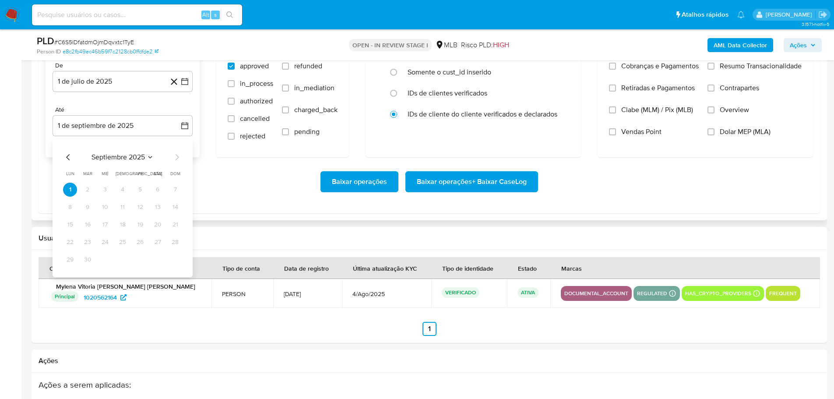
click at [63, 154] on div "septiembre 2025 septiembre 2025 lun lunes mar martes mié miércoles jue jueves v…" at bounding box center [123, 208] width 140 height 138
click at [67, 156] on icon "Mes anterior" at bounding box center [68, 157] width 4 height 6
click at [161, 260] on button "30" at bounding box center [158, 260] width 14 height 14
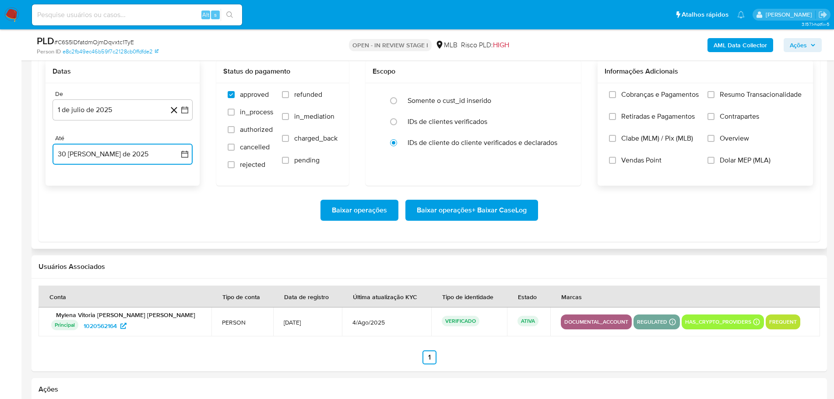
scroll to position [1007, 0]
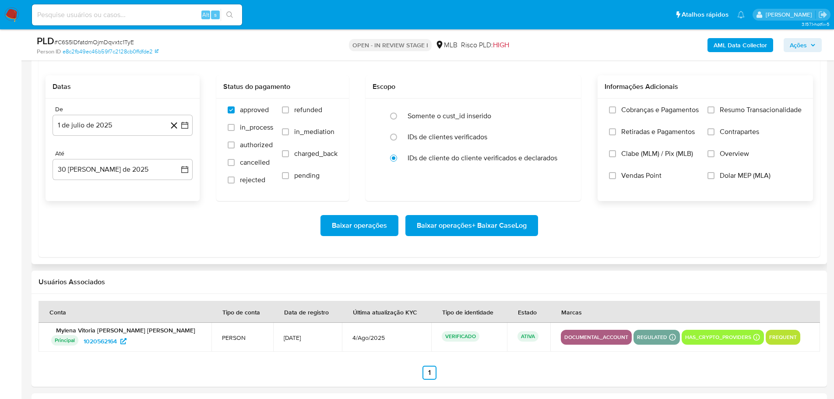
click at [712, 116] on label "Resumo Transacionalidade" at bounding box center [754, 116] width 94 height 22
click at [712, 113] on input "Resumo Transacionalidade" at bounding box center [710, 109] width 7 height 7
click at [513, 233] on span "Baixar operações + Baixar CaseLog" at bounding box center [472, 225] width 110 height 19
